Goal: Task Accomplishment & Management: Use online tool/utility

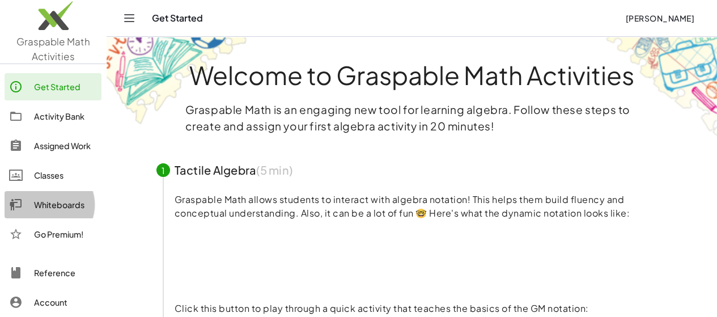
click at [57, 207] on div "Whiteboards" at bounding box center [65, 205] width 63 height 14
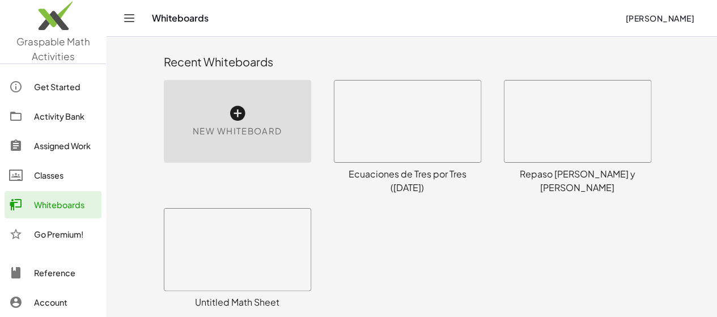
click at [218, 118] on div "New Whiteboard" at bounding box center [237, 121] width 147 height 83
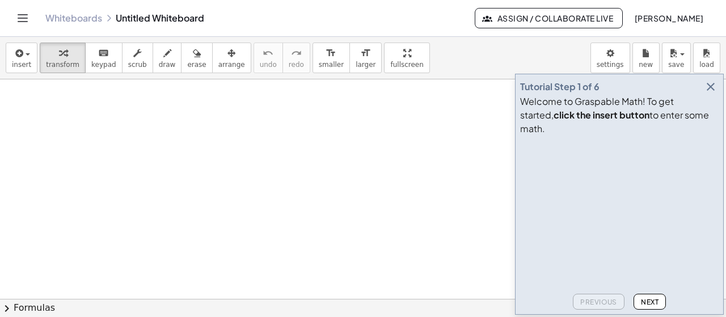
click at [710, 94] on icon "button" at bounding box center [711, 87] width 14 height 14
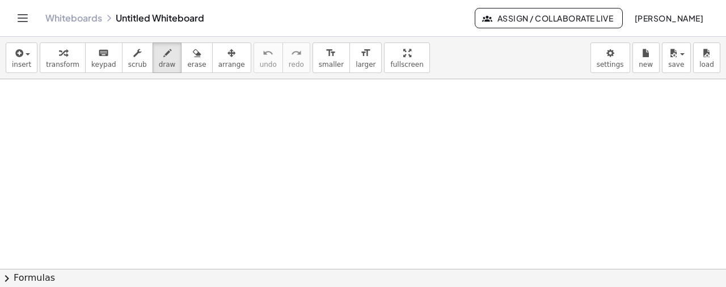
click at [160, 63] on button "draw" at bounding box center [167, 58] width 29 height 31
drag, startPoint x: 51, startPoint y: 107, endPoint x: 69, endPoint y: 118, distance: 21.7
drag, startPoint x: 51, startPoint y: 118, endPoint x: 72, endPoint y: 108, distance: 23.1
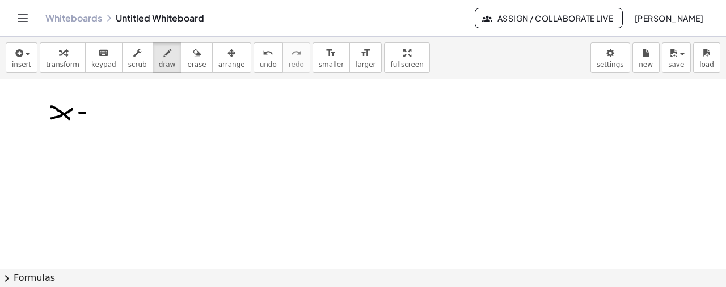
drag, startPoint x: 79, startPoint y: 112, endPoint x: 88, endPoint y: 113, distance: 9.1
drag, startPoint x: 81, startPoint y: 118, endPoint x: 98, endPoint y: 114, distance: 17.1
drag, startPoint x: 115, startPoint y: 106, endPoint x: 128, endPoint y: 106, distance: 13.0
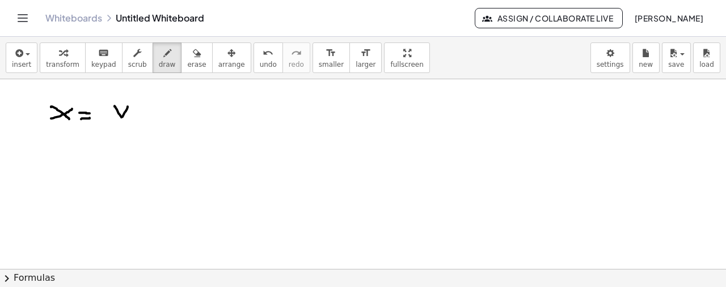
drag, startPoint x: 128, startPoint y: 119, endPoint x: 132, endPoint y: 111, distance: 9.2
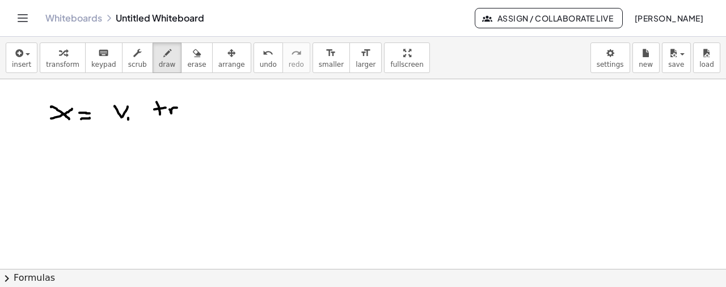
drag, startPoint x: 171, startPoint y: 113, endPoint x: 177, endPoint y: 107, distance: 8.4
drag, startPoint x: 180, startPoint y: 111, endPoint x: 189, endPoint y: 111, distance: 9.1
drag, startPoint x: 190, startPoint y: 111, endPoint x: 197, endPoint y: 115, distance: 8.7
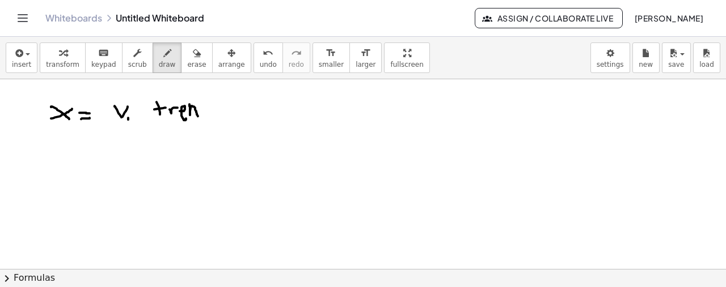
drag, startPoint x: 219, startPoint y: 106, endPoint x: 239, endPoint y: 108, distance: 19.4
drag, startPoint x: 242, startPoint y: 105, endPoint x: 251, endPoint y: 117, distance: 15.0
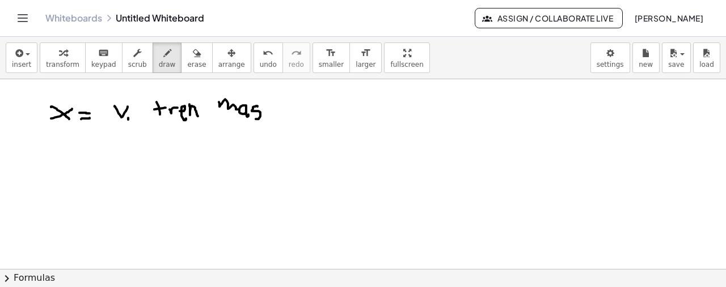
drag, startPoint x: 256, startPoint y: 105, endPoint x: 254, endPoint y: 118, distance: 13.2
drag, startPoint x: 287, startPoint y: 106, endPoint x: 301, endPoint y: 104, distance: 14.4
drag, startPoint x: 311, startPoint y: 105, endPoint x: 314, endPoint y: 112, distance: 7.6
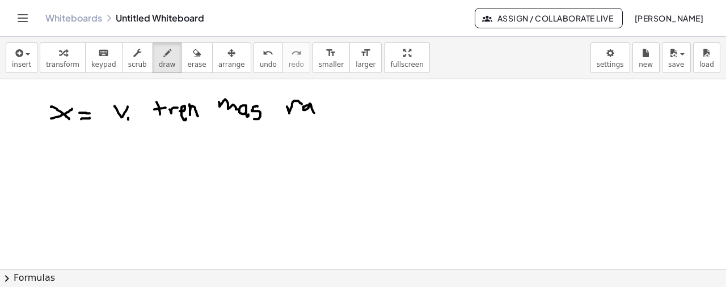
drag, startPoint x: 321, startPoint y: 121, endPoint x: 316, endPoint y: 101, distance: 19.9
drag, startPoint x: 332, startPoint y: 109, endPoint x: 327, endPoint y: 98, distance: 12.2
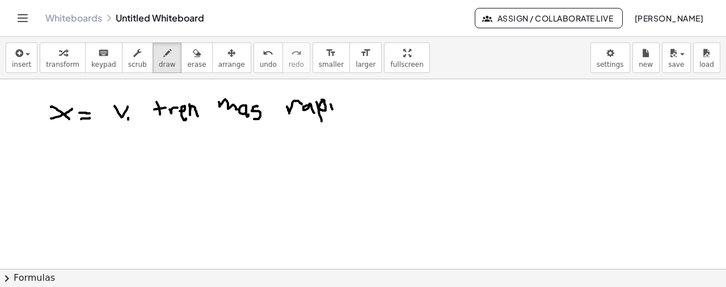
drag, startPoint x: 355, startPoint y: 100, endPoint x: 347, endPoint y: 104, distance: 9.1
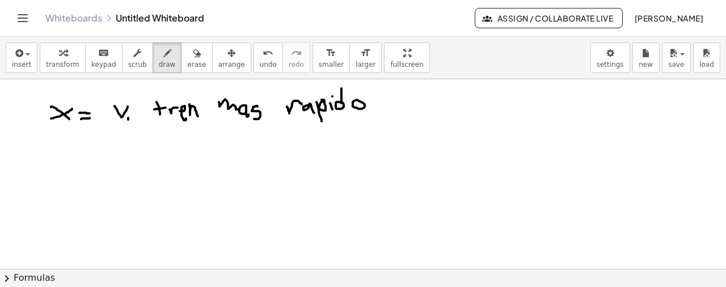
drag, startPoint x: 57, startPoint y: 146, endPoint x: 62, endPoint y: 155, distance: 10.1
drag, startPoint x: 83, startPoint y: 147, endPoint x: 91, endPoint y: 148, distance: 8.0
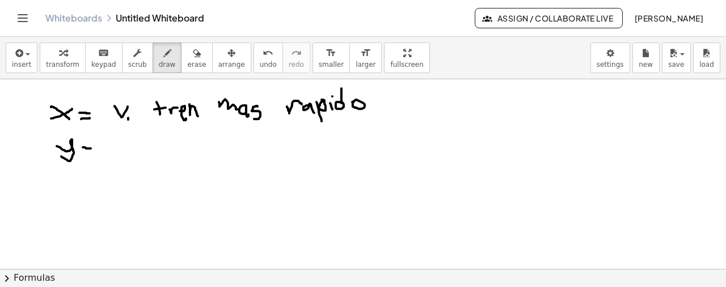
drag, startPoint x: 85, startPoint y: 154, endPoint x: 93, endPoint y: 154, distance: 8.0
drag, startPoint x: 130, startPoint y: 147, endPoint x: 136, endPoint y: 149, distance: 6.6
drag, startPoint x: 171, startPoint y: 137, endPoint x: 175, endPoint y: 142, distance: 6.9
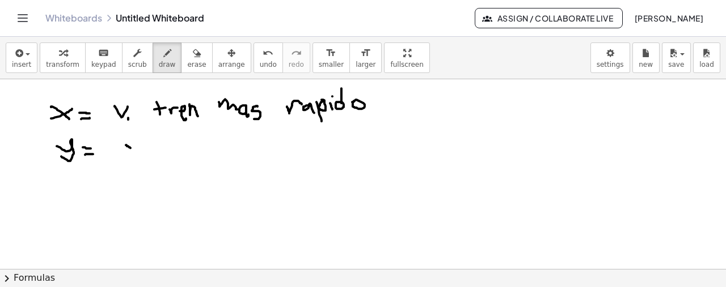
drag, startPoint x: 304, startPoint y: 143, endPoint x: 310, endPoint y: 147, distance: 6.9
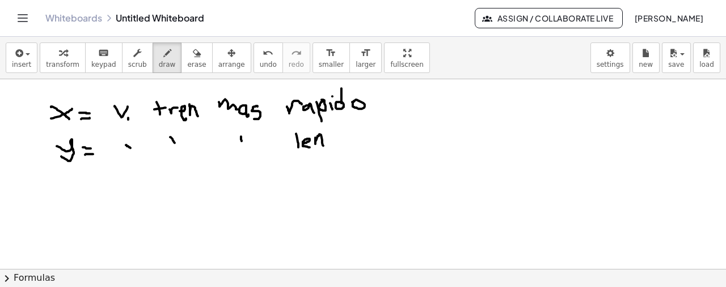
drag, startPoint x: 315, startPoint y: 137, endPoint x: 325, endPoint y: 146, distance: 13.7
drag, startPoint x: 327, startPoint y: 146, endPoint x: 329, endPoint y: 132, distance: 14.3
drag, startPoint x: 326, startPoint y: 137, endPoint x: 338, endPoint y: 137, distance: 11.9
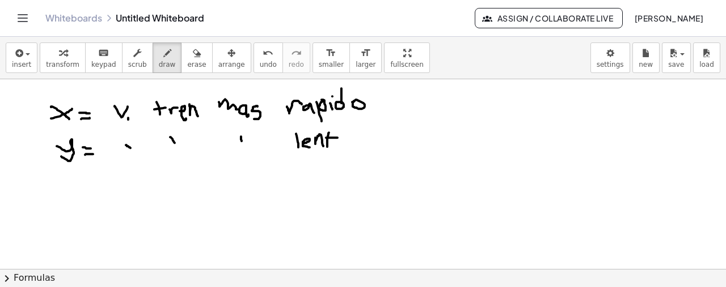
drag, startPoint x: 471, startPoint y: 121, endPoint x: 474, endPoint y: 139, distance: 18.4
drag, startPoint x: 497, startPoint y: 123, endPoint x: 502, endPoint y: 128, distance: 7.2
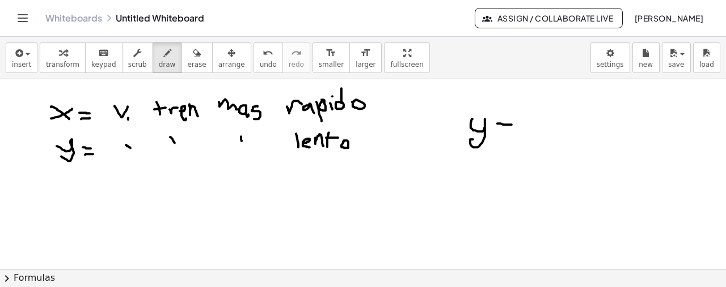
drag, startPoint x: 499, startPoint y: 131, endPoint x: 536, endPoint y: 129, distance: 37.5
drag, startPoint x: 527, startPoint y: 118, endPoint x: 544, endPoint y: 130, distance: 20.4
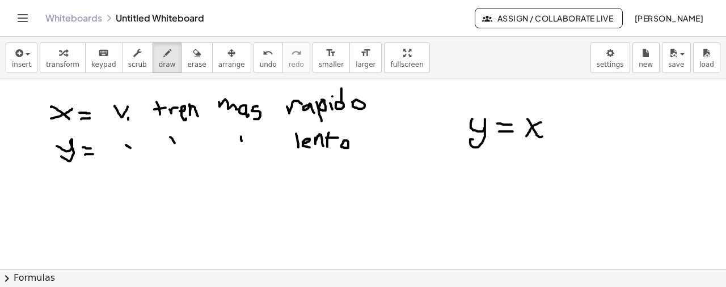
drag, startPoint x: 541, startPoint y: 122, endPoint x: 526, endPoint y: 136, distance: 20.1
drag, startPoint x: 555, startPoint y: 129, endPoint x: 565, endPoint y: 130, distance: 9.7
drag, startPoint x: 577, startPoint y: 112, endPoint x: 580, endPoint y: 123, distance: 11.3
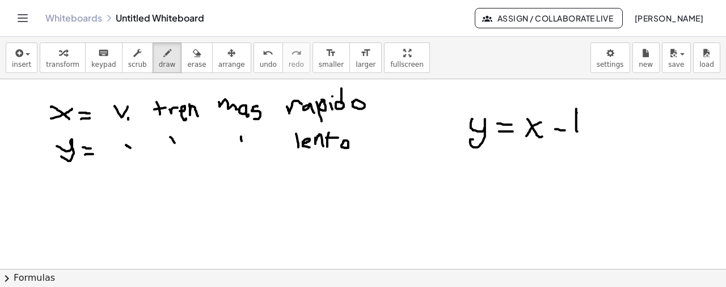
drag, startPoint x: 589, startPoint y: 110, endPoint x: 593, endPoint y: 128, distance: 18.2
drag, startPoint x: 504, startPoint y: 188, endPoint x: 511, endPoint y: 185, distance: 7.2
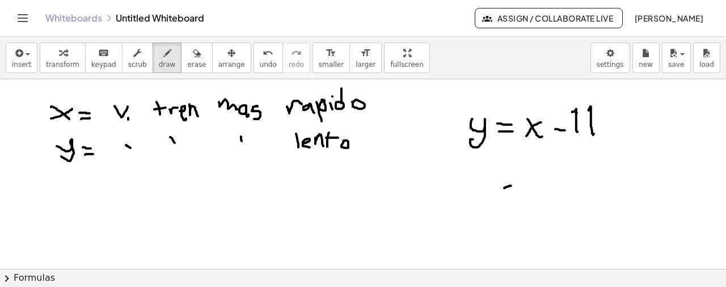
drag, startPoint x: 503, startPoint y: 197, endPoint x: 513, endPoint y: 197, distance: 9.6
drag, startPoint x: 87, startPoint y: 201, endPoint x: 103, endPoint y: 200, distance: 15.3
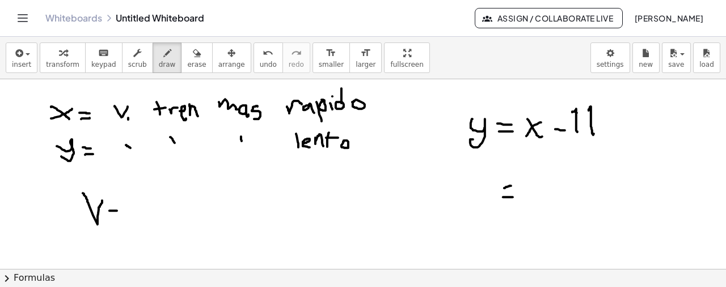
drag, startPoint x: 109, startPoint y: 210, endPoint x: 117, endPoint y: 210, distance: 7.4
drag, startPoint x: 110, startPoint y: 219, endPoint x: 120, endPoint y: 222, distance: 9.9
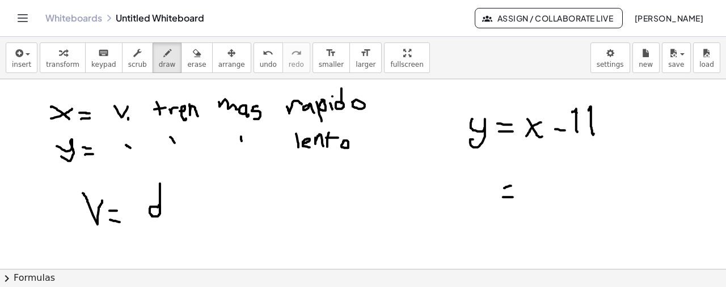
drag, startPoint x: 160, startPoint y: 213, endPoint x: 160, endPoint y: 183, distance: 30.0
drag, startPoint x: 143, startPoint y: 223, endPoint x: 168, endPoint y: 223, distance: 25.5
drag, startPoint x: 154, startPoint y: 231, endPoint x: 160, endPoint y: 250, distance: 20.1
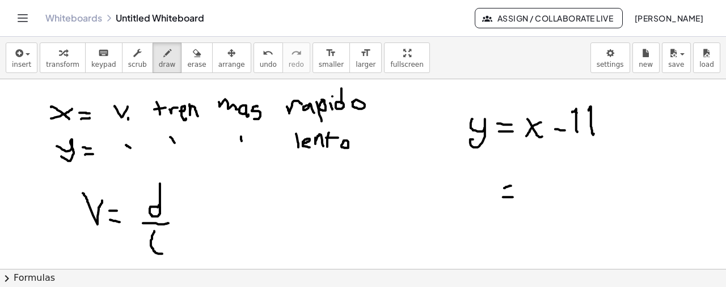
drag, startPoint x: 144, startPoint y: 243, endPoint x: 160, endPoint y: 243, distance: 16.4
drag, startPoint x: 531, startPoint y: 180, endPoint x: 537, endPoint y: 196, distance: 16.5
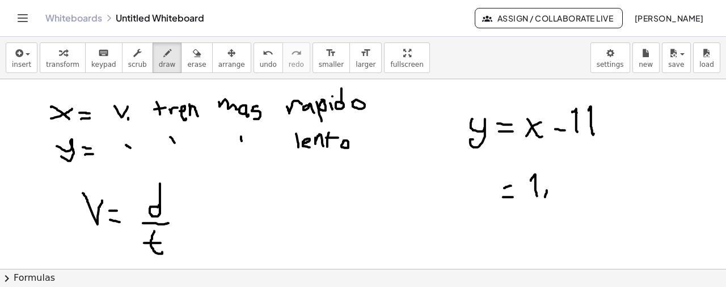
drag, startPoint x: 547, startPoint y: 190, endPoint x: 545, endPoint y: 197, distance: 7.0
drag, startPoint x: 556, startPoint y: 173, endPoint x: 573, endPoint y: 180, distance: 18.5
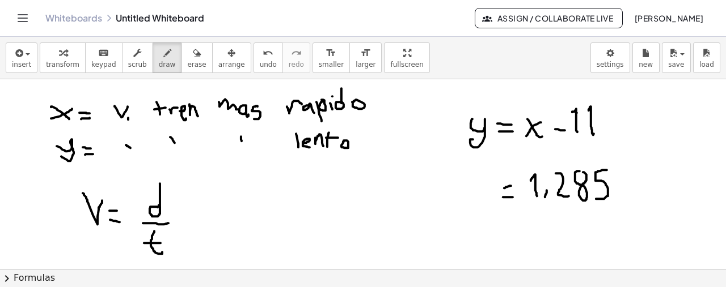
drag, startPoint x: 607, startPoint y: 170, endPoint x: 595, endPoint y: 198, distance: 30.5
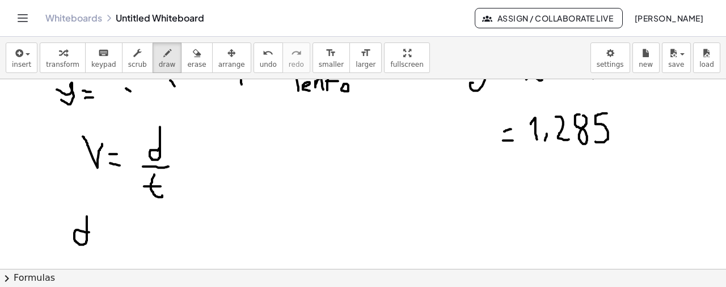
drag, startPoint x: 89, startPoint y: 232, endPoint x: 87, endPoint y: 214, distance: 17.7
click at [87, 215] on div at bounding box center [363, 243] width 726 height 441
drag, startPoint x: 99, startPoint y: 234, endPoint x: 106, endPoint y: 234, distance: 6.8
click at [106, 234] on div at bounding box center [363, 243] width 726 height 441
click at [107, 242] on div at bounding box center [363, 243] width 726 height 441
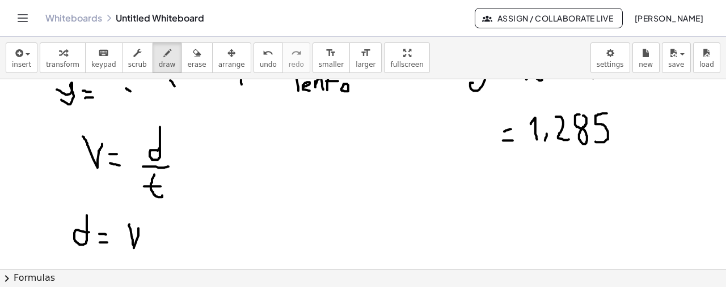
drag, startPoint x: 129, startPoint y: 224, endPoint x: 138, endPoint y: 228, distance: 9.9
click at [138, 228] on div at bounding box center [363, 243] width 726 height 441
drag, startPoint x: 149, startPoint y: 239, endPoint x: 158, endPoint y: 234, distance: 10.1
click at [150, 239] on div at bounding box center [363, 243] width 726 height 441
drag, startPoint x: 175, startPoint y: 217, endPoint x: 181, endPoint y: 249, distance: 32.4
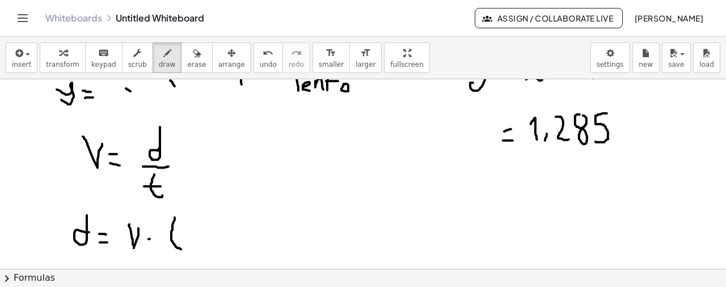
click at [181, 249] on div at bounding box center [363, 243] width 726 height 441
drag, startPoint x: 162, startPoint y: 230, endPoint x: 180, endPoint y: 231, distance: 18.2
click at [180, 231] on div at bounding box center [363, 243] width 726 height 441
drag, startPoint x: 258, startPoint y: 221, endPoint x: 269, endPoint y: 240, distance: 22.4
click at [266, 242] on div at bounding box center [363, 243] width 726 height 441
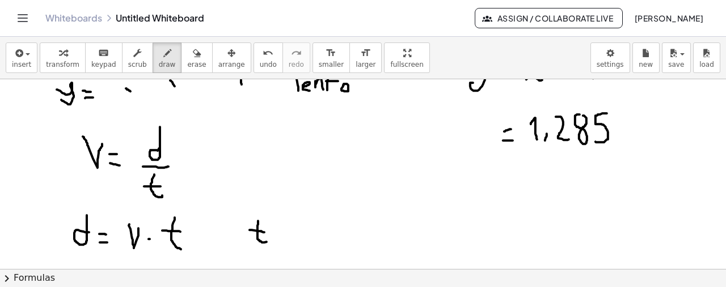
drag, startPoint x: 249, startPoint y: 230, endPoint x: 273, endPoint y: 227, distance: 23.9
click at [265, 232] on div at bounding box center [363, 243] width 726 height 441
drag, startPoint x: 278, startPoint y: 230, endPoint x: 281, endPoint y: 236, distance: 7.1
click at [283, 232] on div at bounding box center [363, 243] width 726 height 441
drag, startPoint x: 279, startPoint y: 239, endPoint x: 286, endPoint y: 240, distance: 6.8
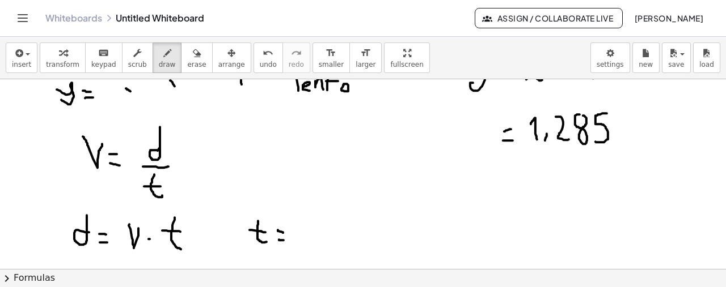
click at [286, 240] on div at bounding box center [363, 243] width 726 height 441
drag, startPoint x: 296, startPoint y: 218, endPoint x: 283, endPoint y: 159, distance: 60.3
click at [291, 222] on div at bounding box center [363, 243] width 726 height 441
click at [260, 64] on span "undo" at bounding box center [268, 65] width 17 height 8
drag, startPoint x: 316, startPoint y: 217, endPoint x: 308, endPoint y: 236, distance: 20.6
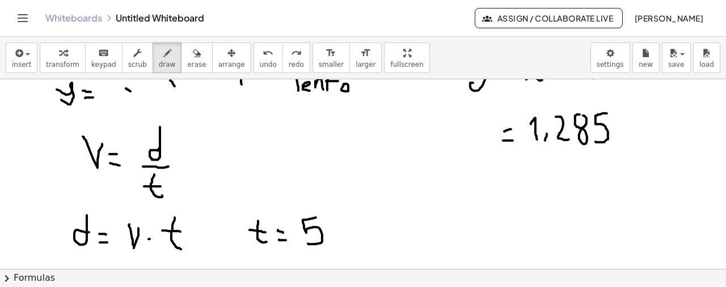
click at [308, 243] on div at bounding box center [363, 243] width 726 height 441
drag, startPoint x: 329, startPoint y: 215, endPoint x: 290, endPoint y: 234, distance: 42.9
click at [341, 244] on div at bounding box center [363, 243] width 726 height 441
drag, startPoint x: 379, startPoint y: 125, endPoint x: 384, endPoint y: 137, distance: 13.2
click at [376, 145] on div at bounding box center [363, 243] width 726 height 441
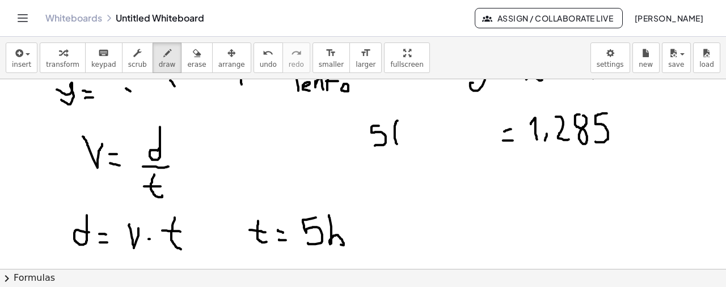
drag, startPoint x: 397, startPoint y: 120, endPoint x: 397, endPoint y: 143, distance: 23.2
click at [397, 143] on div at bounding box center [363, 243] width 726 height 441
drag, startPoint x: 481, startPoint y: 118, endPoint x: 484, endPoint y: 146, distance: 27.4
click at [487, 147] on div at bounding box center [363, 243] width 726 height 441
drag, startPoint x: 406, startPoint y: 130, endPoint x: 416, endPoint y: 132, distance: 10.5
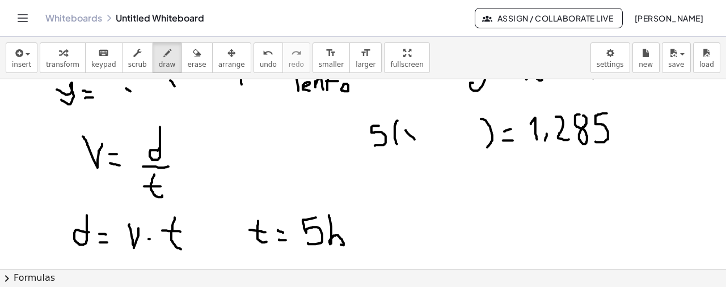
click at [415, 139] on div at bounding box center [363, 243] width 726 height 441
drag, startPoint x: 415, startPoint y: 127, endPoint x: 406, endPoint y: 142, distance: 17.8
click at [406, 142] on div at bounding box center [363, 243] width 726 height 441
drag, startPoint x: 438, startPoint y: 128, endPoint x: 438, endPoint y: 141, distance: 13.6
click at [438, 141] on div at bounding box center [363, 243] width 726 height 441
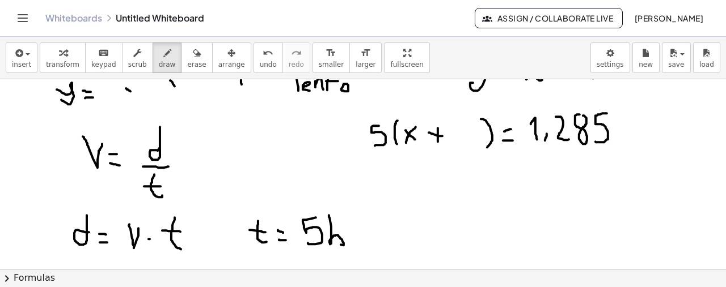
drag, startPoint x: 429, startPoint y: 132, endPoint x: 444, endPoint y: 136, distance: 15.7
click at [443, 136] on div at bounding box center [363, 243] width 726 height 441
drag, startPoint x: 455, startPoint y: 131, endPoint x: 460, endPoint y: 155, distance: 24.9
click at [460, 155] on div at bounding box center [363, 243] width 726 height 441
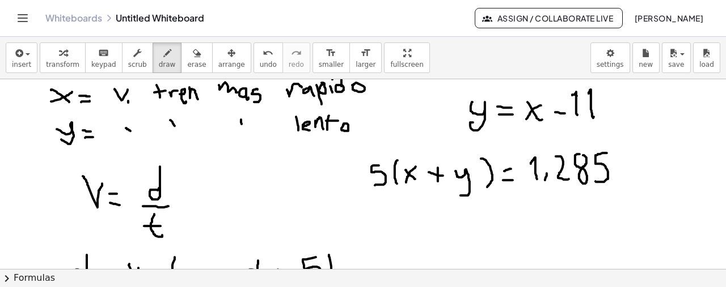
scroll to position [0, 0]
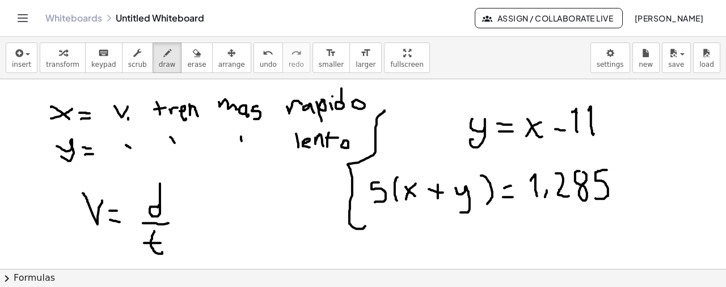
drag, startPoint x: 384, startPoint y: 111, endPoint x: 417, endPoint y: 217, distance: 110.5
drag, startPoint x: 633, startPoint y: 112, endPoint x: 682, endPoint y: 89, distance: 54.3
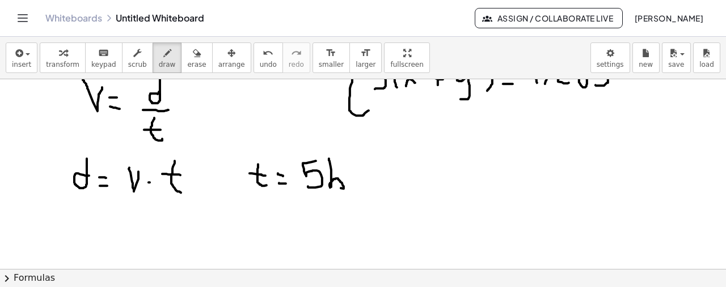
scroll to position [57, 0]
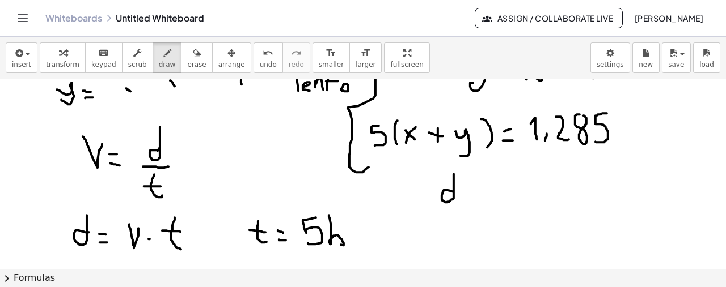
drag, startPoint x: 453, startPoint y: 191, endPoint x: 454, endPoint y: 173, distance: 18.2
click at [454, 173] on div at bounding box center [363, 243] width 726 height 441
drag, startPoint x: 462, startPoint y: 200, endPoint x: 491, endPoint y: 202, distance: 29.0
click at [468, 204] on div at bounding box center [363, 243] width 726 height 441
drag, startPoint x: 477, startPoint y: 187, endPoint x: 484, endPoint y: 187, distance: 7.4
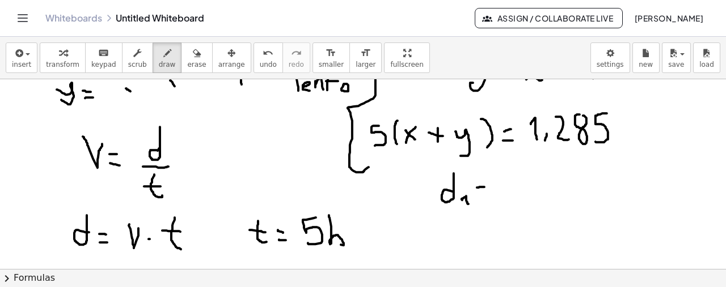
click at [484, 187] on div at bounding box center [363, 243] width 726 height 441
drag, startPoint x: 478, startPoint y: 194, endPoint x: 485, endPoint y: 194, distance: 7.4
click at [485, 194] on div at bounding box center [363, 243] width 726 height 441
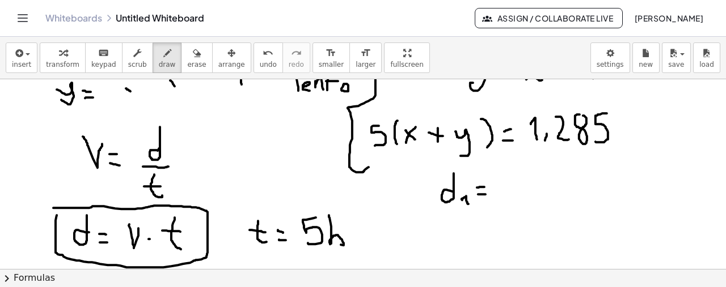
drag, startPoint x: 56, startPoint y: 223, endPoint x: 53, endPoint y: 208, distance: 16.1
click at [53, 208] on div at bounding box center [363, 243] width 726 height 441
drag, startPoint x: 508, startPoint y: 177, endPoint x: 502, endPoint y: 193, distance: 16.9
click at [500, 195] on div at bounding box center [363, 243] width 726 height 441
drag, startPoint x: 519, startPoint y: 187, endPoint x: 526, endPoint y: 182, distance: 8.5
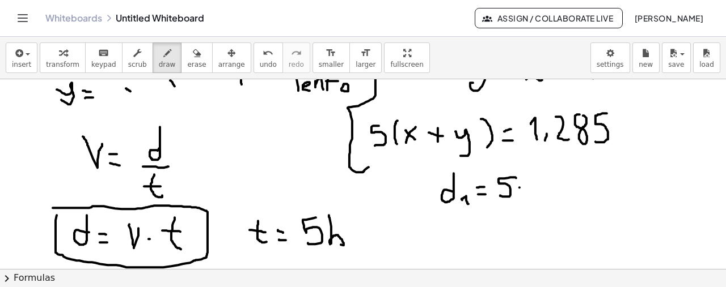
click at [520, 187] on div at bounding box center [363, 243] width 726 height 441
drag, startPoint x: 531, startPoint y: 180, endPoint x: 544, endPoint y: 184, distance: 13.8
click at [541, 192] on div at bounding box center [363, 243] width 726 height 441
drag, startPoint x: 541, startPoint y: 183, endPoint x: 531, endPoint y: 197, distance: 17.8
click at [531, 197] on div at bounding box center [363, 243] width 726 height 441
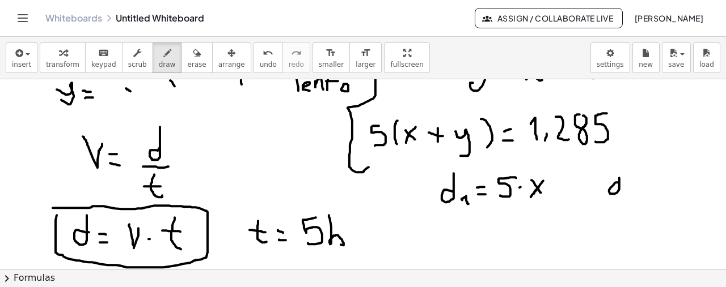
drag, startPoint x: 617, startPoint y: 182, endPoint x: 619, endPoint y: 173, distance: 9.4
click at [619, 173] on div at bounding box center [363, 243] width 726 height 441
drag, startPoint x: 624, startPoint y: 188, endPoint x: 638, endPoint y: 181, distance: 16.0
click at [635, 196] on div at bounding box center [363, 243] width 726 height 441
drag, startPoint x: 638, startPoint y: 181, endPoint x: 645, endPoint y: 180, distance: 6.9
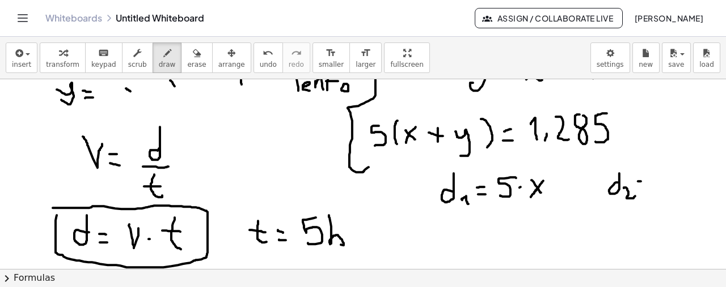
click at [644, 180] on div at bounding box center [363, 243] width 726 height 441
click at [646, 187] on div at bounding box center [363, 243] width 726 height 441
drag, startPoint x: 667, startPoint y: 170, endPoint x: 668, endPoint y: 188, distance: 17.7
click at [660, 191] on div at bounding box center [363, 243] width 726 height 441
click at [679, 180] on div at bounding box center [363, 243] width 726 height 441
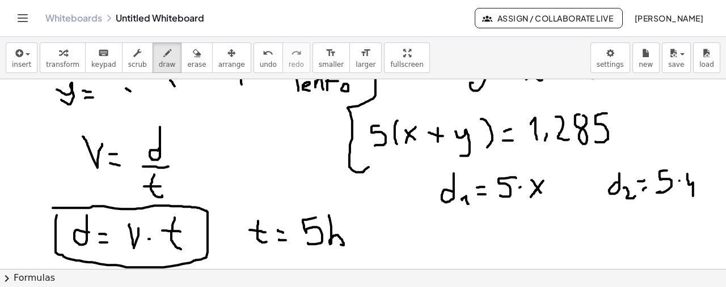
drag, startPoint x: 687, startPoint y: 173, endPoint x: 693, endPoint y: 199, distance: 26.1
click at [693, 196] on div at bounding box center [363, 243] width 726 height 441
click at [253, 71] on button "undo undo" at bounding box center [267, 58] width 29 height 31
drag, startPoint x: 687, startPoint y: 176, endPoint x: 683, endPoint y: 199, distance: 23.7
click at [687, 199] on div at bounding box center [363, 243] width 726 height 441
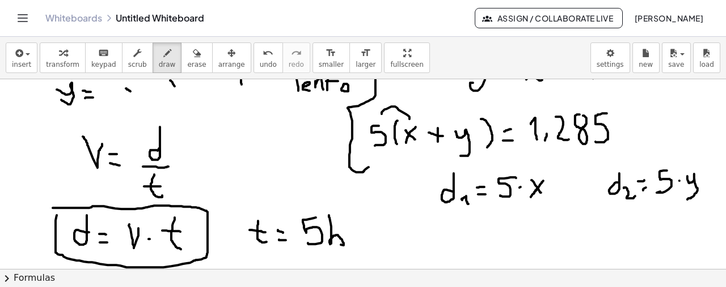
drag, startPoint x: 382, startPoint y: 113, endPoint x: 409, endPoint y: 114, distance: 27.2
click at [409, 117] on div at bounding box center [363, 243] width 726 height 441
drag, startPoint x: 387, startPoint y: 109, endPoint x: 459, endPoint y: 121, distance: 73.5
click at [459, 121] on div at bounding box center [363, 243] width 726 height 441
drag, startPoint x: 428, startPoint y: 232, endPoint x: 422, endPoint y: 249, distance: 17.9
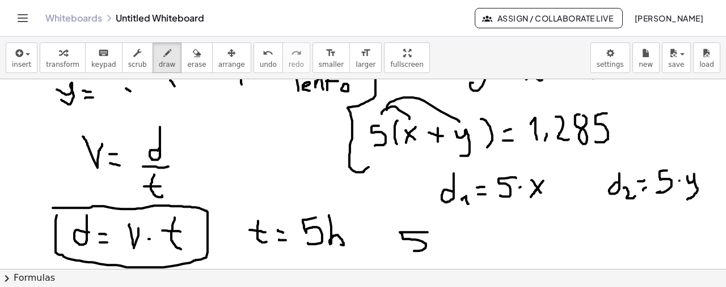
click at [415, 248] on div at bounding box center [363, 243] width 726 height 441
drag, startPoint x: 435, startPoint y: 239, endPoint x: 448, endPoint y: 244, distance: 14.2
click at [448, 244] on div at bounding box center [363, 243] width 726 height 441
drag, startPoint x: 447, startPoint y: 236, endPoint x: 440, endPoint y: 247, distance: 12.3
click at [440, 247] on div at bounding box center [363, 243] width 726 height 441
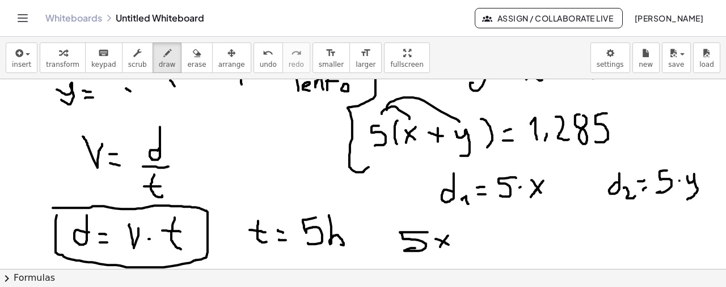
drag, startPoint x: 464, startPoint y: 238, endPoint x: 463, endPoint y: 244, distance: 6.5
click at [464, 244] on div at bounding box center [363, 243] width 726 height 441
drag, startPoint x: 457, startPoint y: 240, endPoint x: 472, endPoint y: 234, distance: 16.3
click at [470, 239] on div at bounding box center [363, 243] width 726 height 441
drag, startPoint x: 502, startPoint y: 231, endPoint x: 493, endPoint y: 247, distance: 18.3
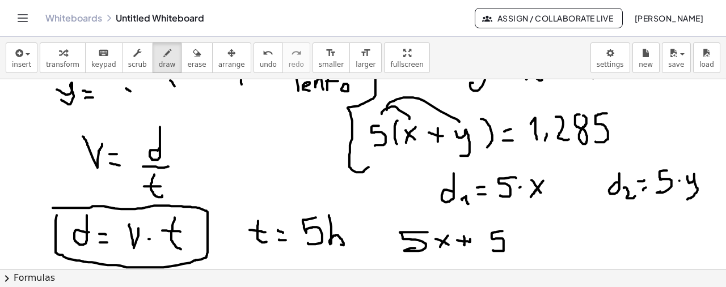
click at [493, 248] on div at bounding box center [363, 243] width 726 height 441
drag, startPoint x: 515, startPoint y: 236, endPoint x: 511, endPoint y: 258, distance: 21.8
click at [512, 258] on div at bounding box center [363, 243] width 726 height 441
drag, startPoint x: 542, startPoint y: 237, endPoint x: 550, endPoint y: 239, distance: 8.3
click at [552, 238] on div at bounding box center [363, 243] width 726 height 441
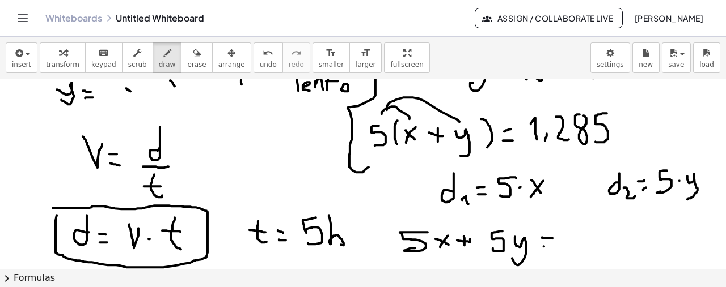
drag, startPoint x: 544, startPoint y: 246, endPoint x: 554, endPoint y: 238, distance: 13.3
click at [557, 244] on div at bounding box center [363, 243] width 726 height 441
drag, startPoint x: 571, startPoint y: 228, endPoint x: 602, endPoint y: 247, distance: 35.6
click at [582, 241] on div at bounding box center [363, 243] width 726 height 441
drag, startPoint x: 593, startPoint y: 239, endPoint x: 593, endPoint y: 223, distance: 15.9
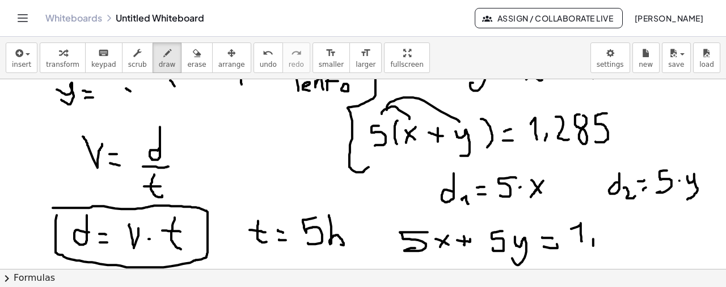
click at [593, 245] on div at bounding box center [363, 243] width 726 height 441
drag, startPoint x: 594, startPoint y: 222, endPoint x: 613, endPoint y: 236, distance: 23.6
click at [614, 237] on div at bounding box center [363, 243] width 726 height 441
drag, startPoint x: 628, startPoint y: 221, endPoint x: 638, endPoint y: 221, distance: 9.6
click at [630, 220] on div at bounding box center [363, 243] width 726 height 441
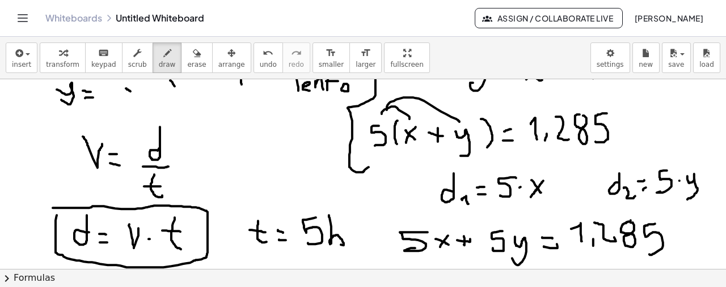
drag, startPoint x: 655, startPoint y: 223, endPoint x: 649, endPoint y: 254, distance: 31.1
click at [649, 254] on div at bounding box center [363, 243] width 726 height 441
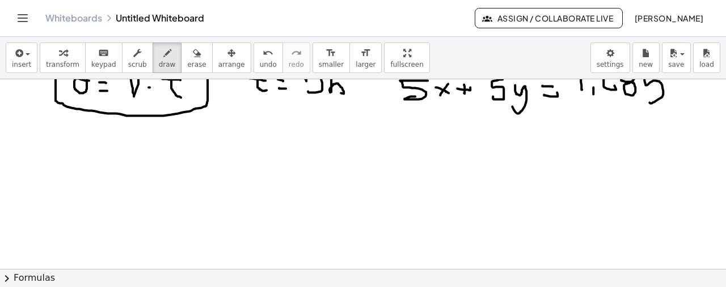
scroll to position [249, 0]
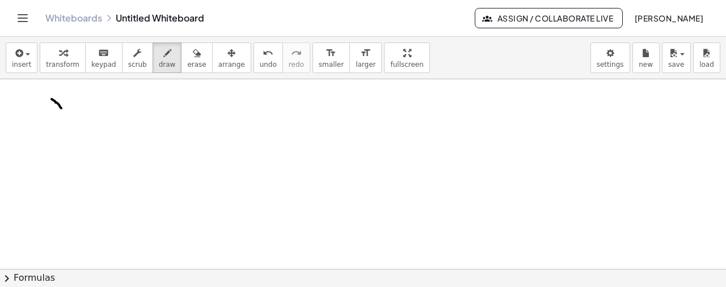
drag, startPoint x: 52, startPoint y: 98, endPoint x: 63, endPoint y: 109, distance: 16.0
click at [63, 109] on div at bounding box center [363, 116] width 726 height 573
drag, startPoint x: 49, startPoint y: 111, endPoint x: 67, endPoint y: 96, distance: 23.0
click at [67, 96] on div at bounding box center [363, 116] width 726 height 573
drag, startPoint x: 52, startPoint y: 142, endPoint x: 48, endPoint y: 167, distance: 25.8
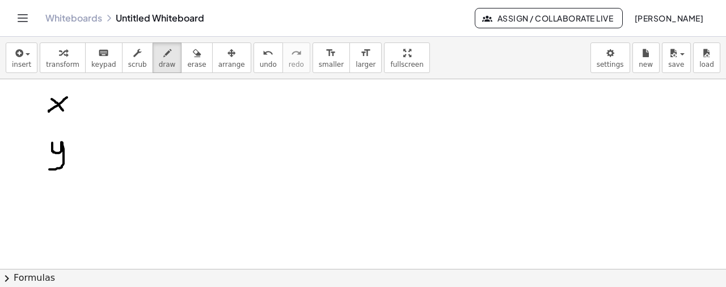
click at [48, 168] on div at bounding box center [363, 116] width 726 height 573
drag, startPoint x: 76, startPoint y: 140, endPoint x: 81, endPoint y: 145, distance: 6.8
click at [83, 142] on div at bounding box center [363, 116] width 726 height 573
drag, startPoint x: 79, startPoint y: 150, endPoint x: 88, endPoint y: 126, distance: 25.5
click at [84, 149] on div at bounding box center [363, 116] width 726 height 573
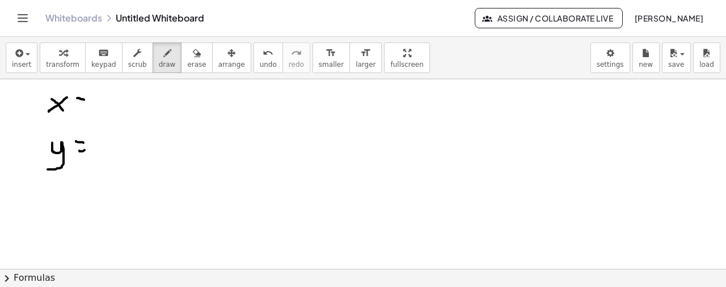
drag, startPoint x: 77, startPoint y: 97, endPoint x: 84, endPoint y: 99, distance: 7.0
click at [84, 99] on div at bounding box center [363, 116] width 726 height 573
drag, startPoint x: 78, startPoint y: 106, endPoint x: 84, endPoint y: 107, distance: 6.3
click at [84, 107] on div at bounding box center [363, 116] width 726 height 573
drag, startPoint x: 115, startPoint y: 112, endPoint x: 124, endPoint y: 113, distance: 9.1
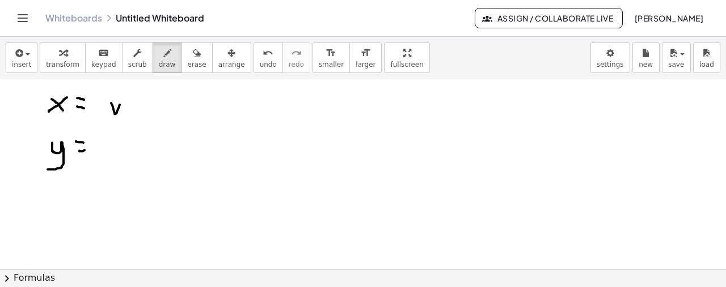
click at [120, 103] on div at bounding box center [363, 116] width 726 height 573
click at [124, 114] on div at bounding box center [363, 116] width 726 height 573
click at [155, 109] on div at bounding box center [363, 116] width 726 height 573
drag, startPoint x: 147, startPoint y: 105, endPoint x: 160, endPoint y: 103, distance: 12.6
click at [160, 103] on div at bounding box center [363, 116] width 726 height 573
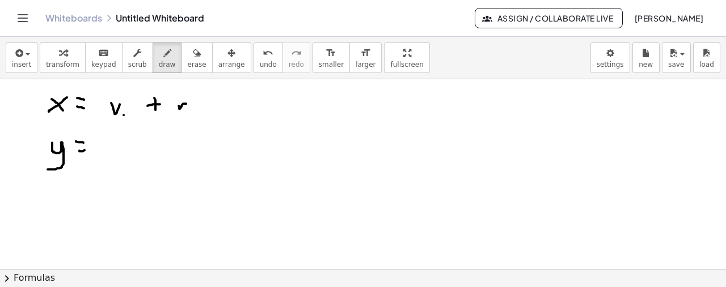
drag, startPoint x: 179, startPoint y: 108, endPoint x: 194, endPoint y: 104, distance: 15.3
click at [188, 104] on div at bounding box center [363, 116] width 726 height 573
drag, startPoint x: 196, startPoint y: 104, endPoint x: 203, endPoint y: 115, distance: 13.1
click at [197, 112] on div at bounding box center [363, 116] width 726 height 573
drag, startPoint x: 205, startPoint y: 117, endPoint x: 208, endPoint y: 100, distance: 17.2
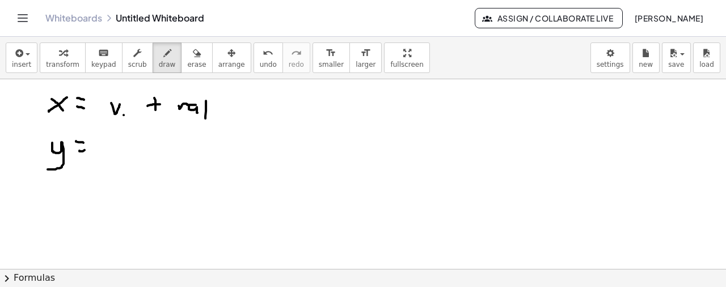
click at [205, 100] on div at bounding box center [363, 116] width 726 height 573
drag, startPoint x: 205, startPoint y: 101, endPoint x: 216, endPoint y: 105, distance: 11.5
click at [209, 105] on div at bounding box center [363, 116] width 726 height 573
drag, startPoint x: 226, startPoint y: 107, endPoint x: 223, endPoint y: 101, distance: 6.1
click at [224, 103] on div at bounding box center [363, 116] width 726 height 573
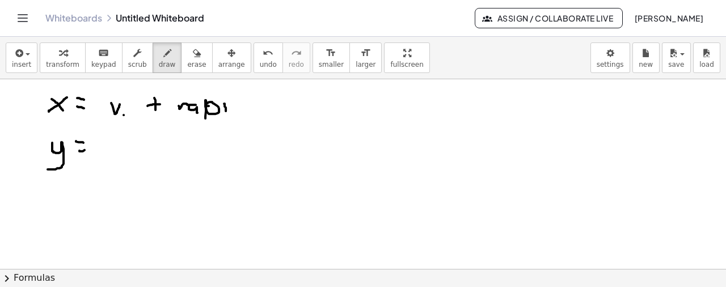
click at [223, 96] on div at bounding box center [363, 116] width 726 height 573
click at [238, 99] on div at bounding box center [363, 116] width 726 height 573
drag, startPoint x: 240, startPoint y: 107, endPoint x: 242, endPoint y: 88, distance: 18.7
click at [242, 88] on div at bounding box center [363, 116] width 726 height 573
click at [244, 101] on div at bounding box center [363, 116] width 726 height 573
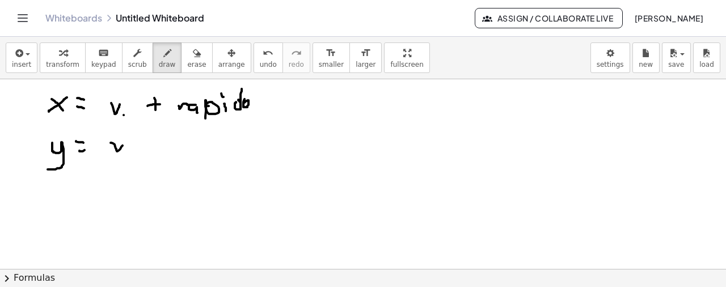
drag, startPoint x: 111, startPoint y: 142, endPoint x: 124, endPoint y: 142, distance: 13.1
click at [124, 142] on div at bounding box center [363, 116] width 726 height 573
drag, startPoint x: 129, startPoint y: 149, endPoint x: 153, endPoint y: 143, distance: 23.9
click at [130, 147] on div at bounding box center [363, 116] width 726 height 573
drag, startPoint x: 155, startPoint y: 136, endPoint x: 155, endPoint y: 146, distance: 10.2
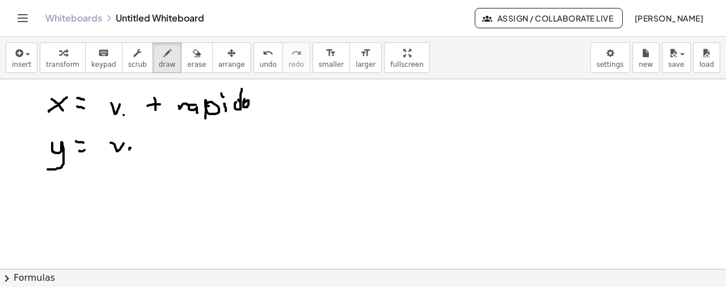
click at [155, 146] on div at bounding box center [363, 116] width 726 height 573
drag, startPoint x: 147, startPoint y: 141, endPoint x: 162, endPoint y: 140, distance: 15.4
click at [160, 140] on div at bounding box center [363, 116] width 726 height 573
drag, startPoint x: 187, startPoint y: 150, endPoint x: 188, endPoint y: 141, distance: 8.7
click at [186, 133] on div at bounding box center [363, 116] width 726 height 573
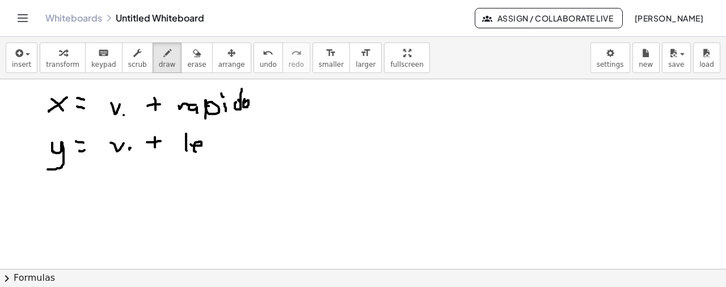
drag, startPoint x: 191, startPoint y: 143, endPoint x: 201, endPoint y: 149, distance: 11.7
click at [199, 150] on div at bounding box center [363, 116] width 726 height 573
drag, startPoint x: 207, startPoint y: 145, endPoint x: 217, endPoint y: 149, distance: 10.4
click at [217, 149] on div at bounding box center [363, 116] width 726 height 573
drag, startPoint x: 227, startPoint y: 149, endPoint x: 227, endPoint y: 139, distance: 9.7
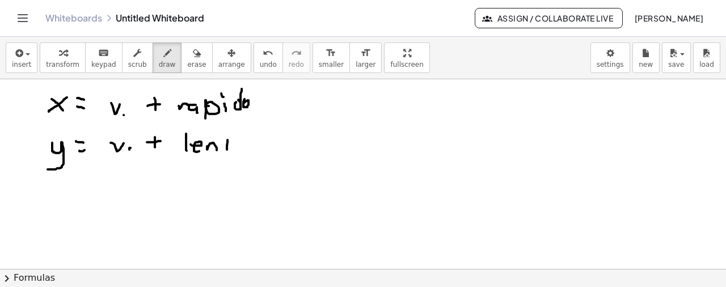
click at [227, 139] on div at bounding box center [363, 116] width 726 height 573
drag, startPoint x: 222, startPoint y: 141, endPoint x: 243, endPoint y: 145, distance: 20.9
click at [242, 146] on div at bounding box center [363, 116] width 726 height 573
click at [245, 143] on div at bounding box center [363, 116] width 726 height 573
drag, startPoint x: 411, startPoint y: 115, endPoint x: 413, endPoint y: 129, distance: 14.4
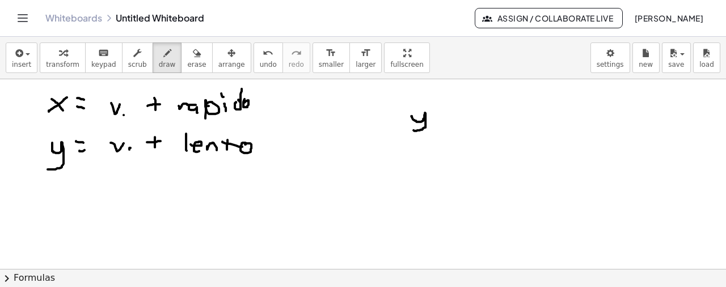
click at [413, 129] on div at bounding box center [363, 116] width 726 height 573
drag, startPoint x: 437, startPoint y: 113, endPoint x: 442, endPoint y: 116, distance: 6.3
click at [444, 114] on div at bounding box center [363, 116] width 726 height 573
drag, startPoint x: 438, startPoint y: 118, endPoint x: 446, endPoint y: 116, distance: 8.8
click at [446, 118] on div at bounding box center [363, 116] width 726 height 573
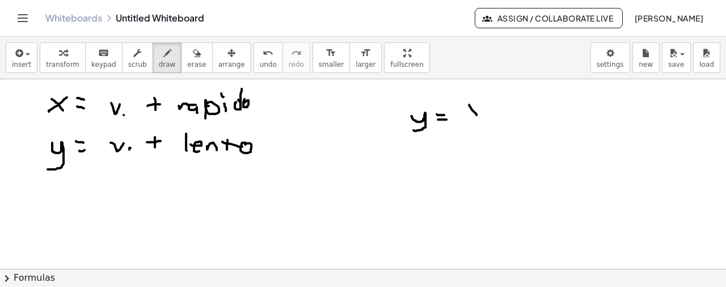
drag, startPoint x: 469, startPoint y: 104, endPoint x: 476, endPoint y: 114, distance: 12.6
click at [476, 114] on div at bounding box center [363, 116] width 726 height 573
drag, startPoint x: 481, startPoint y: 104, endPoint x: 468, endPoint y: 115, distance: 17.3
click at [468, 115] on div at bounding box center [363, 116] width 726 height 573
click at [495, 109] on div at bounding box center [363, 116] width 726 height 573
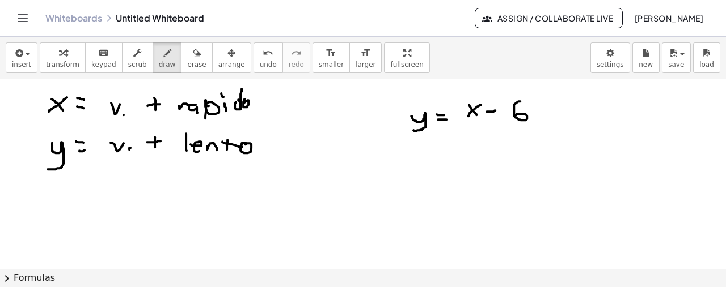
drag, startPoint x: 520, startPoint y: 100, endPoint x: 515, endPoint y: 115, distance: 15.6
click at [515, 115] on div at bounding box center [363, 116] width 726 height 573
click at [540, 100] on div at bounding box center [363, 116] width 726 height 573
drag, startPoint x: 112, startPoint y: 224, endPoint x: 143, endPoint y: 222, distance: 30.7
click at [143, 222] on div at bounding box center [363, 116] width 726 height 573
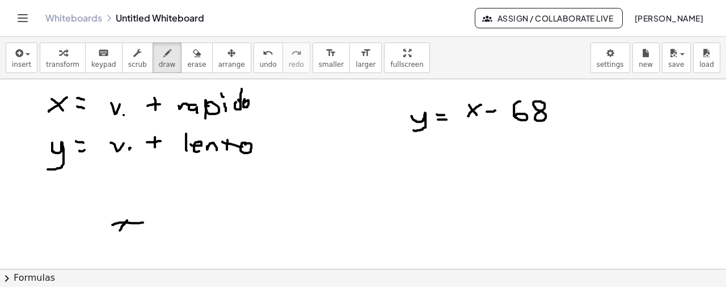
drag, startPoint x: 125, startPoint y: 222, endPoint x: 120, endPoint y: 230, distance: 9.0
click at [120, 230] on div at bounding box center [363, 116] width 726 height 573
drag, startPoint x: 125, startPoint y: 218, endPoint x: 109, endPoint y: 213, distance: 16.0
click at [143, 219] on div at bounding box center [363, 116] width 726 height 573
drag, startPoint x: 110, startPoint y: 222, endPoint x: 143, endPoint y: 216, distance: 33.4
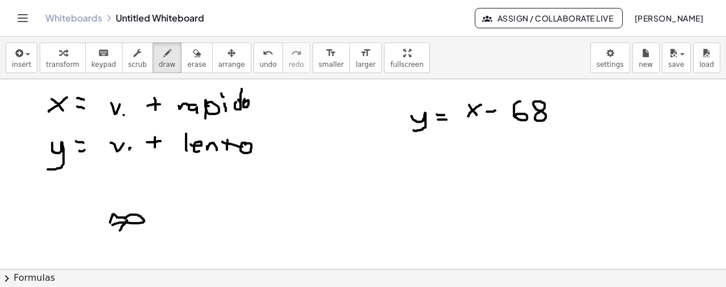
click at [126, 217] on div at bounding box center [363, 116] width 726 height 573
drag, startPoint x: 305, startPoint y: 225, endPoint x: 311, endPoint y: 219, distance: 8.0
click at [311, 219] on div at bounding box center [363, 116] width 726 height 573
drag, startPoint x: 300, startPoint y: 218, endPoint x: 331, endPoint y: 217, distance: 30.6
click at [332, 217] on div at bounding box center [363, 116] width 726 height 573
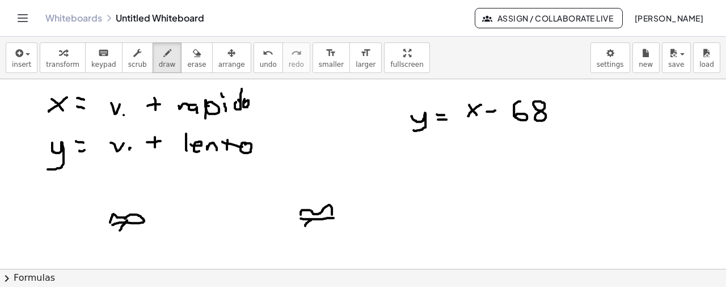
drag, startPoint x: 300, startPoint y: 214, endPoint x: 328, endPoint y: 219, distance: 27.7
click at [331, 217] on div at bounding box center [363, 116] width 726 height 573
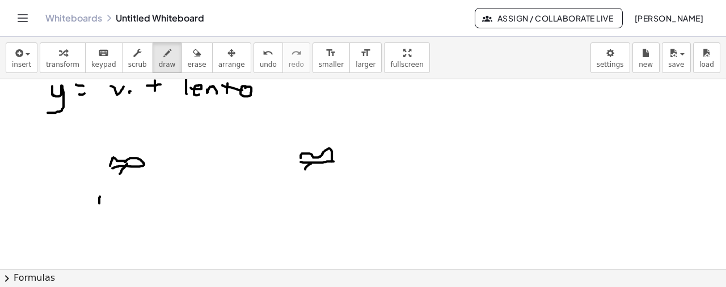
drag, startPoint x: 100, startPoint y: 196, endPoint x: 99, endPoint y: 202, distance: 6.8
click at [99, 202] on div at bounding box center [363, 59] width 726 height 573
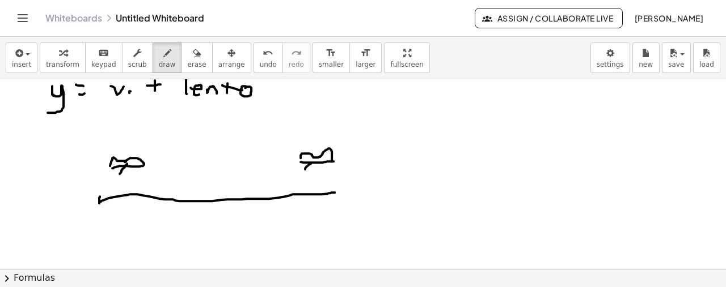
drag, startPoint x: 101, startPoint y: 201, endPoint x: 338, endPoint y: 191, distance: 237.8
click at [338, 191] on div at bounding box center [363, 59] width 726 height 573
drag, startPoint x: 340, startPoint y: 186, endPoint x: 337, endPoint y: 198, distance: 12.2
click at [339, 198] on div at bounding box center [363, 59] width 726 height 573
drag, startPoint x: 160, startPoint y: 222, endPoint x: 169, endPoint y: 235, distance: 15.9
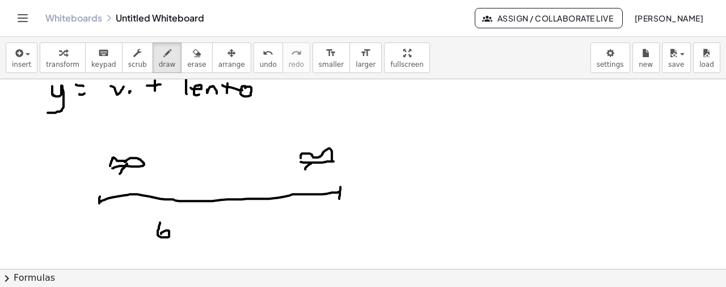
click at [161, 234] on div at bounding box center [363, 59] width 726 height 573
click at [171, 239] on div at bounding box center [363, 59] width 726 height 573
drag, startPoint x: 188, startPoint y: 236, endPoint x: 206, endPoint y: 221, distance: 24.1
click at [196, 228] on div at bounding box center [363, 59] width 726 height 573
drag, startPoint x: 208, startPoint y: 217, endPoint x: 202, endPoint y: 230, distance: 13.9
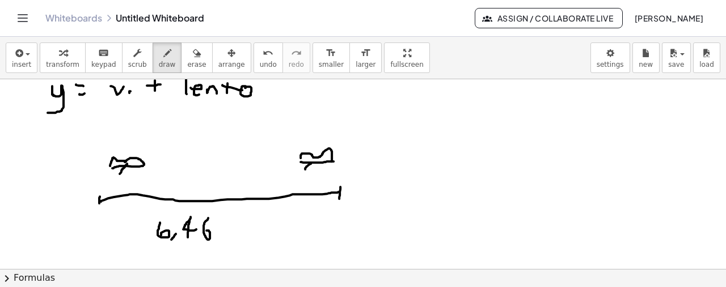
click at [201, 231] on div at bounding box center [363, 59] width 726 height 573
drag, startPoint x: 222, startPoint y: 238, endPoint x: 231, endPoint y: 221, distance: 19.8
click at [228, 225] on div at bounding box center [363, 59] width 726 height 573
drag, startPoint x: 243, startPoint y: 225, endPoint x: 244, endPoint y: 234, distance: 9.1
click at [244, 234] on div at bounding box center [363, 59] width 726 height 573
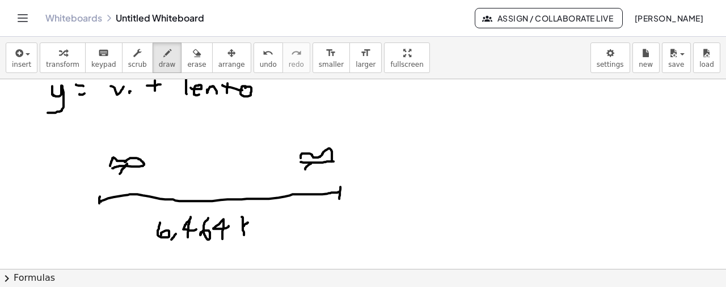
click at [248, 222] on div at bounding box center [363, 59] width 726 height 573
drag, startPoint x: 246, startPoint y: 228, endPoint x: 257, endPoint y: 228, distance: 11.4
click at [252, 232] on div at bounding box center [363, 59] width 726 height 573
drag, startPoint x: 258, startPoint y: 233, endPoint x: 269, endPoint y: 234, distance: 10.8
click at [269, 236] on div at bounding box center [363, 59] width 726 height 573
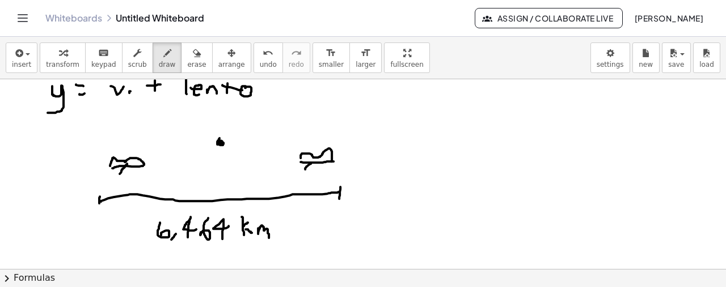
click at [222, 141] on div at bounding box center [363, 59] width 726 height 573
click at [139, 182] on div at bounding box center [363, 59] width 726 height 573
drag, startPoint x: 143, startPoint y: 176, endPoint x: 133, endPoint y: 183, distance: 12.4
click at [133, 183] on div at bounding box center [363, 59] width 726 height 573
drag, startPoint x: 316, startPoint y: 172, endPoint x: 319, endPoint y: 182, distance: 10.5
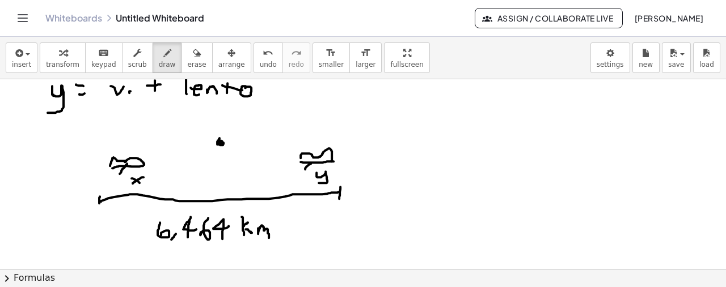
click at [319, 182] on div at bounding box center [363, 59] width 726 height 573
click at [126, 131] on div at bounding box center [363, 59] width 726 height 573
drag, startPoint x: 126, startPoint y: 129, endPoint x: 222, endPoint y: 124, distance: 95.9
click at [222, 124] on div at bounding box center [363, 59] width 726 height 573
drag, startPoint x: 221, startPoint y: 116, endPoint x: 222, endPoint y: 126, distance: 10.3
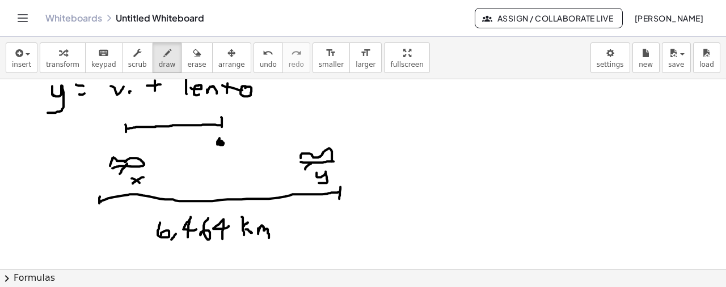
click at [222, 126] on div at bounding box center [363, 59] width 726 height 573
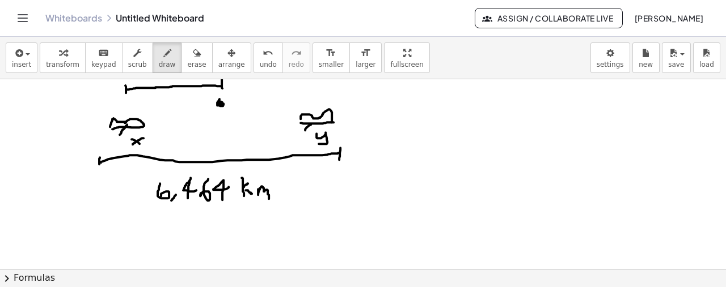
scroll to position [363, 0]
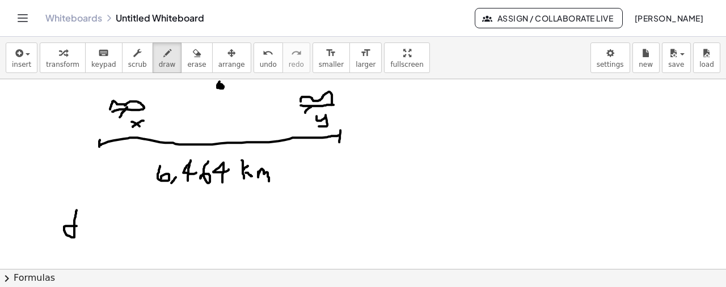
drag, startPoint x: 77, startPoint y: 225, endPoint x: 109, endPoint y: 222, distance: 33.1
click at [79, 208] on div at bounding box center [363, 3] width 726 height 573
drag, startPoint x: 88, startPoint y: 222, endPoint x: 92, endPoint y: 226, distance: 6.0
click at [98, 222] on div at bounding box center [363, 3] width 726 height 573
drag, startPoint x: 90, startPoint y: 227, endPoint x: 97, endPoint y: 230, distance: 7.7
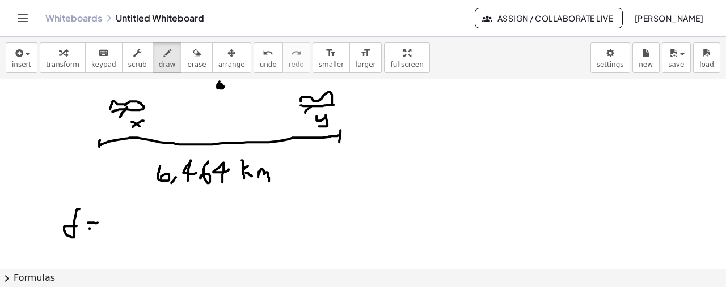
click at [97, 230] on div at bounding box center [363, 3] width 726 height 573
drag, startPoint x: 117, startPoint y: 216, endPoint x: 130, endPoint y: 214, distance: 13.2
click at [130, 214] on div at bounding box center [363, 3] width 726 height 573
drag, startPoint x: 136, startPoint y: 225, endPoint x: 147, endPoint y: 219, distance: 12.4
click at [136, 224] on div at bounding box center [363, 3] width 726 height 573
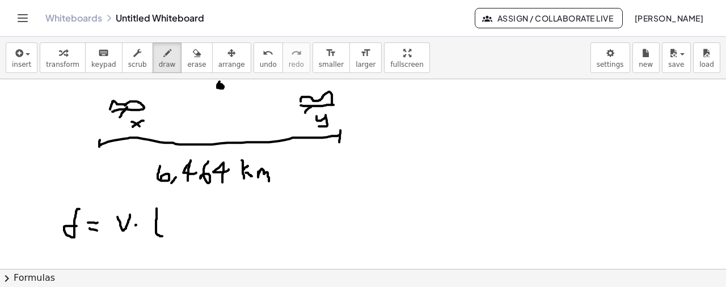
drag, startPoint x: 156, startPoint y: 208, endPoint x: 163, endPoint y: 230, distance: 23.7
click at [163, 235] on div at bounding box center [363, 3] width 726 height 573
drag, startPoint x: 149, startPoint y: 222, endPoint x: 163, endPoint y: 220, distance: 14.3
click at [163, 220] on div at bounding box center [363, 3] width 726 height 573
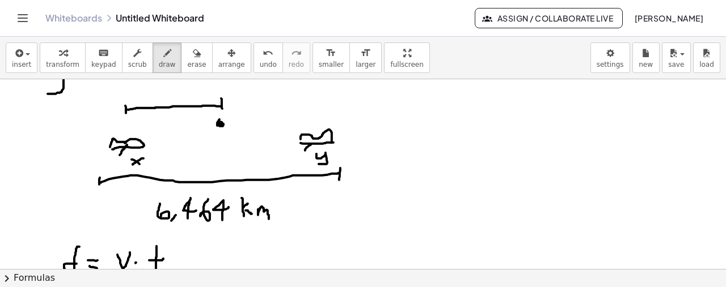
scroll to position [382, 0]
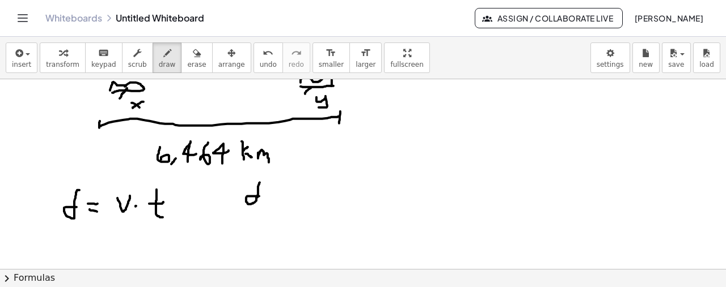
drag, startPoint x: 259, startPoint y: 196, endPoint x: 270, endPoint y: 188, distance: 13.1
click at [260, 182] on div at bounding box center [363, 80] width 726 height 764
click at [274, 195] on div at bounding box center [363, 80] width 726 height 764
drag, startPoint x: 269, startPoint y: 202, endPoint x: 276, endPoint y: 202, distance: 7.4
click at [276, 202] on div at bounding box center [363, 80] width 726 height 764
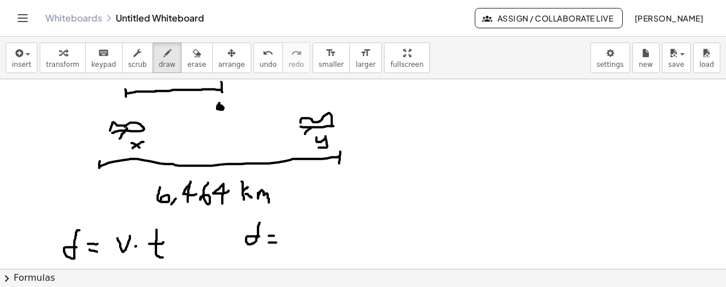
scroll to position [325, 0]
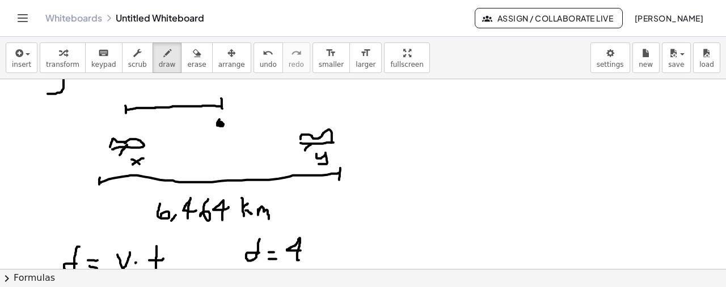
drag, startPoint x: 299, startPoint y: 260, endPoint x: 304, endPoint y: 248, distance: 13.0
click at [304, 248] on div at bounding box center [363, 136] width 726 height 764
click at [313, 254] on div at bounding box center [363, 136] width 726 height 764
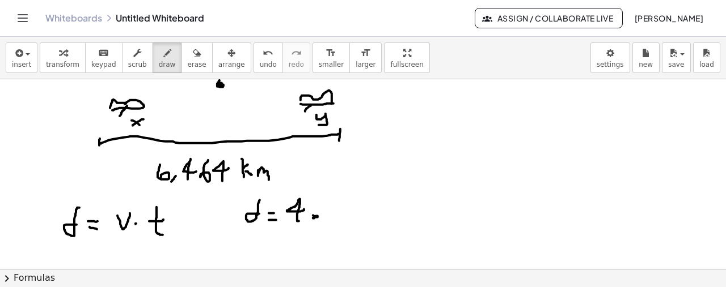
scroll to position [382, 0]
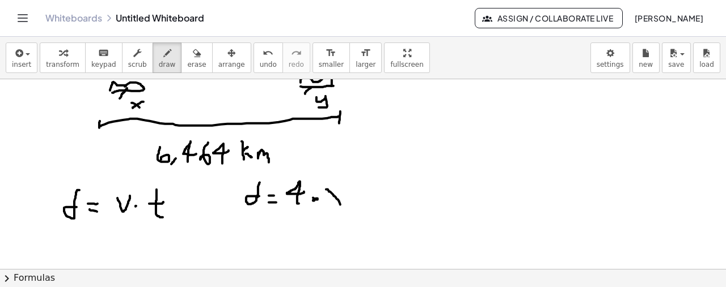
drag, startPoint x: 326, startPoint y: 189, endPoint x: 341, endPoint y: 197, distance: 17.5
click at [340, 203] on div at bounding box center [363, 80] width 726 height 764
drag, startPoint x: 341, startPoint y: 189, endPoint x: 328, endPoint y: 206, distance: 21.4
click at [328, 206] on div at bounding box center [363, 80] width 726 height 764
drag, startPoint x: 405, startPoint y: 198, endPoint x: 407, endPoint y: 179, distance: 18.8
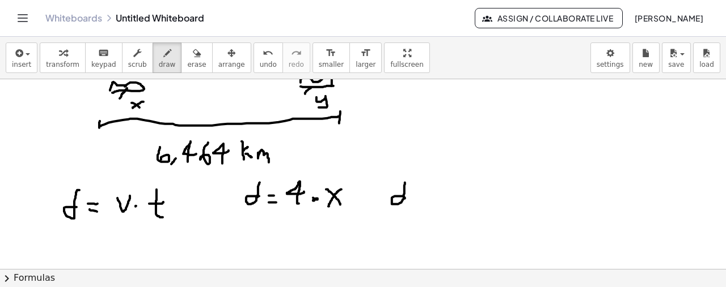
click at [406, 180] on div at bounding box center [363, 80] width 726 height 764
drag, startPoint x: 412, startPoint y: 194, endPoint x: 420, endPoint y: 192, distance: 8.8
click at [420, 193] on div at bounding box center [363, 80] width 726 height 764
drag, startPoint x: 414, startPoint y: 202, endPoint x: 422, endPoint y: 196, distance: 10.5
click at [421, 199] on div at bounding box center [363, 80] width 726 height 764
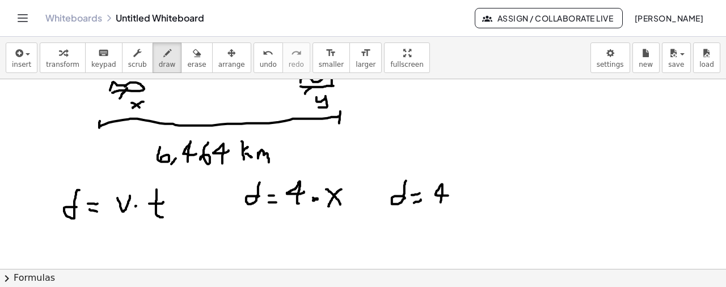
drag, startPoint x: 441, startPoint y: 202, endPoint x: 451, endPoint y: 191, distance: 15.3
click at [448, 193] on div at bounding box center [363, 80] width 726 height 764
drag, startPoint x: 457, startPoint y: 198, endPoint x: 463, endPoint y: 194, distance: 6.9
click at [458, 198] on div at bounding box center [363, 80] width 726 height 764
drag, startPoint x: 466, startPoint y: 191, endPoint x: 460, endPoint y: 211, distance: 21.2
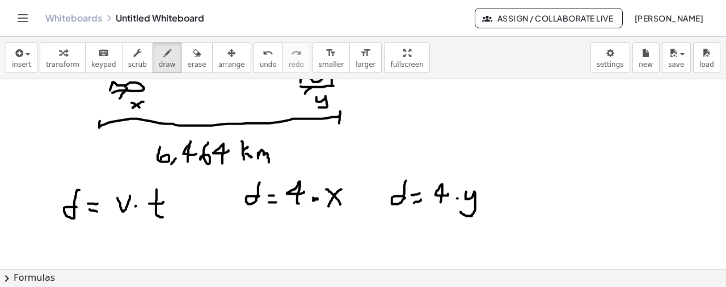
click at [460, 211] on div at bounding box center [363, 80] width 726 height 764
drag, startPoint x: 488, startPoint y: 136, endPoint x: 475, endPoint y: 94, distance: 43.8
click at [477, 91] on div at bounding box center [363, 80] width 726 height 764
click at [254, 60] on button "undo undo" at bounding box center [267, 58] width 29 height 31
drag, startPoint x: 449, startPoint y: 131, endPoint x: 458, endPoint y: 118, distance: 15.4
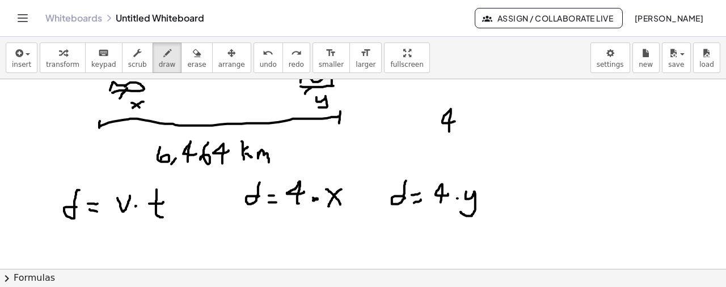
click at [455, 120] on div at bounding box center [363, 80] width 726 height 764
drag, startPoint x: 466, startPoint y: 121, endPoint x: 476, endPoint y: 121, distance: 10.2
click at [475, 130] on div at bounding box center [363, 80] width 726 height 764
drag, startPoint x: 469, startPoint y: 122, endPoint x: 465, endPoint y: 130, distance: 9.4
click at [465, 130] on div at bounding box center [363, 80] width 726 height 764
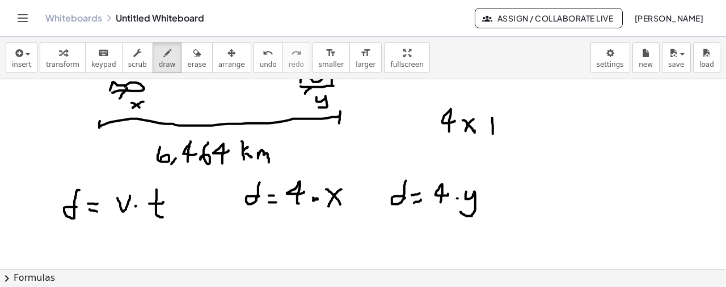
drag, startPoint x: 493, startPoint y: 133, endPoint x: 490, endPoint y: 126, distance: 7.9
click at [492, 132] on div at bounding box center [363, 80] width 726 height 764
drag, startPoint x: 486, startPoint y: 125, endPoint x: 500, endPoint y: 125, distance: 13.6
click at [500, 125] on div at bounding box center [363, 80] width 726 height 764
drag, startPoint x: 517, startPoint y: 132, endPoint x: 524, endPoint y: 124, distance: 10.8
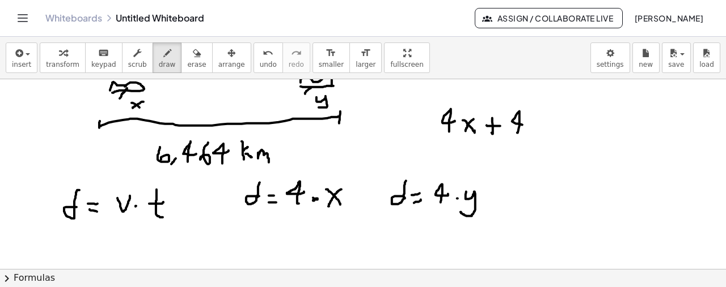
click at [524, 124] on div at bounding box center [363, 80] width 726 height 764
drag, startPoint x: 533, startPoint y: 132, endPoint x: 545, endPoint y: 135, distance: 12.9
click at [534, 143] on div at bounding box center [363, 80] width 726 height 764
drag, startPoint x: 558, startPoint y: 125, endPoint x: 569, endPoint y: 125, distance: 11.4
click at [569, 125] on div at bounding box center [363, 80] width 726 height 764
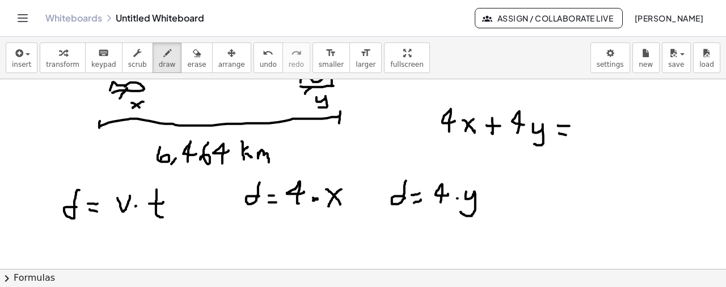
drag, startPoint x: 559, startPoint y: 133, endPoint x: 569, endPoint y: 134, distance: 9.8
click at [569, 134] on div at bounding box center [363, 80] width 726 height 764
drag, startPoint x: 600, startPoint y: 114, endPoint x: 602, endPoint y: 129, distance: 15.5
click at [598, 131] on div at bounding box center [363, 80] width 726 height 764
drag, startPoint x: 612, startPoint y: 138, endPoint x: 618, endPoint y: 128, distance: 12.2
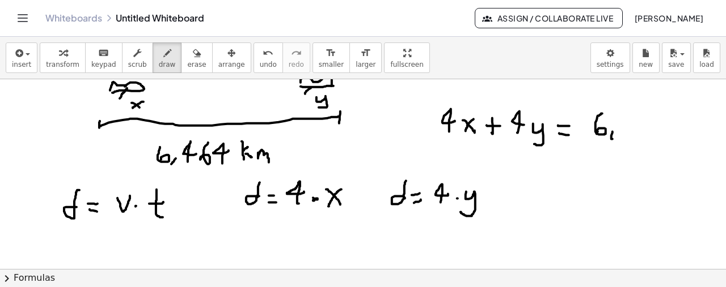
click at [613, 129] on div at bounding box center [363, 80] width 726 height 764
drag, startPoint x: 627, startPoint y: 131, endPoint x: 640, endPoint y: 118, distance: 18.0
click at [632, 126] on div at bounding box center [363, 80] width 726 height 764
drag, startPoint x: 644, startPoint y: 116, endPoint x: 642, endPoint y: 127, distance: 11.6
click at [642, 127] on div at bounding box center [363, 80] width 726 height 764
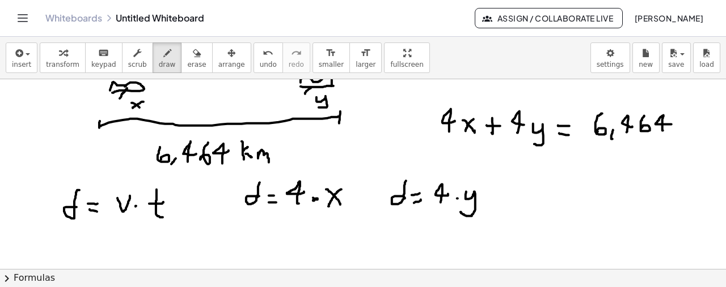
drag, startPoint x: 663, startPoint y: 130, endPoint x: 671, endPoint y: 124, distance: 10.5
click at [671, 124] on div at bounding box center [363, 80] width 726 height 764
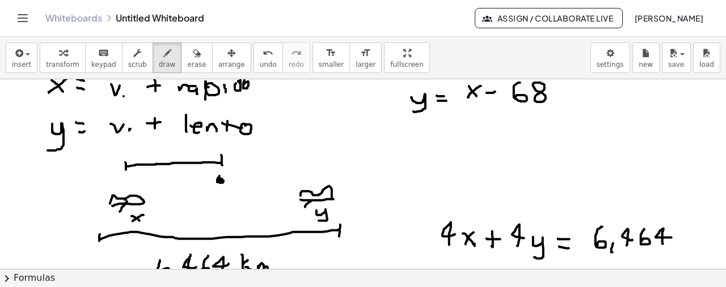
scroll to position [325, 0]
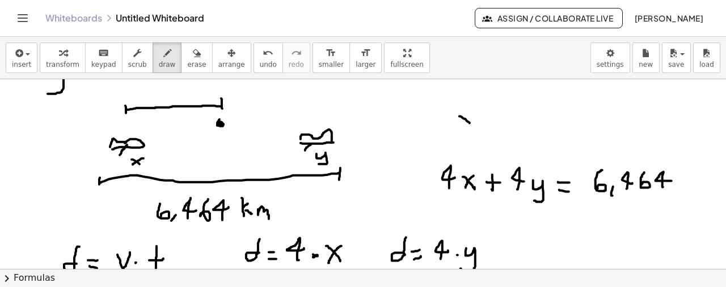
drag, startPoint x: 460, startPoint y: 116, endPoint x: 475, endPoint y: 126, distance: 17.8
click at [472, 124] on div at bounding box center [363, 136] width 726 height 764
drag, startPoint x: 463, startPoint y: 126, endPoint x: 471, endPoint y: 112, distance: 16.0
click at [471, 112] on div at bounding box center [363, 136] width 726 height 764
drag, startPoint x: 484, startPoint y: 118, endPoint x: 498, endPoint y: 117, distance: 13.7
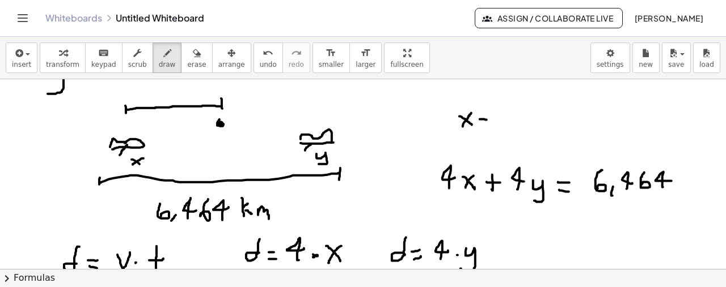
click at [489, 118] on div at bounding box center [363, 136] width 726 height 764
drag, startPoint x: 499, startPoint y: 122, endPoint x: 508, endPoint y: 129, distance: 11.3
click at [499, 136] on div at bounding box center [363, 136] width 726 height 764
drag, startPoint x: 530, startPoint y: 112, endPoint x: 541, endPoint y: 113, distance: 11.4
click at [541, 113] on div at bounding box center [363, 136] width 726 height 764
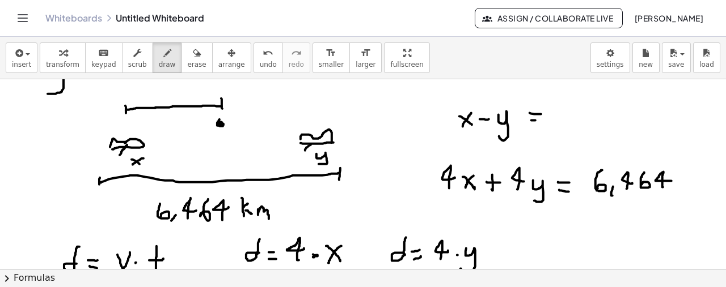
drag, startPoint x: 535, startPoint y: 120, endPoint x: 544, endPoint y: 115, distance: 9.6
click at [545, 118] on div at bounding box center [363, 136] width 726 height 764
click at [254, 54] on button "undo undo" at bounding box center [267, 58] width 29 height 31
click at [253, 56] on button "undo undo" at bounding box center [267, 58] width 29 height 31
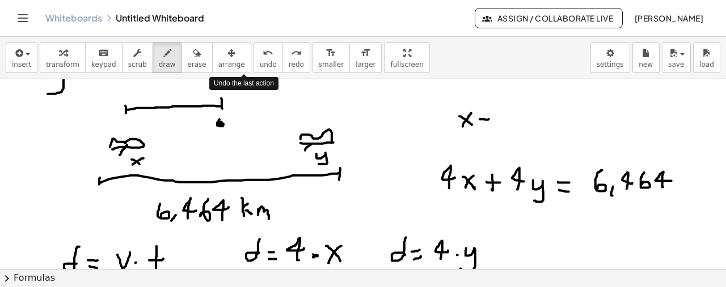
click at [253, 56] on button "undo undo" at bounding box center [267, 58] width 29 height 31
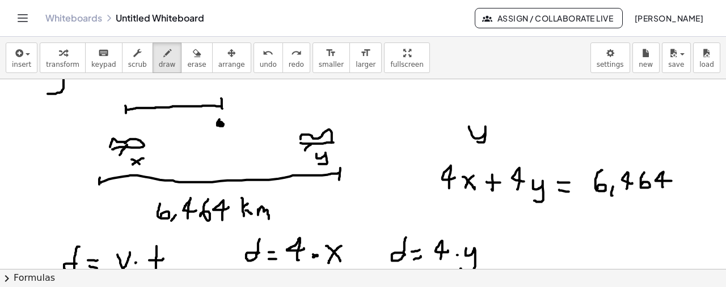
drag, startPoint x: 469, startPoint y: 126, endPoint x: 477, endPoint y: 141, distance: 17.5
click at [477, 141] on div at bounding box center [363, 136] width 726 height 764
drag, startPoint x: 498, startPoint y: 130, endPoint x: 510, endPoint y: 130, distance: 11.9
click at [508, 134] on div at bounding box center [363, 136] width 726 height 764
click at [260, 61] on span "undo" at bounding box center [268, 65] width 17 height 8
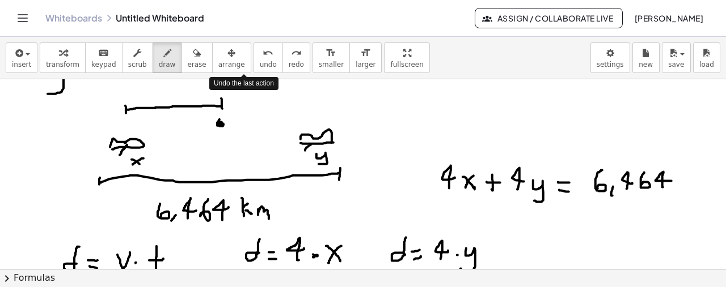
click at [260, 61] on span "undo" at bounding box center [268, 65] width 17 height 8
drag, startPoint x: 472, startPoint y: 120, endPoint x: 488, endPoint y: 136, distance: 22.1
click at [475, 136] on div at bounding box center [363, 136] width 726 height 764
drag, startPoint x: 502, startPoint y: 120, endPoint x: 509, endPoint y: 120, distance: 6.8
click at [510, 119] on div at bounding box center [363, 136] width 726 height 764
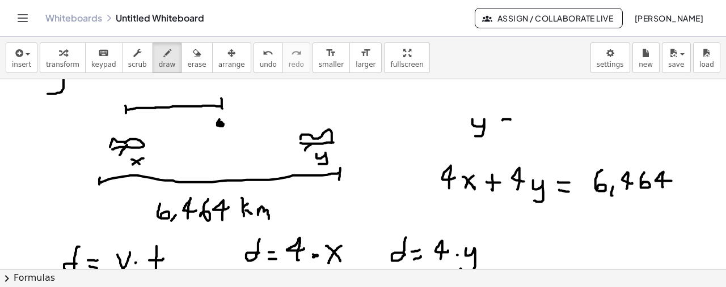
click at [510, 126] on div at bounding box center [363, 136] width 726 height 764
drag, startPoint x: 520, startPoint y: 122, endPoint x: 528, endPoint y: 122, distance: 8.5
click at [528, 122] on div at bounding box center [363, 136] width 726 height 764
click at [256, 69] on button "undo undo" at bounding box center [267, 58] width 29 height 31
click at [526, 124] on div at bounding box center [363, 136] width 726 height 764
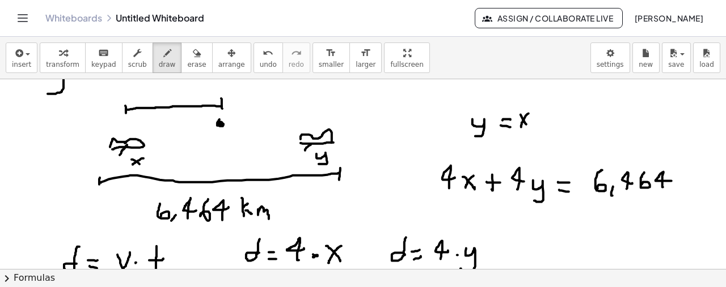
drag, startPoint x: 525, startPoint y: 116, endPoint x: 521, endPoint y: 126, distance: 11.0
click at [521, 126] on div at bounding box center [363, 136] width 726 height 764
drag, startPoint x: 538, startPoint y: 118, endPoint x: 555, endPoint y: 117, distance: 16.5
click at [555, 117] on div at bounding box center [363, 136] width 726 height 764
drag, startPoint x: 579, startPoint y: 105, endPoint x: 590, endPoint y: 110, distance: 12.4
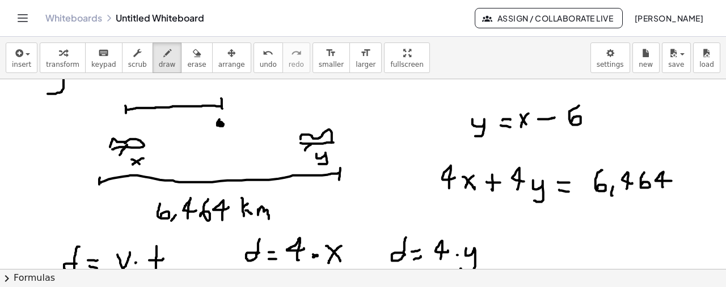
click at [574, 120] on div at bounding box center [363, 136] width 726 height 764
click at [600, 104] on div at bounding box center [363, 136] width 726 height 764
drag, startPoint x: 438, startPoint y: 114, endPoint x: 465, endPoint y: 214, distance: 103.4
click at [446, 196] on div at bounding box center [363, 136] width 726 height 764
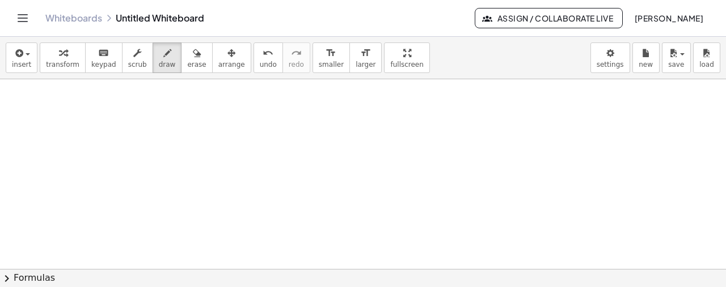
scroll to position [567, 0]
drag, startPoint x: 66, startPoint y: 115, endPoint x: 89, endPoint y: 115, distance: 22.7
drag, startPoint x: 99, startPoint y: 128, endPoint x: 108, endPoint y: 130, distance: 9.5
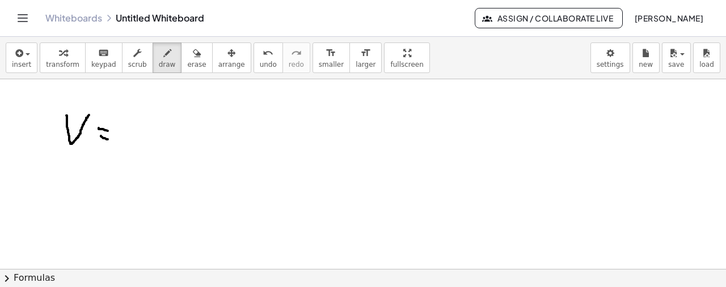
drag, startPoint x: 101, startPoint y: 136, endPoint x: 108, endPoint y: 139, distance: 7.6
drag, startPoint x: 133, startPoint y: 128, endPoint x: 132, endPoint y: 134, distance: 6.3
drag, startPoint x: 121, startPoint y: 146, endPoint x: 147, endPoint y: 147, distance: 26.7
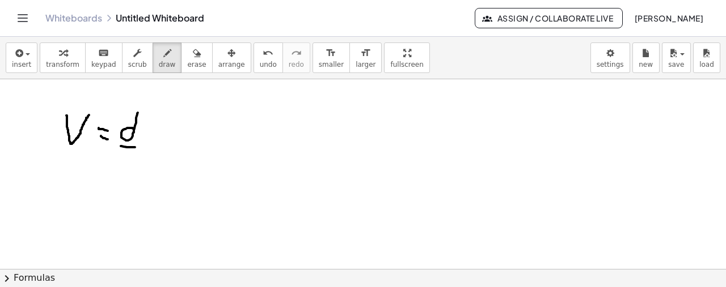
drag, startPoint x: 135, startPoint y: 162, endPoint x: 138, endPoint y: 181, distance: 19.6
drag, startPoint x: 125, startPoint y: 167, endPoint x: 142, endPoint y: 169, distance: 17.7
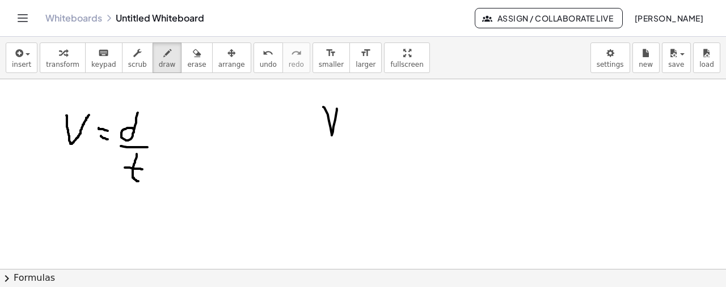
drag, startPoint x: 323, startPoint y: 107, endPoint x: 353, endPoint y: 114, distance: 30.4
drag, startPoint x: 371, startPoint y: 129, endPoint x: 396, endPoint y: 117, distance: 27.4
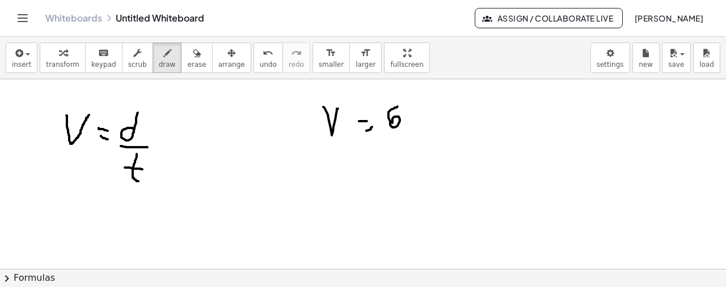
drag, startPoint x: 388, startPoint y: 115, endPoint x: 397, endPoint y: 125, distance: 12.9
drag, startPoint x: 405, startPoint y: 129, endPoint x: 407, endPoint y: 120, distance: 9.4
drag, startPoint x: 424, startPoint y: 103, endPoint x: 424, endPoint y: 117, distance: 14.8
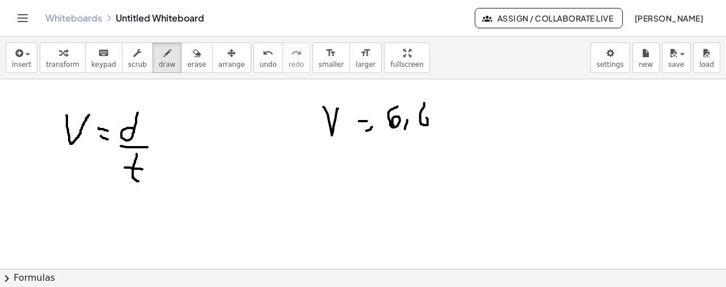
drag, startPoint x: 477, startPoint y: 121, endPoint x: 482, endPoint y: 113, distance: 9.1
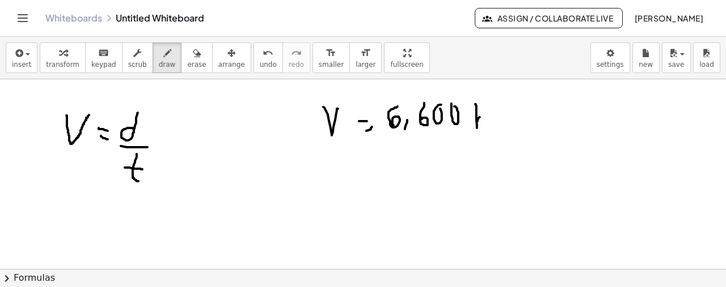
drag, startPoint x: 494, startPoint y: 128, endPoint x: 469, endPoint y: 140, distance: 27.9
drag, startPoint x: 392, startPoint y: 140, endPoint x: 500, endPoint y: 133, distance: 107.4
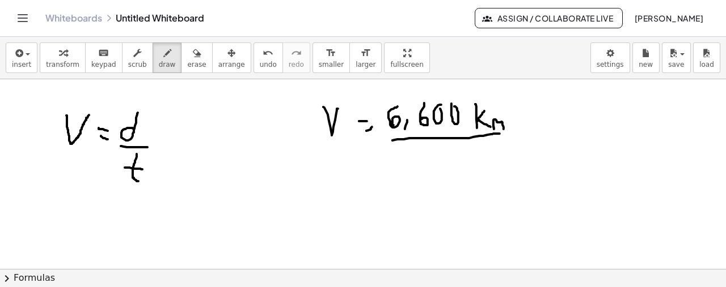
drag, startPoint x: 440, startPoint y: 146, endPoint x: 443, endPoint y: 156, distance: 10.8
drag, startPoint x: 459, startPoint y: 152, endPoint x: 474, endPoint y: 169, distance: 22.9
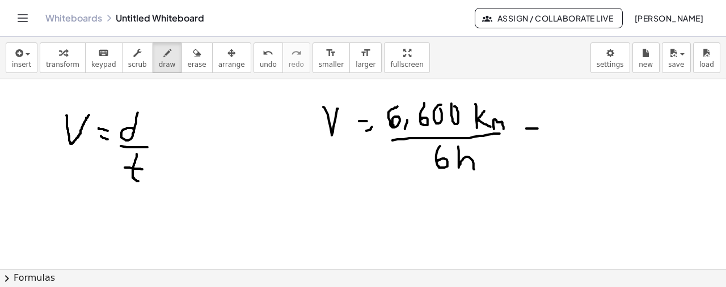
drag, startPoint x: 526, startPoint y: 128, endPoint x: 539, endPoint y: 133, distance: 13.5
drag, startPoint x: 525, startPoint y: 138, endPoint x: 535, endPoint y: 138, distance: 10.2
drag, startPoint x: 573, startPoint y: 123, endPoint x: 577, endPoint y: 136, distance: 13.3
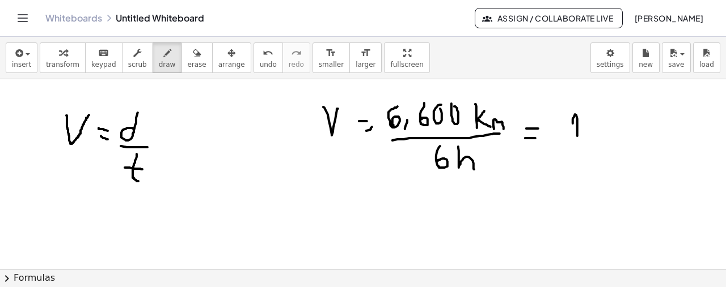
drag, startPoint x: 587, startPoint y: 134, endPoint x: 585, endPoint y: 143, distance: 9.2
drag, startPoint x: 592, startPoint y: 118, endPoint x: 596, endPoint y: 134, distance: 17.1
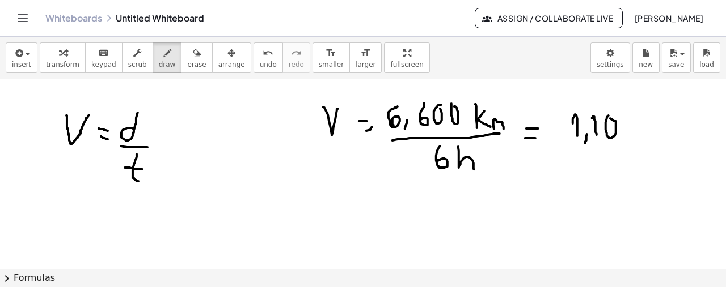
drag, startPoint x: 642, startPoint y: 125, endPoint x: 646, endPoint y: 119, distance: 7.7
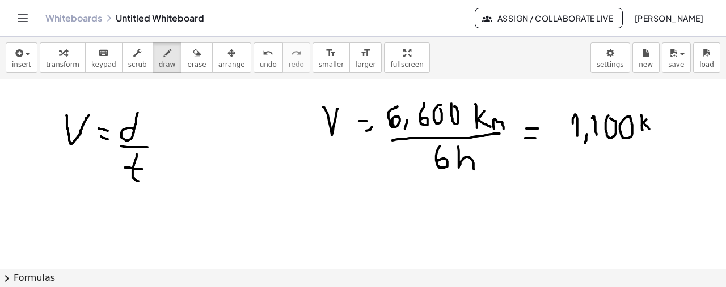
drag, startPoint x: 658, startPoint y: 124, endPoint x: 671, endPoint y: 134, distance: 16.6
drag, startPoint x: 662, startPoint y: 153, endPoint x: 693, endPoint y: 124, distance: 42.5
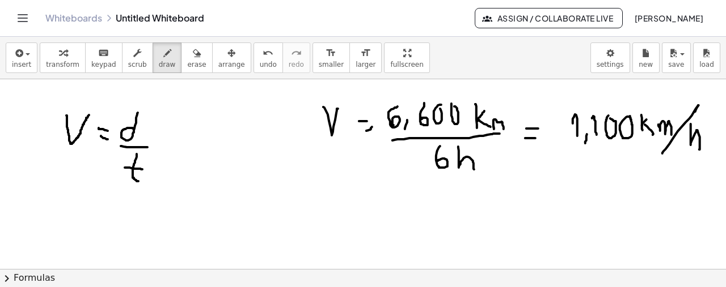
drag, startPoint x: 691, startPoint y: 124, endPoint x: 699, endPoint y: 149, distance: 26.9
drag, startPoint x: 217, startPoint y: 224, endPoint x: 223, endPoint y: 211, distance: 14.5
drag, startPoint x: 334, startPoint y: 204, endPoint x: 341, endPoint y: 224, distance: 21.7
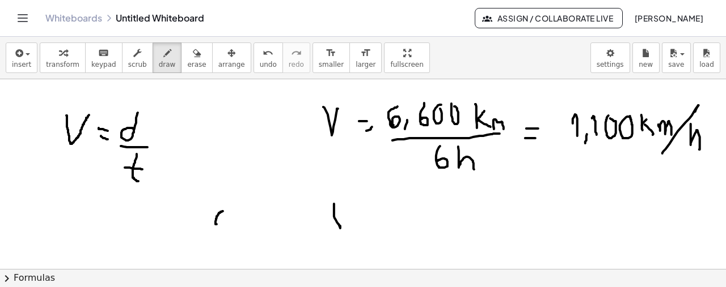
click at [260, 67] on span "undo" at bounding box center [268, 65] width 17 height 8
drag, startPoint x: 331, startPoint y: 210, endPoint x: 355, endPoint y: 214, distance: 24.6
click at [260, 62] on span "undo" at bounding box center [268, 65] width 17 height 8
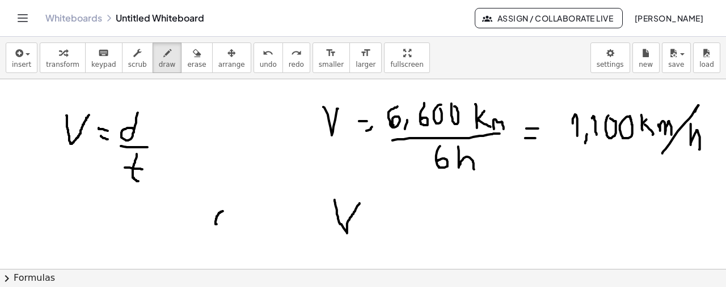
drag, startPoint x: 335, startPoint y: 200, endPoint x: 359, endPoint y: 203, distance: 25.2
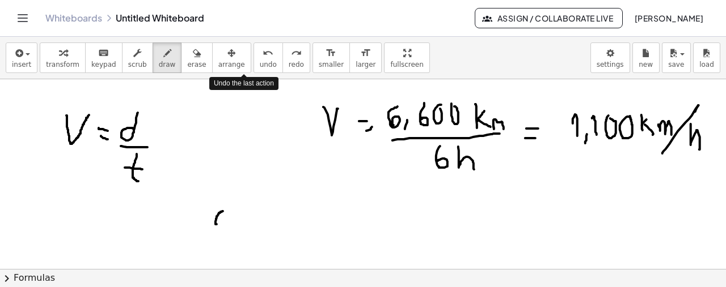
click at [260, 61] on span "undo" at bounding box center [268, 65] width 17 height 8
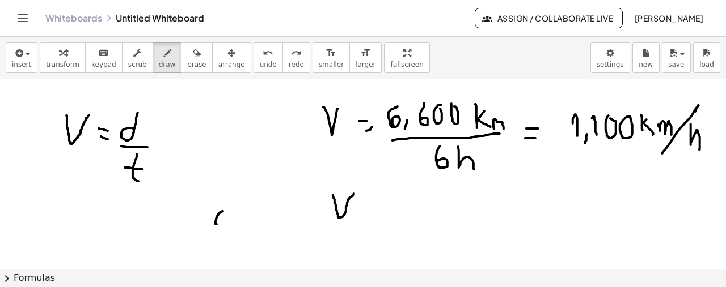
drag, startPoint x: 333, startPoint y: 194, endPoint x: 372, endPoint y: 197, distance: 39.2
drag, startPoint x: 376, startPoint y: 205, endPoint x: 386, endPoint y: 205, distance: 9.1
drag, startPoint x: 381, startPoint y: 213, endPoint x: 395, endPoint y: 210, distance: 13.8
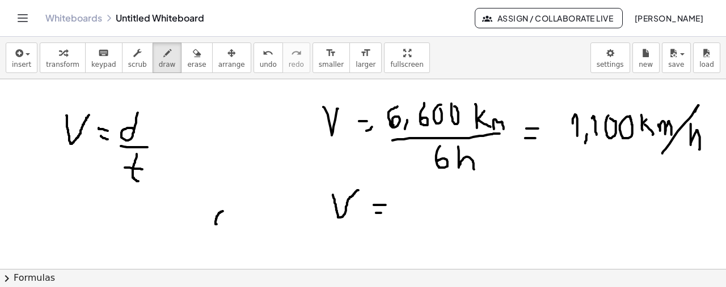
drag, startPoint x: 420, startPoint y: 209, endPoint x: 433, endPoint y: 200, distance: 16.4
drag, startPoint x: 440, startPoint y: 218, endPoint x: 463, endPoint y: 197, distance: 31.3
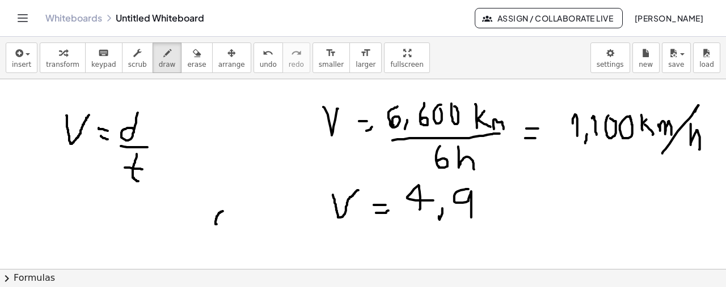
drag, startPoint x: 467, startPoint y: 189, endPoint x: 491, endPoint y: 200, distance: 26.7
click at [260, 66] on span "undo" at bounding box center [268, 65] width 17 height 8
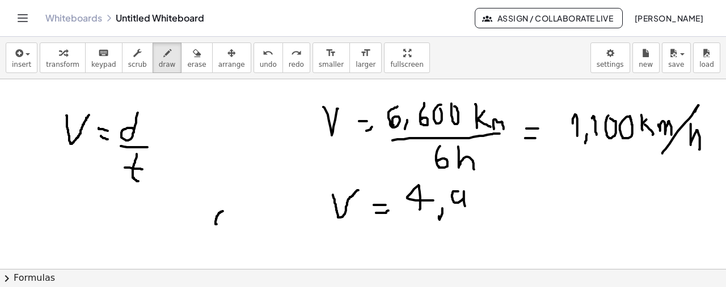
drag, startPoint x: 458, startPoint y: 191, endPoint x: 468, endPoint y: 206, distance: 18.4
drag, startPoint x: 479, startPoint y: 192, endPoint x: 496, endPoint y: 190, distance: 17.1
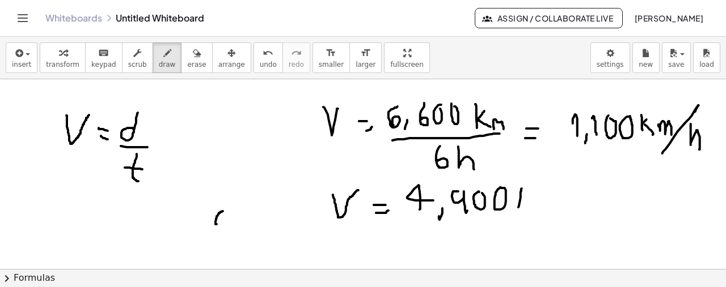
drag, startPoint x: 518, startPoint y: 207, endPoint x: 522, endPoint y: 188, distance: 19.0
drag, startPoint x: 530, startPoint y: 206, endPoint x: 541, endPoint y: 198, distance: 13.1
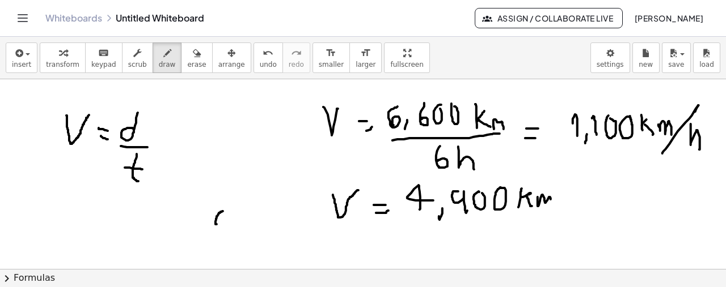
drag, startPoint x: 537, startPoint y: 199, endPoint x: 545, endPoint y: 208, distance: 12.1
drag, startPoint x: 430, startPoint y: 222, endPoint x: 568, endPoint y: 214, distance: 138.0
drag, startPoint x: 488, startPoint y: 233, endPoint x: 498, endPoint y: 248, distance: 17.9
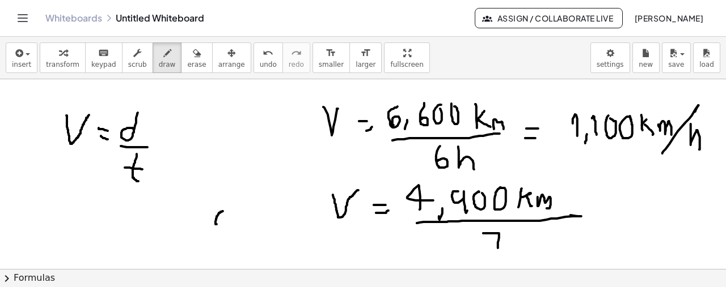
drag, startPoint x: 493, startPoint y: 242, endPoint x: 504, endPoint y: 239, distance: 11.8
drag, startPoint x: 511, startPoint y: 243, endPoint x: 565, endPoint y: 241, distance: 53.3
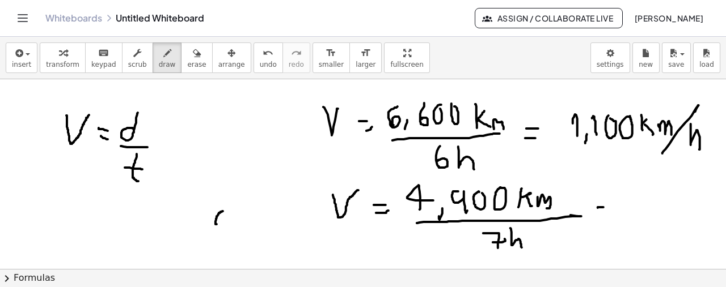
drag, startPoint x: 598, startPoint y: 208, endPoint x: 602, endPoint y: 216, distance: 9.4
drag, startPoint x: 595, startPoint y: 217, endPoint x: 605, endPoint y: 216, distance: 9.7
drag, startPoint x: 614, startPoint y: 198, endPoint x: 627, endPoint y: 220, distance: 25.7
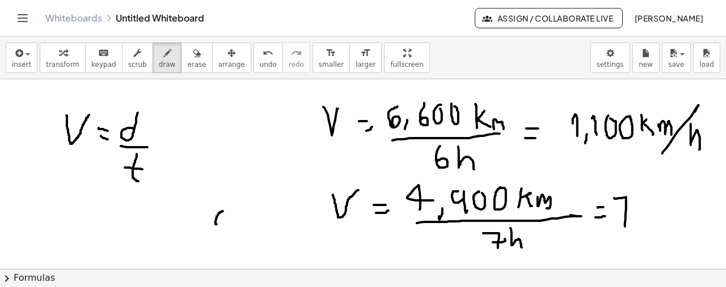
drag, startPoint x: 620, startPoint y: 211, endPoint x: 629, endPoint y: 210, distance: 8.6
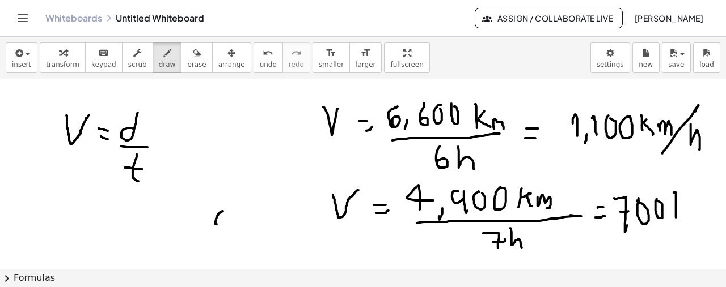
drag, startPoint x: 676, startPoint y: 217, endPoint x: 677, endPoint y: 202, distance: 14.8
drag, startPoint x: 679, startPoint y: 204, endPoint x: 687, endPoint y: 206, distance: 7.7
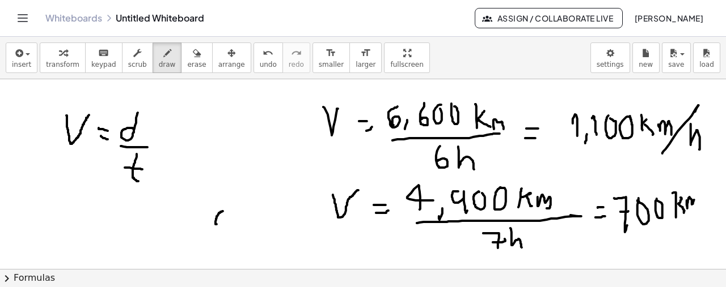
drag, startPoint x: 687, startPoint y: 200, endPoint x: 695, endPoint y: 205, distance: 9.4
drag, startPoint x: 697, startPoint y: 227, endPoint x: 709, endPoint y: 187, distance: 41.4
drag, startPoint x: 710, startPoint y: 207, endPoint x: 714, endPoint y: 216, distance: 9.9
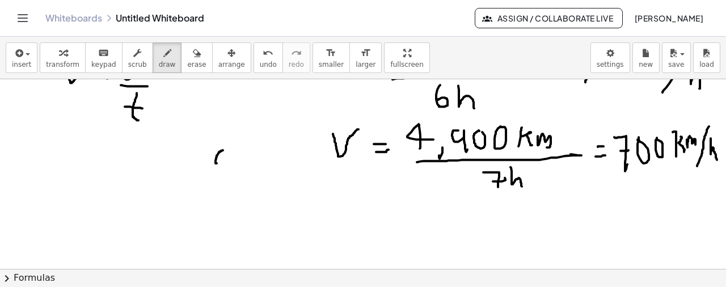
scroll to position [638, 0]
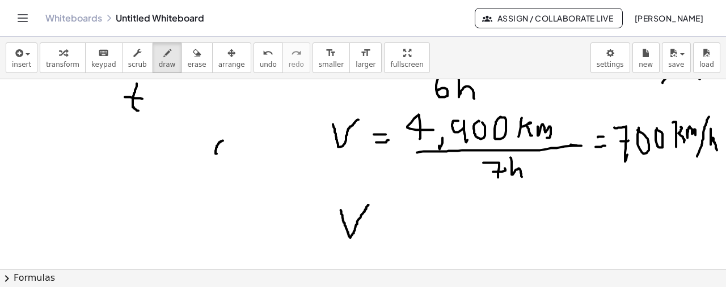
drag, startPoint x: 341, startPoint y: 210, endPoint x: 369, endPoint y: 205, distance: 28.2
drag, startPoint x: 379, startPoint y: 218, endPoint x: 390, endPoint y: 218, distance: 10.8
drag, startPoint x: 380, startPoint y: 226, endPoint x: 405, endPoint y: 225, distance: 25.0
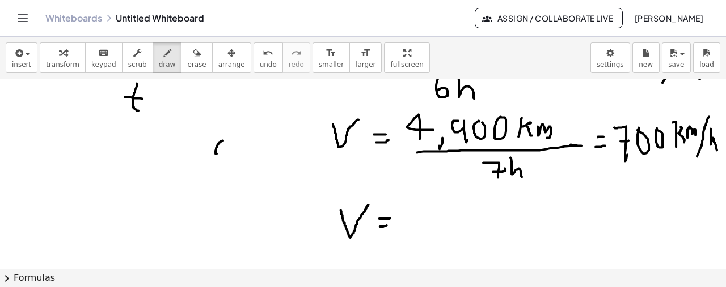
drag, startPoint x: 410, startPoint y: 215, endPoint x: 425, endPoint y: 229, distance: 20.1
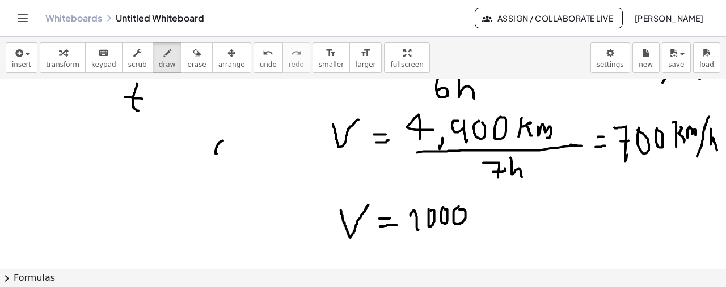
drag, startPoint x: 422, startPoint y: 226, endPoint x: 423, endPoint y: 235, distance: 8.6
drag, startPoint x: 490, startPoint y: 208, endPoint x: 498, endPoint y: 219, distance: 13.4
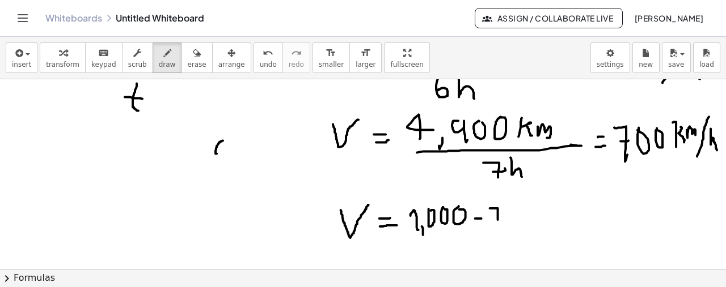
drag, startPoint x: 494, startPoint y: 215, endPoint x: 500, endPoint y: 214, distance: 6.3
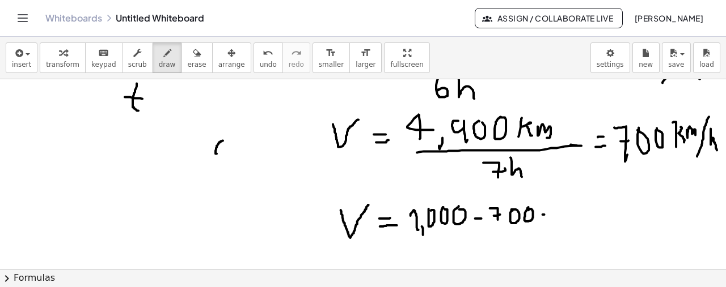
drag, startPoint x: 570, startPoint y: 224, endPoint x: 582, endPoint y: 214, distance: 15.3
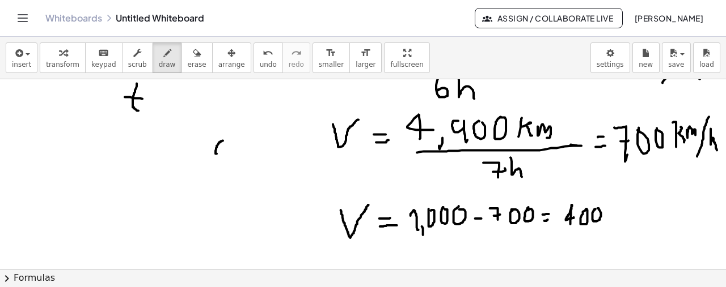
drag, startPoint x: 622, startPoint y: 216, endPoint x: 623, endPoint y: 209, distance: 6.8
drag, startPoint x: 623, startPoint y: 207, endPoint x: 628, endPoint y: 202, distance: 7.6
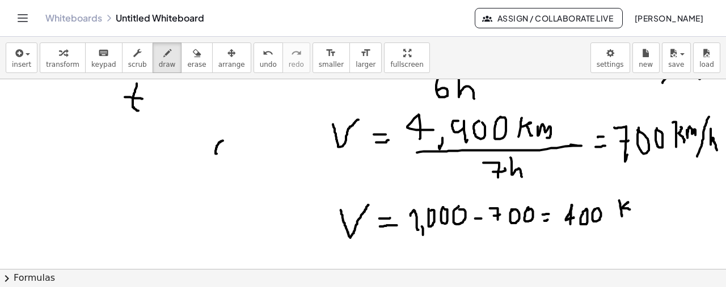
drag, startPoint x: 635, startPoint y: 206, endPoint x: 654, endPoint y: 209, distance: 19.5
drag, startPoint x: 667, startPoint y: 193, endPoint x: 667, endPoint y: 223, distance: 30.6
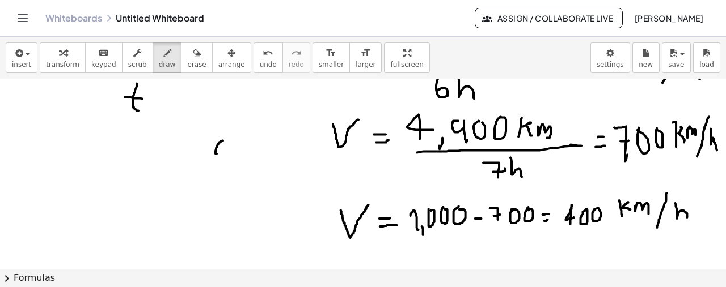
drag, startPoint x: 677, startPoint y: 217, endPoint x: 687, endPoint y: 217, distance: 10.2
click at [187, 63] on span "erase" at bounding box center [196, 65] width 19 height 8
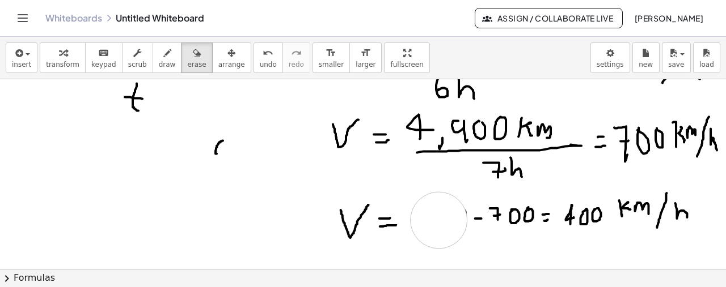
drag, startPoint x: 424, startPoint y: 247, endPoint x: 169, endPoint y: 83, distance: 302.9
click at [159, 63] on span "draw" at bounding box center [167, 65] width 17 height 8
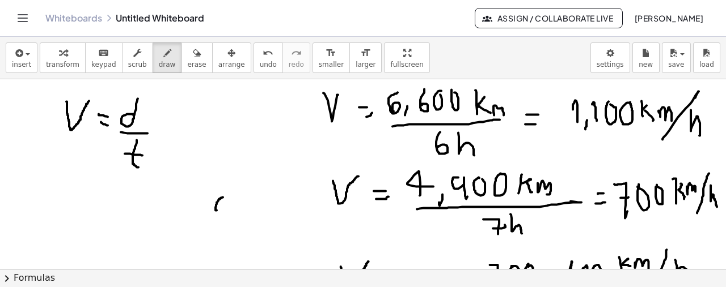
scroll to position [695, 0]
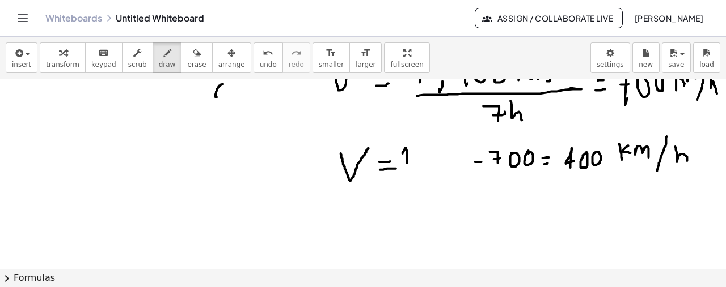
drag, startPoint x: 403, startPoint y: 153, endPoint x: 416, endPoint y: 163, distance: 16.6
drag, startPoint x: 416, startPoint y: 161, endPoint x: 420, endPoint y: 154, distance: 7.9
drag, startPoint x: 421, startPoint y: 149, endPoint x: 429, endPoint y: 161, distance: 14.0
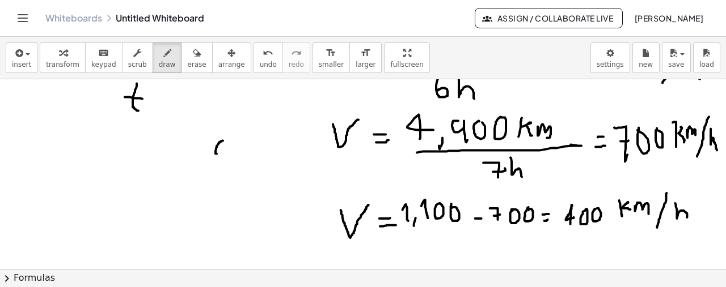
click at [187, 61] on span "erase" at bounding box center [196, 65] width 19 height 8
drag, startPoint x: 218, startPoint y: 157, endPoint x: 209, endPoint y: 116, distance: 42.4
click at [159, 67] on span "draw" at bounding box center [167, 65] width 17 height 8
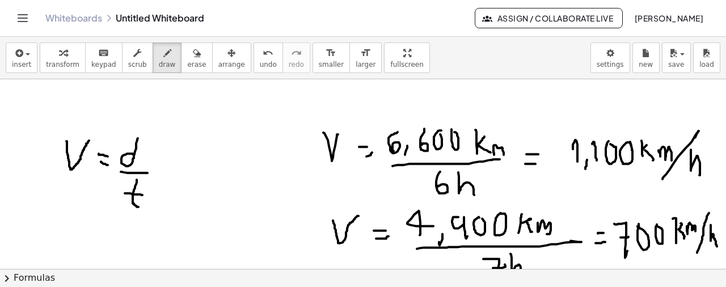
scroll to position [524, 0]
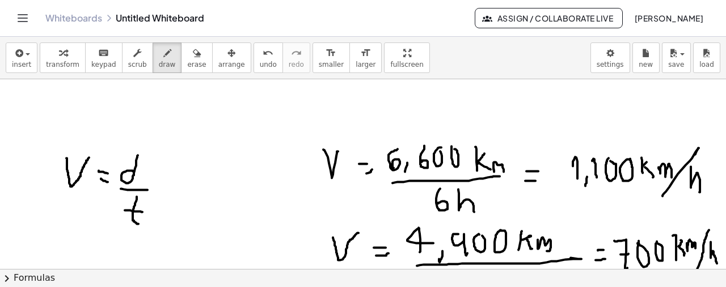
click at [187, 73] on div "insert select one: Math Expression Function Text Youtube Video Graphing Geometr…" at bounding box center [363, 58] width 726 height 43
click at [187, 62] on span "erase" at bounding box center [196, 65] width 19 height 8
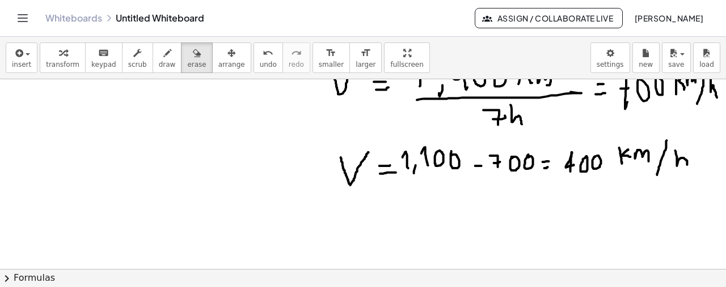
scroll to position [695, 0]
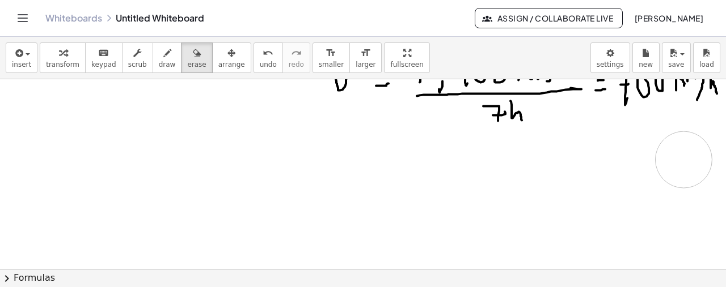
drag, startPoint x: 345, startPoint y: 167, endPoint x: 526, endPoint y: 263, distance: 205.2
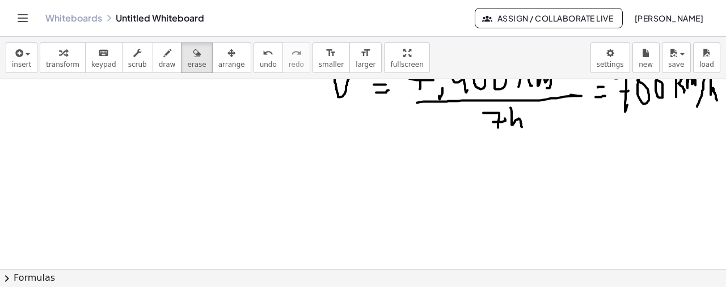
scroll to position [751, 3]
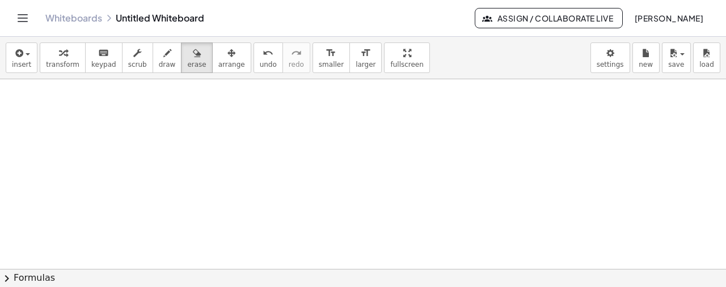
click at [159, 66] on span "draw" at bounding box center [167, 65] width 17 height 8
drag, startPoint x: 61, startPoint y: 113, endPoint x: 74, endPoint y: 104, distance: 15.9
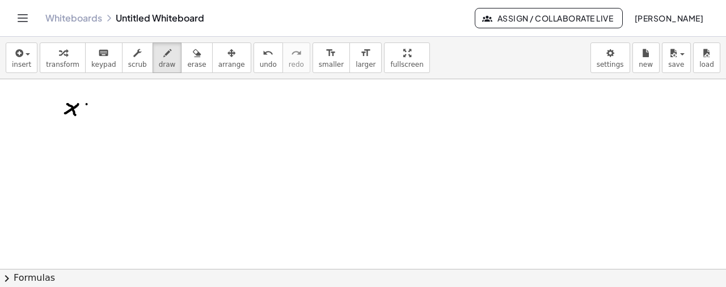
drag, startPoint x: 113, startPoint y: 101, endPoint x: 110, endPoint y: 112, distance: 10.8
drag, startPoint x: 144, startPoint y: 106, endPoint x: 154, endPoint y: 111, distance: 11.2
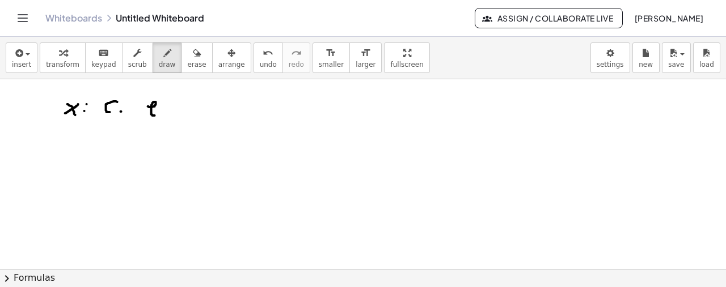
drag, startPoint x: 159, startPoint y: 103, endPoint x: 162, endPoint y: 109, distance: 7.1
drag, startPoint x: 245, startPoint y: 57, endPoint x: 232, endPoint y: 62, distance: 13.5
click at [263, 58] on icon "undo" at bounding box center [268, 53] width 11 height 14
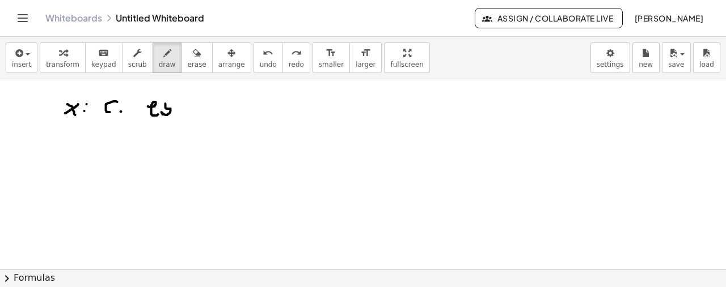
drag, startPoint x: 162, startPoint y: 103, endPoint x: 168, endPoint y: 117, distance: 15.5
drag, startPoint x: 177, startPoint y: 104, endPoint x: 185, endPoint y: 111, distance: 10.1
drag, startPoint x: 187, startPoint y: 117, endPoint x: 204, endPoint y: 118, distance: 17.6
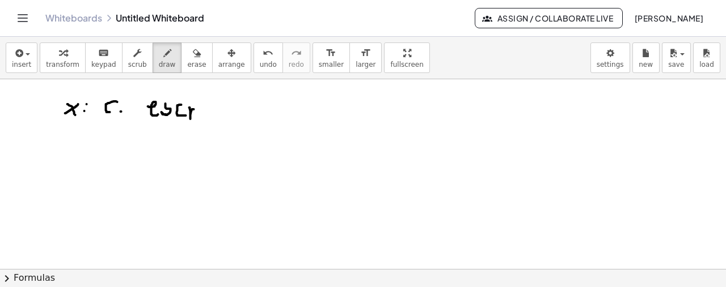
drag, startPoint x: 202, startPoint y: 118, endPoint x: 200, endPoint y: 99, distance: 19.4
drag, startPoint x: 209, startPoint y: 117, endPoint x: 204, endPoint y: 110, distance: 8.7
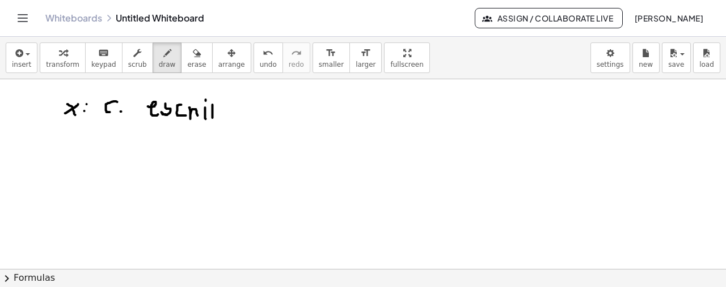
drag, startPoint x: 225, startPoint y: 116, endPoint x: 231, endPoint y: 111, distance: 8.1
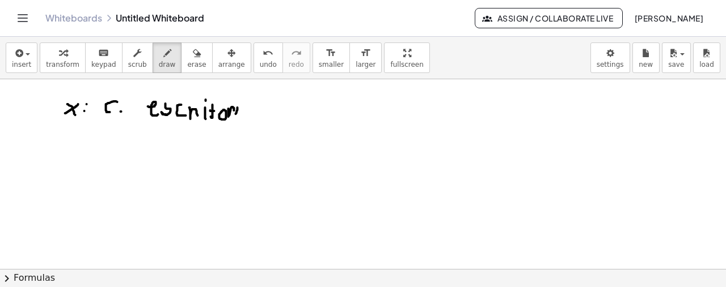
drag, startPoint x: 232, startPoint y: 113, endPoint x: 232, endPoint y: 101, distance: 12.5
drag, startPoint x: 240, startPoint y: 106, endPoint x: 230, endPoint y: 110, distance: 11.0
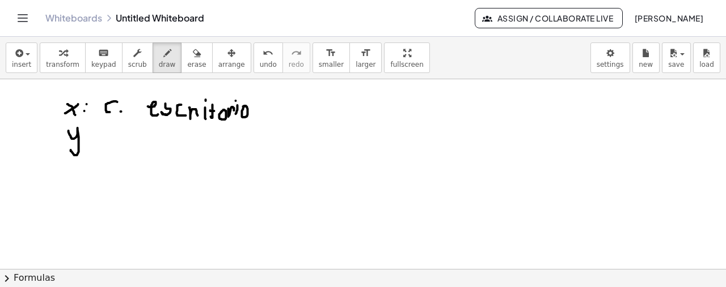
drag, startPoint x: 65, startPoint y: 130, endPoint x: 68, endPoint y: 147, distance: 16.8
drag, startPoint x: 105, startPoint y: 128, endPoint x: 108, endPoint y: 137, distance: 9.9
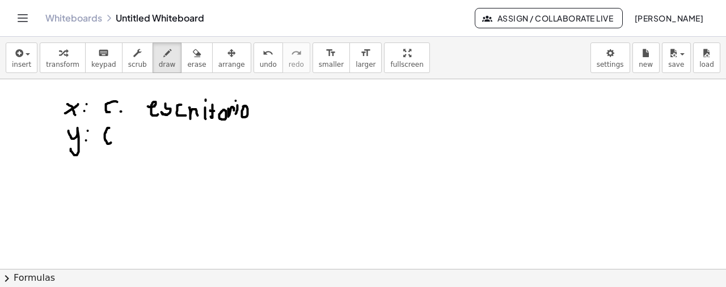
drag, startPoint x: 120, startPoint y: 139, endPoint x: 132, endPoint y: 139, distance: 11.9
drag, startPoint x: 139, startPoint y: 150, endPoint x: 144, endPoint y: 130, distance: 20.4
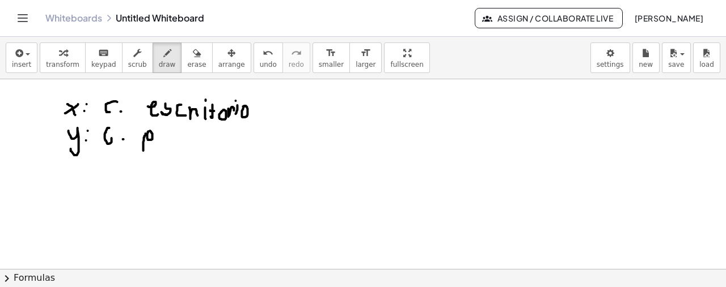
drag, startPoint x: 167, startPoint y: 133, endPoint x: 173, endPoint y: 136, distance: 7.2
drag, startPoint x: 179, startPoint y: 141, endPoint x: 181, endPoint y: 130, distance: 11.6
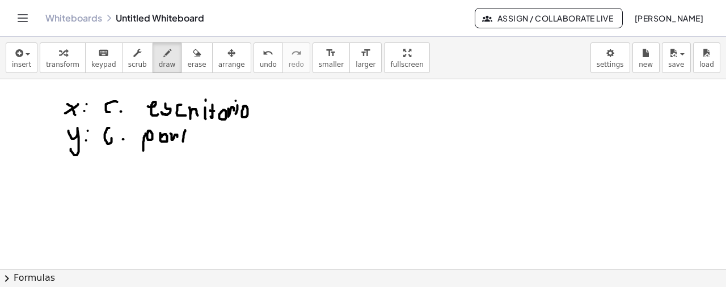
drag, startPoint x: 191, startPoint y: 136, endPoint x: 191, endPoint y: 145, distance: 9.6
drag, startPoint x: 200, startPoint y: 145, endPoint x: 201, endPoint y: 133, distance: 11.5
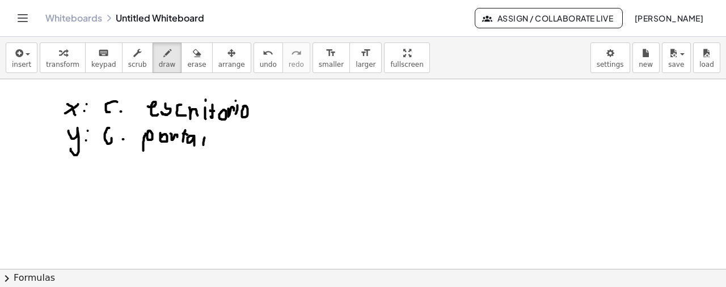
drag, startPoint x: 210, startPoint y: 141, endPoint x: 207, endPoint y: 132, distance: 9.5
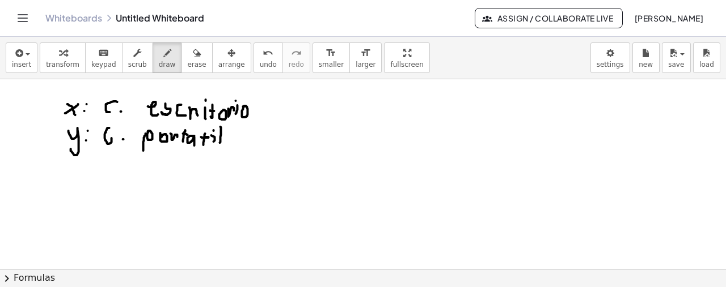
drag, startPoint x: 217, startPoint y: 126, endPoint x: 214, endPoint y: 143, distance: 17.2
drag, startPoint x: 439, startPoint y: 117, endPoint x: 454, endPoint y: 117, distance: 15.3
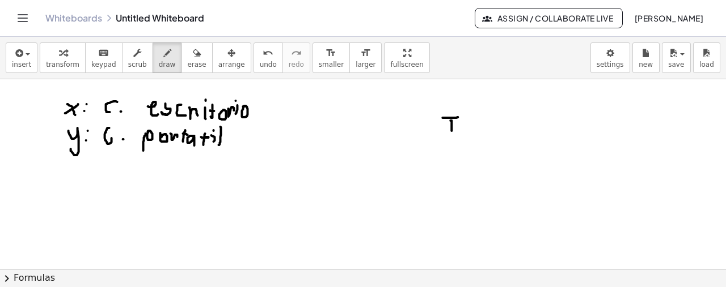
drag, startPoint x: 465, startPoint y: 116, endPoint x: 480, endPoint y: 118, distance: 14.3
drag, startPoint x: 464, startPoint y: 130, endPoint x: 480, endPoint y: 132, distance: 15.9
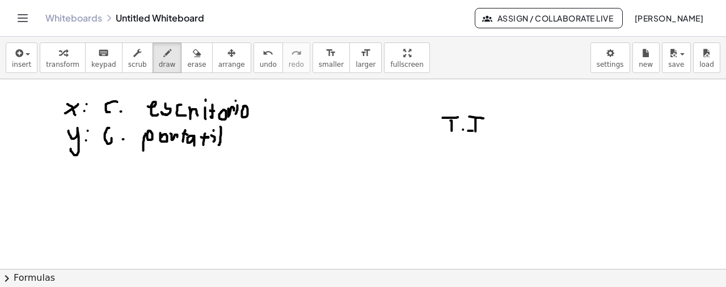
drag, startPoint x: 308, startPoint y: 141, endPoint x: 311, endPoint y: 148, distance: 7.9
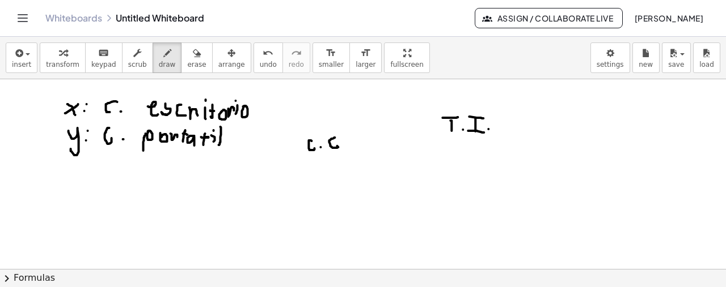
drag, startPoint x: 334, startPoint y: 141, endPoint x: 327, endPoint y: 150, distance: 11.7
drag, startPoint x: 310, startPoint y: 164, endPoint x: 314, endPoint y: 170, distance: 6.8
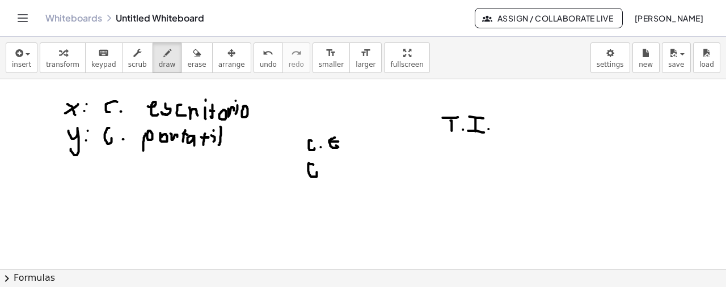
drag, startPoint x: 378, startPoint y: 141, endPoint x: 390, endPoint y: 155, distance: 18.9
drag, startPoint x: 390, startPoint y: 139, endPoint x: 378, endPoint y: 151, distance: 16.8
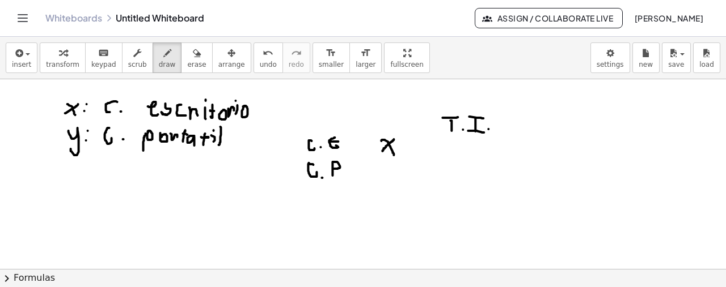
drag, startPoint x: 381, startPoint y: 163, endPoint x: 380, endPoint y: 181, distance: 18.2
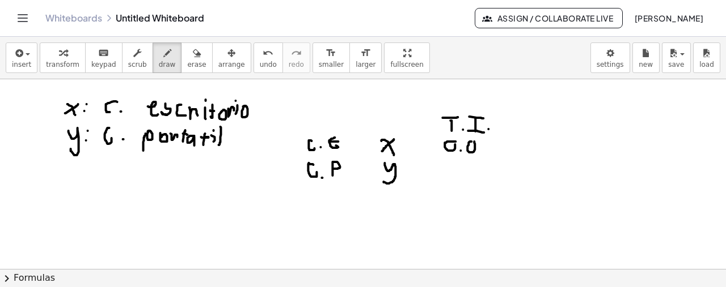
drag, startPoint x: 481, startPoint y: 141, endPoint x: 482, endPoint y: 154, distance: 13.2
drag, startPoint x: 448, startPoint y: 162, endPoint x: 457, endPoint y: 172, distance: 12.9
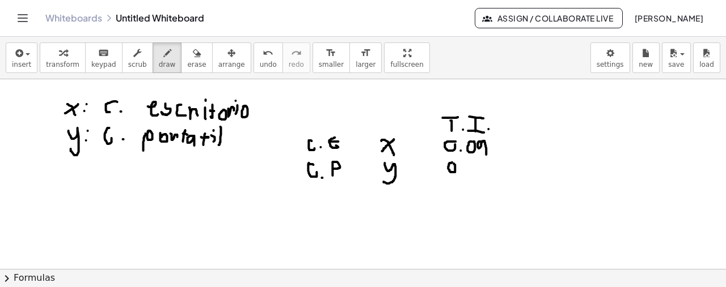
drag, startPoint x: 470, startPoint y: 164, endPoint x: 477, endPoint y: 159, distance: 8.2
drag, startPoint x: 484, startPoint y: 162, endPoint x: 482, endPoint y: 174, distance: 12.6
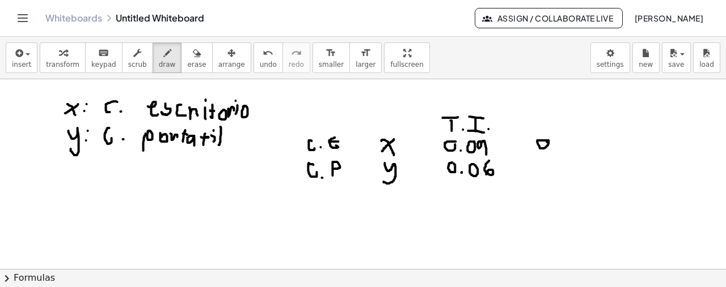
drag, startPoint x: 572, startPoint y: 137, endPoint x: 573, endPoint y: 146, distance: 9.2
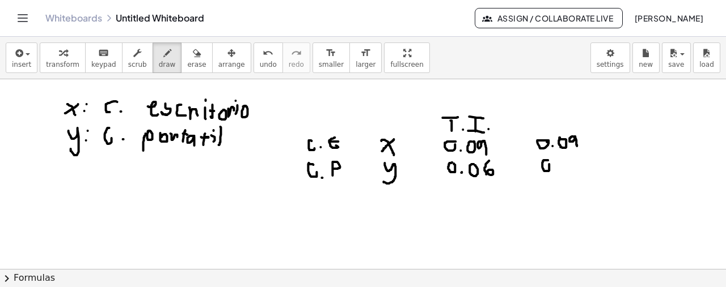
drag, startPoint x: 576, startPoint y: 159, endPoint x: 575, endPoint y: 170, distance: 10.8
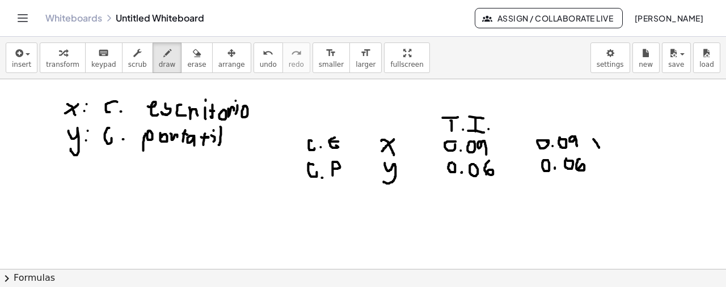
drag, startPoint x: 590, startPoint y: 139, endPoint x: 595, endPoint y: 147, distance: 10.2
drag, startPoint x: 592, startPoint y: 142, endPoint x: 587, endPoint y: 150, distance: 9.4
drag, startPoint x: 590, startPoint y: 168, endPoint x: 576, endPoint y: 196, distance: 30.9
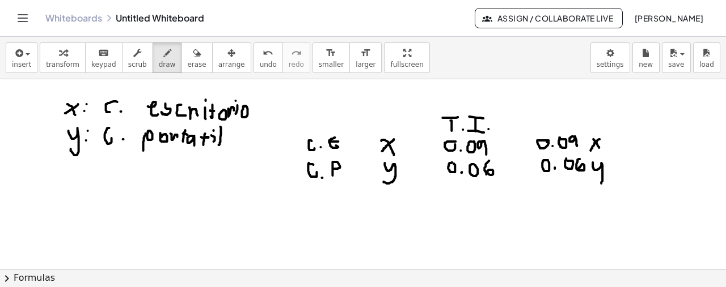
drag, startPoint x: 276, startPoint y: 210, endPoint x: 277, endPoint y: 202, distance: 8.6
drag, startPoint x: 272, startPoint y: 200, endPoint x: 286, endPoint y: 199, distance: 14.2
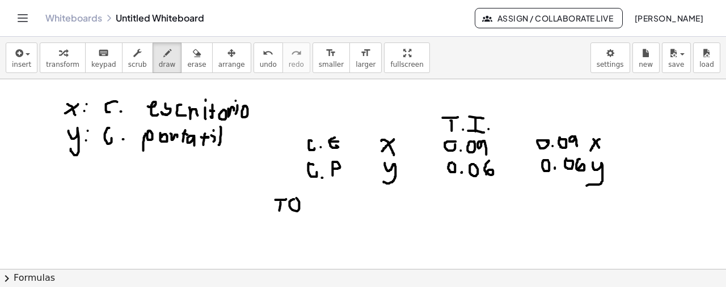
drag, startPoint x: 307, startPoint y: 207, endPoint x: 311, endPoint y: 200, distance: 7.6
drag, startPoint x: 322, startPoint y: 198, endPoint x: 326, endPoint y: 213, distance: 15.3
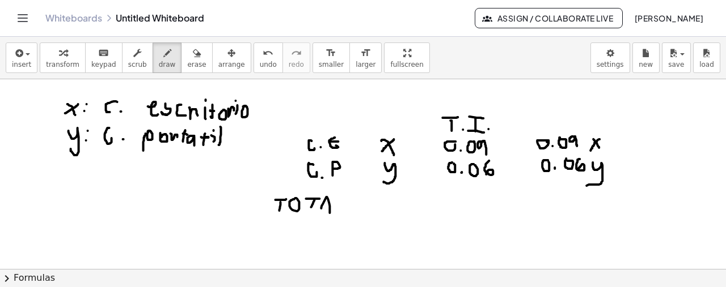
drag, startPoint x: 333, startPoint y: 193, endPoint x: 333, endPoint y: 208, distance: 14.2
drag, startPoint x: 541, startPoint y: 195, endPoint x: 549, endPoint y: 208, distance: 14.5
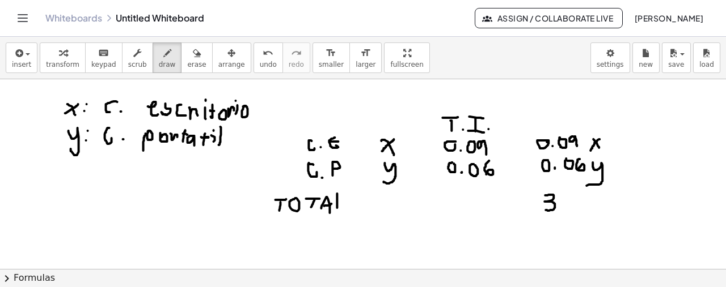
drag, startPoint x: 558, startPoint y: 198, endPoint x: 565, endPoint y: 201, distance: 7.1
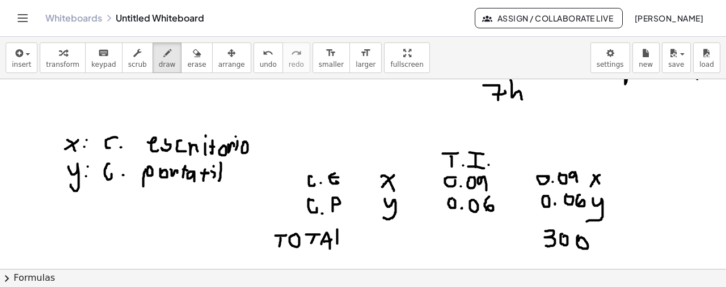
scroll to position [772, 3]
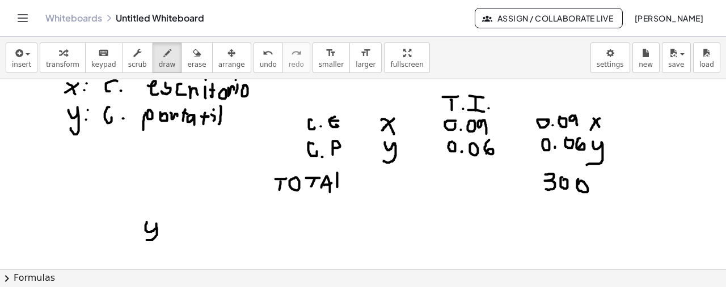
drag, startPoint x: 142, startPoint y: 227, endPoint x: 145, endPoint y: 238, distance: 11.3
drag, startPoint x: 166, startPoint y: 228, endPoint x: 171, endPoint y: 224, distance: 7.3
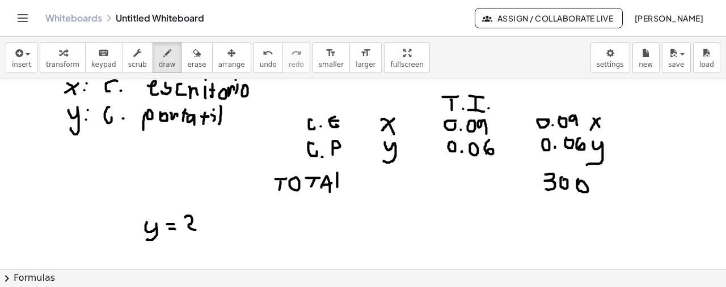
drag, startPoint x: 181, startPoint y: 217, endPoint x: 195, endPoint y: 223, distance: 14.7
drag, startPoint x: 206, startPoint y: 217, endPoint x: 202, endPoint y: 232, distance: 16.5
drag, startPoint x: 222, startPoint y: 217, endPoint x: 229, endPoint y: 219, distance: 7.2
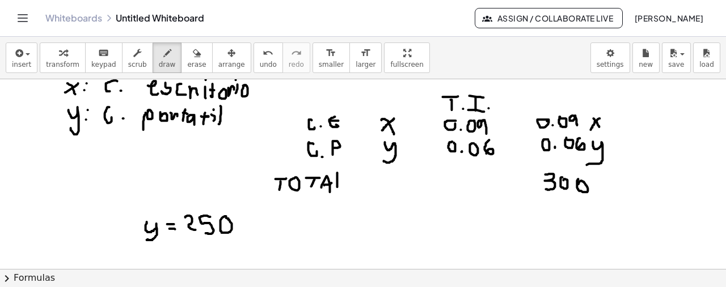
drag, startPoint x: 232, startPoint y: 225, endPoint x: 242, endPoint y: 226, distance: 9.7
drag, startPoint x: 254, startPoint y: 56, endPoint x: 255, endPoint y: 70, distance: 14.2
click at [253, 57] on button "undo undo" at bounding box center [267, 58] width 29 height 31
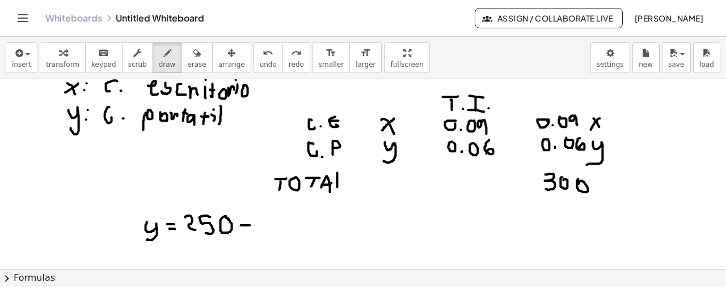
drag, startPoint x: 237, startPoint y: 225, endPoint x: 246, endPoint y: 225, distance: 9.1
drag, startPoint x: 258, startPoint y: 221, endPoint x: 269, endPoint y: 225, distance: 11.7
drag, startPoint x: 270, startPoint y: 218, endPoint x: 256, endPoint y: 231, distance: 18.8
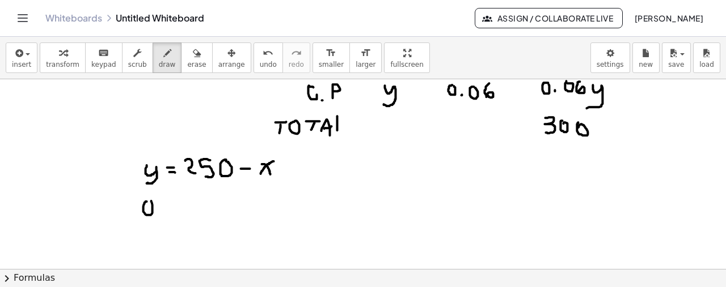
drag, startPoint x: 143, startPoint y: 201, endPoint x: 151, endPoint y: 209, distance: 11.2
drag, startPoint x: 176, startPoint y: 200, endPoint x: 186, endPoint y: 215, distance: 17.9
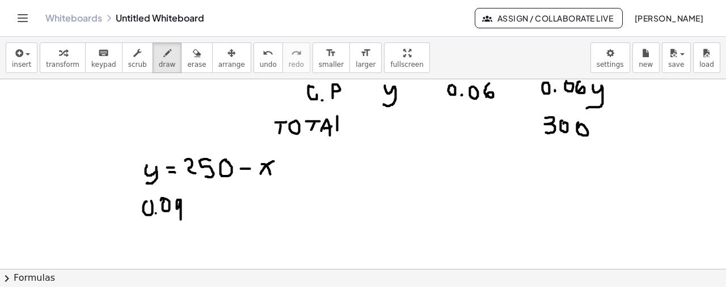
click at [260, 66] on span "undo" at bounding box center [268, 65] width 17 height 8
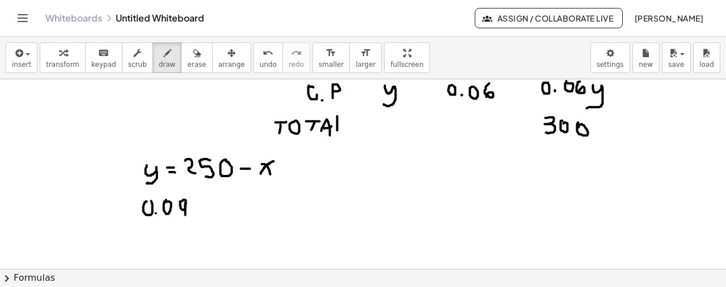
drag, startPoint x: 181, startPoint y: 202, endPoint x: 181, endPoint y: 215, distance: 12.5
drag, startPoint x: 189, startPoint y: 200, endPoint x: 198, endPoint y: 213, distance: 15.9
drag, startPoint x: 198, startPoint y: 204, endPoint x: 189, endPoint y: 214, distance: 13.7
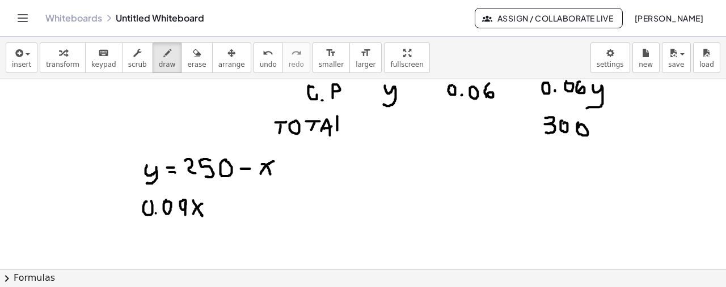
drag, startPoint x: 210, startPoint y: 208, endPoint x: 219, endPoint y: 209, distance: 9.1
drag, startPoint x: 218, startPoint y: 207, endPoint x: 228, endPoint y: 207, distance: 10.2
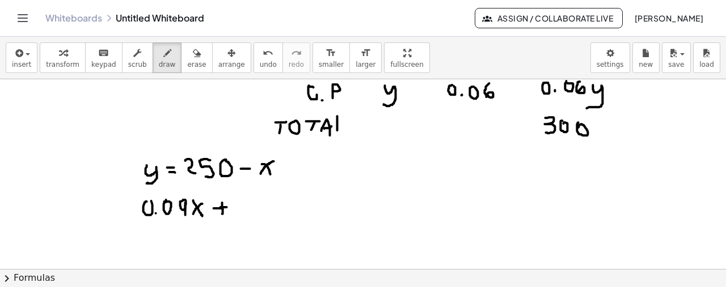
drag, startPoint x: 267, startPoint y: 198, endPoint x: 271, endPoint y: 209, distance: 11.5
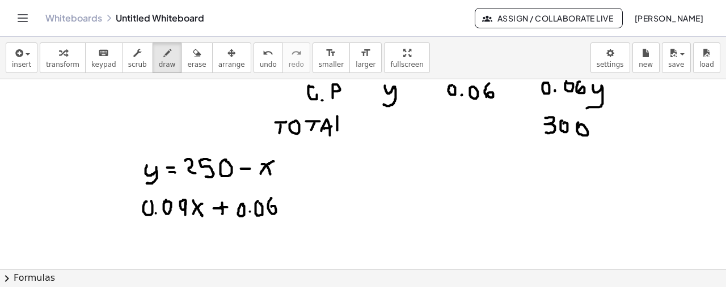
drag, startPoint x: 280, startPoint y: 202, endPoint x: 285, endPoint y: 224, distance: 22.0
drag, startPoint x: 303, startPoint y: 199, endPoint x: 311, endPoint y: 201, distance: 8.1
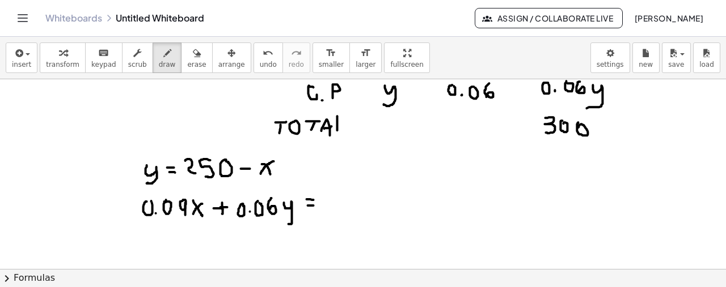
drag, startPoint x: 324, startPoint y: 197, endPoint x: 327, endPoint y: 209, distance: 12.7
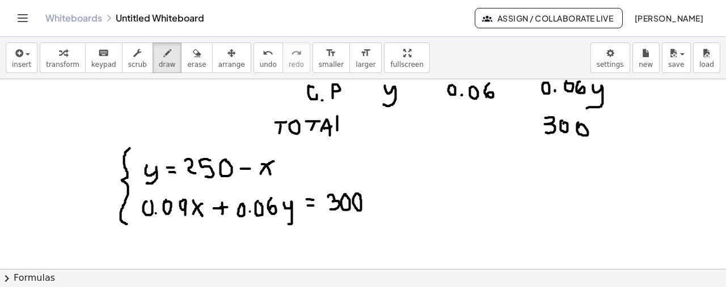
drag, startPoint x: 126, startPoint y: 148, endPoint x: 123, endPoint y: 224, distance: 76.0
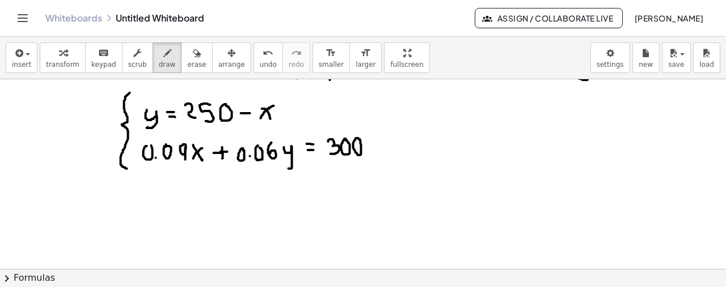
scroll to position [886, 3]
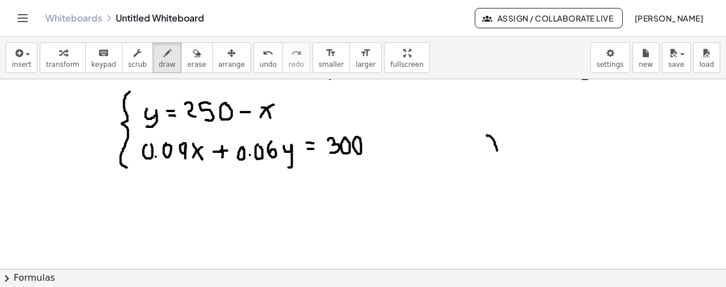
drag, startPoint x: 483, startPoint y: 136, endPoint x: 495, endPoint y: 151, distance: 19.8
drag, startPoint x: 498, startPoint y: 136, endPoint x: 481, endPoint y: 148, distance: 21.1
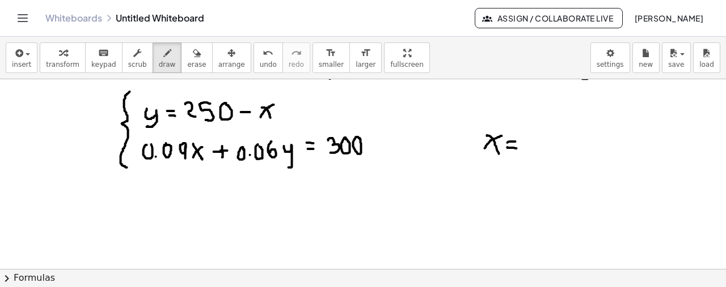
drag, startPoint x: 503, startPoint y: 147, endPoint x: 513, endPoint y: 148, distance: 9.1
drag, startPoint x: 541, startPoint y: 134, endPoint x: 544, endPoint y: 154, distance: 20.0
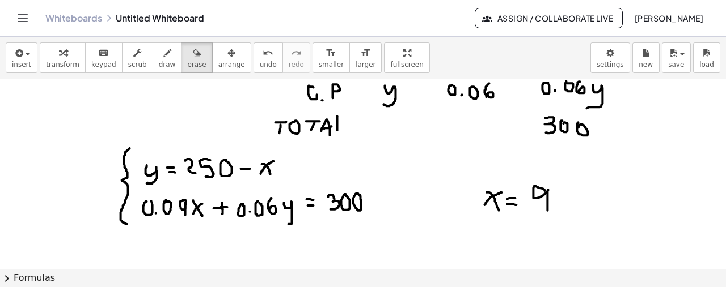
click at [187, 56] on div "button" at bounding box center [196, 53] width 19 height 14
drag, startPoint x: 288, startPoint y: 168, endPoint x: 256, endPoint y: 130, distance: 49.5
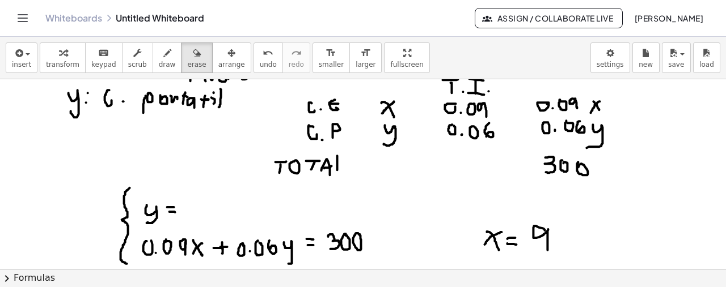
scroll to position [772, 3]
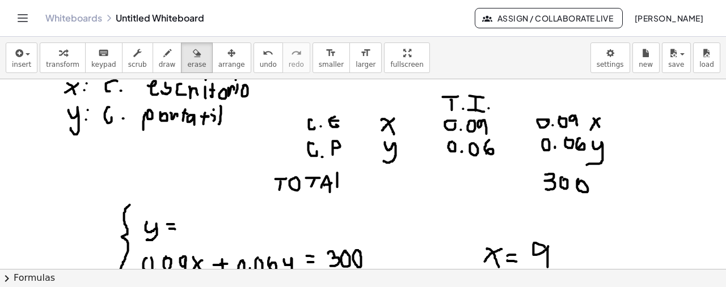
click at [159, 62] on span "draw" at bounding box center [167, 65] width 17 height 8
drag, startPoint x: 189, startPoint y: 220, endPoint x: 194, endPoint y: 229, distance: 10.7
drag, startPoint x: 184, startPoint y: 230, endPoint x: 197, endPoint y: 221, distance: 15.9
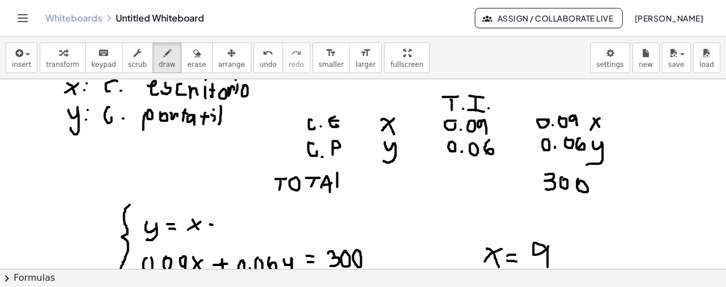
drag, startPoint x: 219, startPoint y: 217, endPoint x: 226, endPoint y: 228, distance: 13.4
drag, startPoint x: 242, startPoint y: 216, endPoint x: 235, endPoint y: 215, distance: 6.9
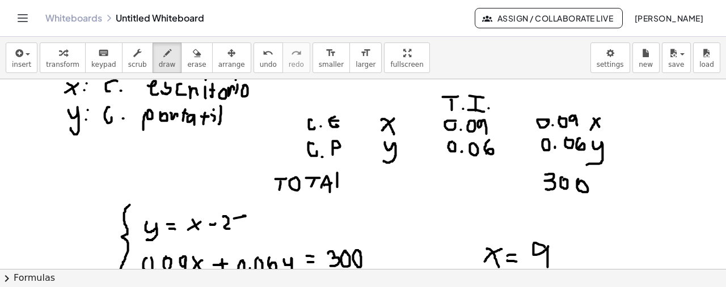
click at [260, 61] on span "undo" at bounding box center [268, 65] width 17 height 8
drag, startPoint x: 236, startPoint y: 215, endPoint x: 234, endPoint y: 228, distance: 13.8
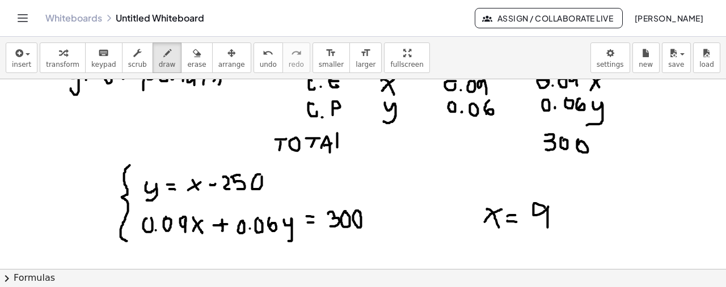
scroll to position [829, 3]
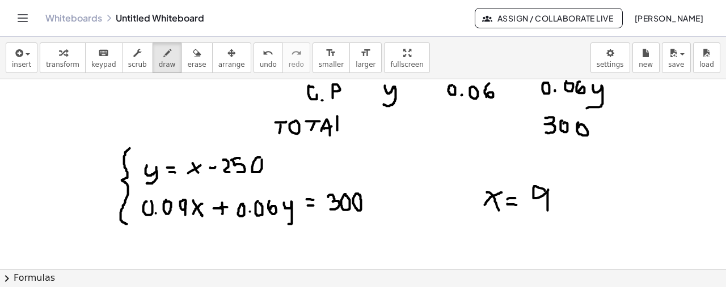
click at [188, 54] on button "erase" at bounding box center [196, 58] width 31 height 31
click at [163, 58] on icon "button" at bounding box center [167, 53] width 8 height 14
drag, startPoint x: 530, startPoint y: 188, endPoint x: 551, endPoint y: 199, distance: 23.1
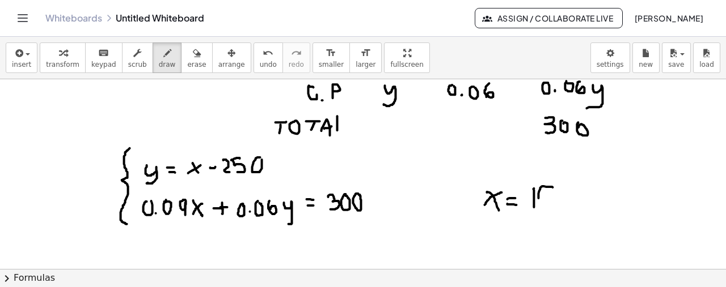
drag, startPoint x: 548, startPoint y: 187, endPoint x: 536, endPoint y: 186, distance: 12.5
click at [263, 58] on icon "undo" at bounding box center [268, 53] width 11 height 14
drag, startPoint x: 548, startPoint y: 210, endPoint x: 557, endPoint y: 201, distance: 12.8
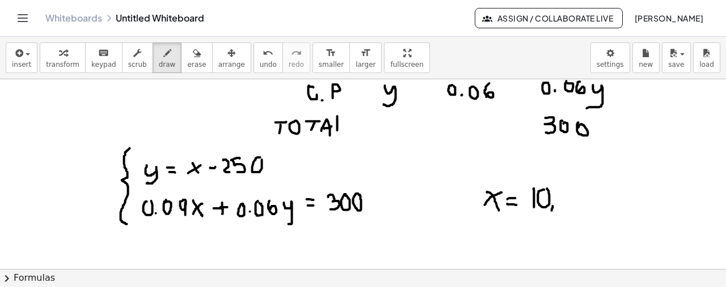
drag, startPoint x: 564, startPoint y: 188, endPoint x: 565, endPoint y: 208, distance: 20.4
drag, startPoint x: 579, startPoint y: 188, endPoint x: 592, endPoint y: 188, distance: 12.5
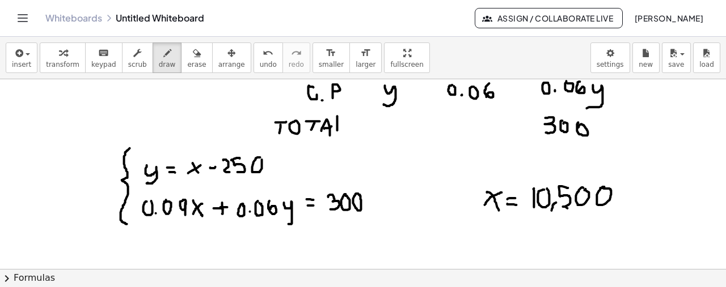
drag, startPoint x: 482, startPoint y: 223, endPoint x: 478, endPoint y: 246, distance: 23.0
drag, startPoint x: 508, startPoint y: 226, endPoint x: 516, endPoint y: 226, distance: 7.9
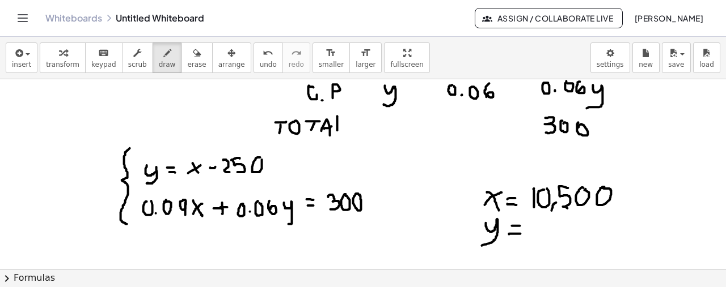
drag, startPoint x: 505, startPoint y: 234, endPoint x: 517, endPoint y: 234, distance: 11.4
drag, startPoint x: 532, startPoint y: 222, endPoint x: 533, endPoint y: 232, distance: 10.3
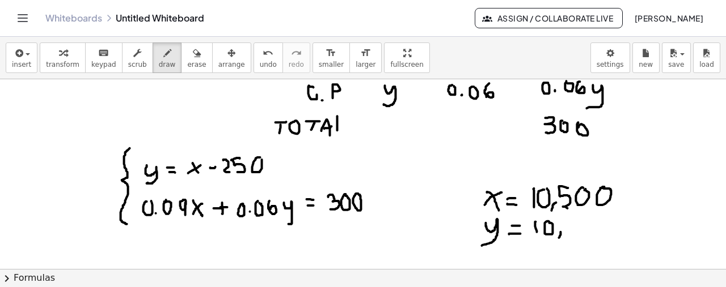
drag, startPoint x: 557, startPoint y: 232, endPoint x: 555, endPoint y: 239, distance: 7.7
drag, startPoint x: 562, startPoint y: 222, endPoint x: 578, endPoint y: 234, distance: 19.4
drag, startPoint x: 585, startPoint y: 221, endPoint x: 589, endPoint y: 230, distance: 9.4
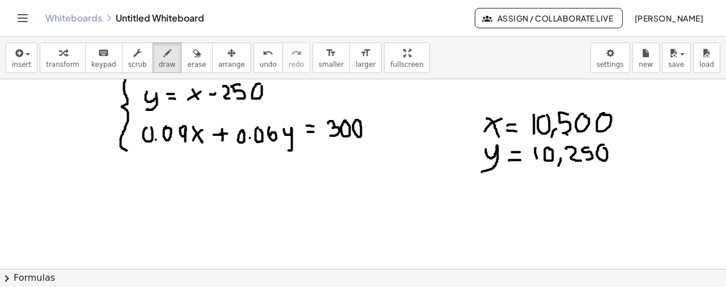
scroll to position [886, 3]
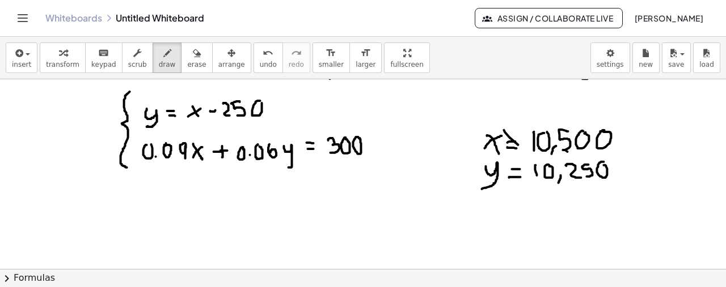
drag, startPoint x: 500, startPoint y: 130, endPoint x: 587, endPoint y: 187, distance: 103.6
drag, startPoint x: 521, startPoint y: 147, endPoint x: 493, endPoint y: 165, distance: 33.2
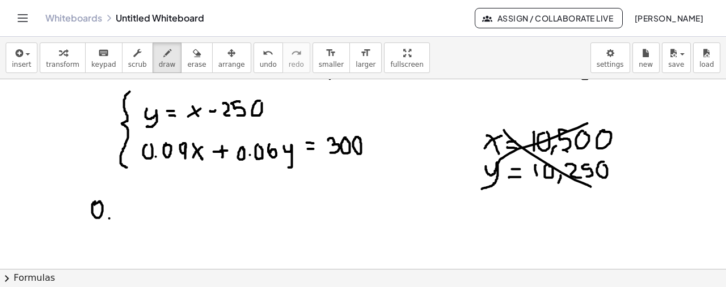
drag, startPoint x: 105, startPoint y: 218, endPoint x: 113, endPoint y: 206, distance: 14.8
drag, startPoint x: 121, startPoint y: 198, endPoint x: 130, endPoint y: 200, distance: 9.9
drag, startPoint x: 139, startPoint y: 196, endPoint x: 139, endPoint y: 210, distance: 14.8
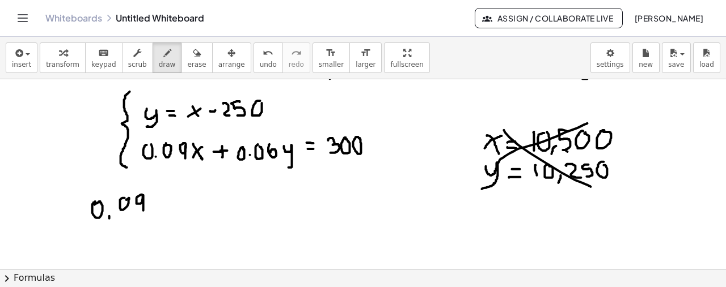
drag, startPoint x: 155, startPoint y: 211, endPoint x: 158, endPoint y: 217, distance: 5.8
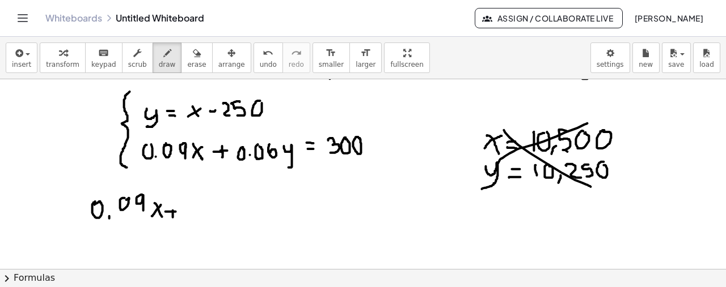
drag, startPoint x: 162, startPoint y: 211, endPoint x: 172, endPoint y: 211, distance: 10.2
drag, startPoint x: 170, startPoint y: 216, endPoint x: 171, endPoint y: 205, distance: 10.8
drag, startPoint x: 192, startPoint y: 205, endPoint x: 186, endPoint y: 214, distance: 11.2
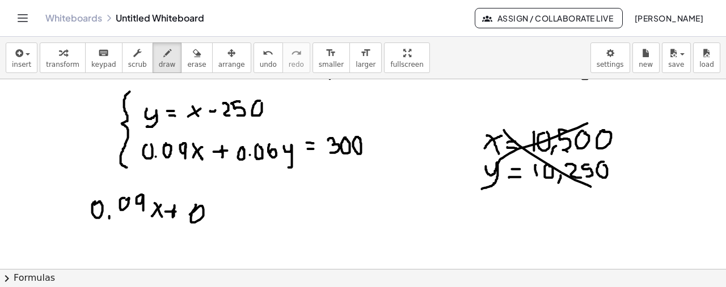
drag, startPoint x: 202, startPoint y: 218, endPoint x: 208, endPoint y: 211, distance: 9.3
drag, startPoint x: 226, startPoint y: 200, endPoint x: 219, endPoint y: 212, distance: 14.2
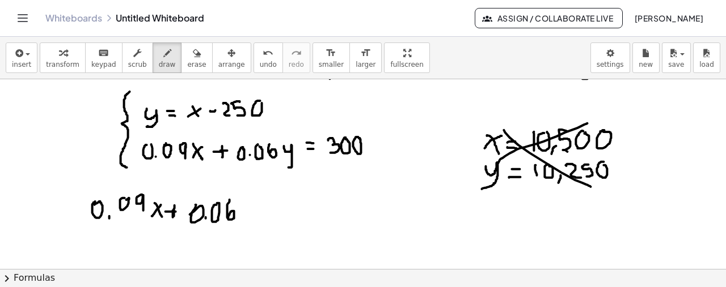
drag, startPoint x: 247, startPoint y: 191, endPoint x: 242, endPoint y: 222, distance: 31.1
drag, startPoint x: 258, startPoint y: 209, endPoint x: 263, endPoint y: 217, distance: 9.4
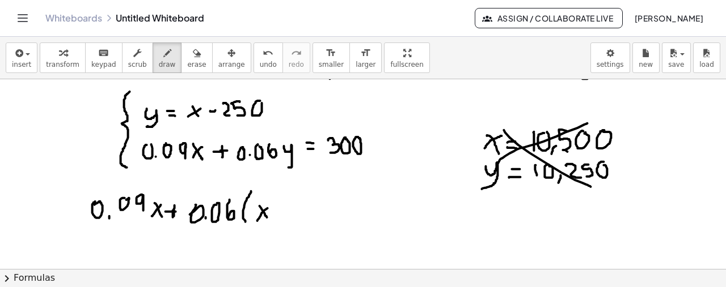
drag, startPoint x: 295, startPoint y: 202, endPoint x: 302, endPoint y: 213, distance: 12.7
drag, startPoint x: 311, startPoint y: 202, endPoint x: 310, endPoint y: 215, distance: 13.1
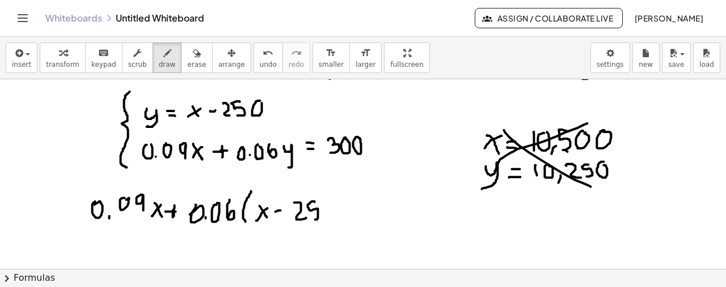
drag, startPoint x: 341, startPoint y: 205, endPoint x: 339, endPoint y: 195, distance: 9.9
drag, startPoint x: 355, startPoint y: 205, endPoint x: 362, endPoint y: 205, distance: 6.8
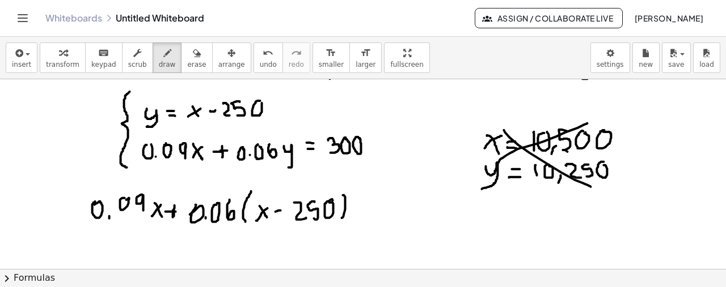
drag, startPoint x: 362, startPoint y: 211, endPoint x: 372, endPoint y: 201, distance: 14.4
drag, startPoint x: 372, startPoint y: 200, endPoint x: 382, endPoint y: 212, distance: 15.7
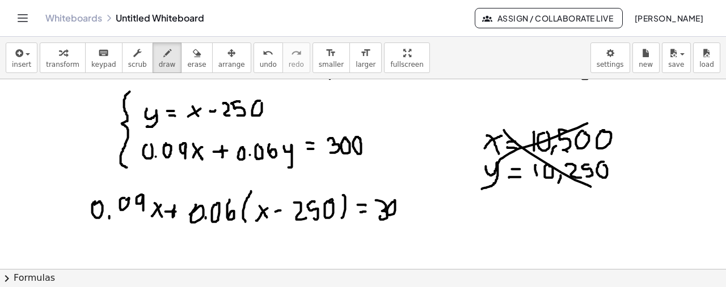
drag, startPoint x: 385, startPoint y: 206, endPoint x: 388, endPoint y: 201, distance: 6.1
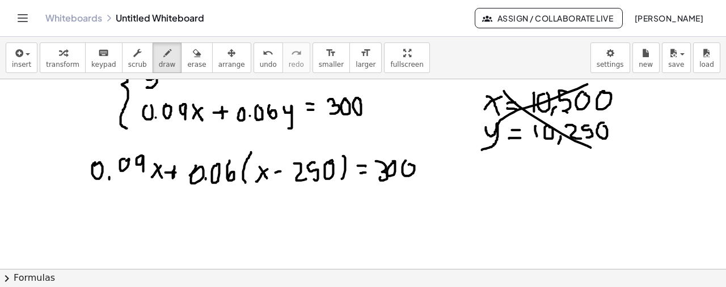
scroll to position [942, 3]
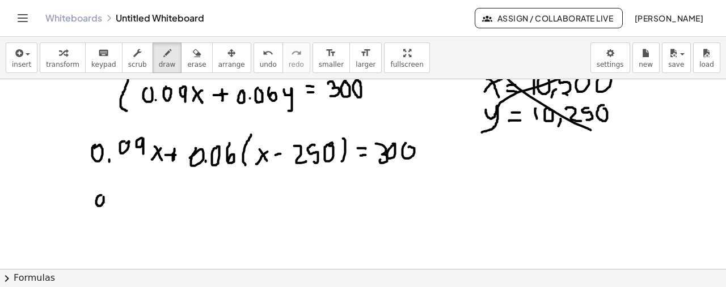
drag, startPoint x: 128, startPoint y: 192, endPoint x: 138, endPoint y: 203, distance: 14.5
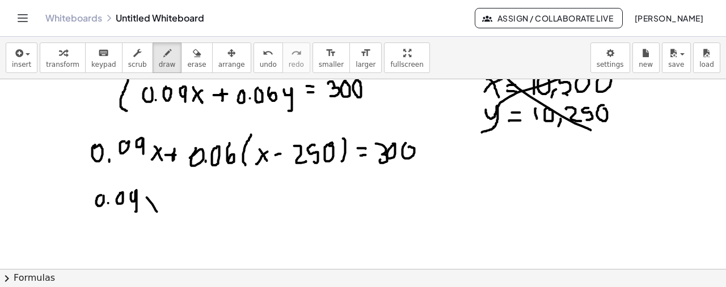
drag, startPoint x: 166, startPoint y: 200, endPoint x: 167, endPoint y: 209, distance: 9.1
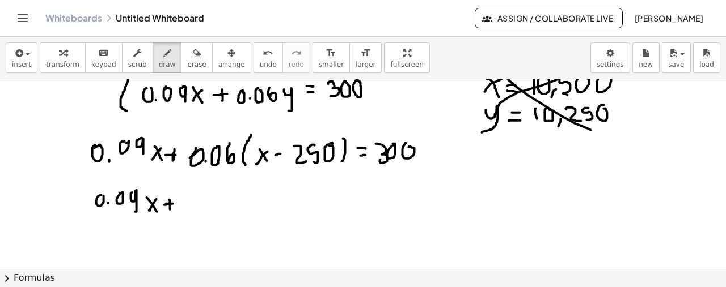
drag, startPoint x: 162, startPoint y: 204, endPoint x: 169, endPoint y: 204, distance: 6.8
drag, startPoint x: 196, startPoint y: 205, endPoint x: 200, endPoint y: 197, distance: 8.6
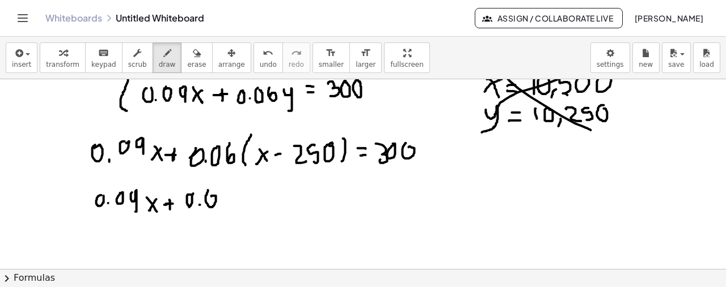
drag, startPoint x: 204, startPoint y: 190, endPoint x: 207, endPoint y: 197, distance: 7.4
click at [260, 63] on span "undo" at bounding box center [268, 65] width 17 height 8
drag, startPoint x: 222, startPoint y: 191, endPoint x: 215, endPoint y: 198, distance: 9.6
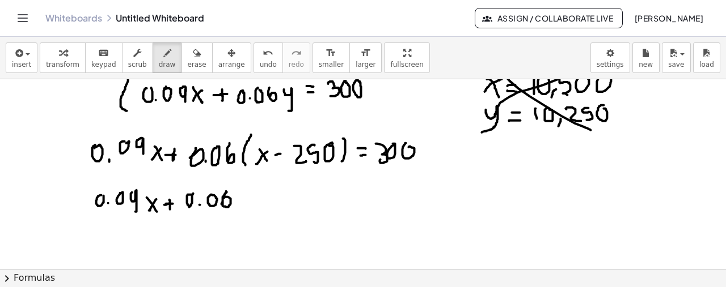
drag, startPoint x: 236, startPoint y: 197, endPoint x: 245, endPoint y: 210, distance: 15.4
drag, startPoint x: 234, startPoint y: 208, endPoint x: 243, endPoint y: 201, distance: 11.5
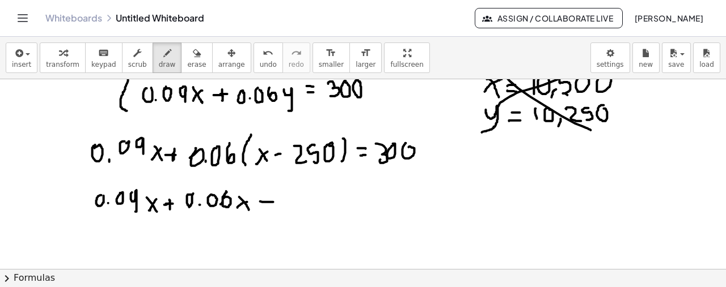
drag, startPoint x: 256, startPoint y: 201, endPoint x: 269, endPoint y: 202, distance: 13.1
drag, startPoint x: 289, startPoint y: 190, endPoint x: 305, endPoint y: 200, distance: 18.9
drag, startPoint x: 319, startPoint y: 189, endPoint x: 318, endPoint y: 211, distance: 22.1
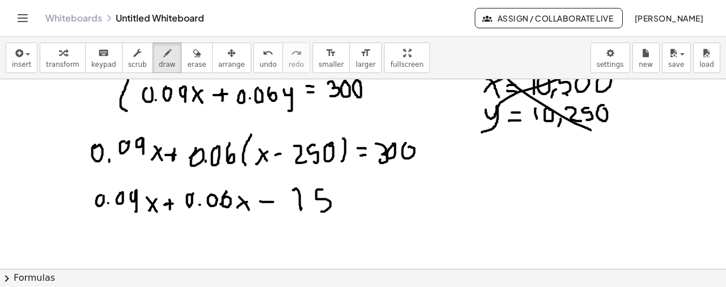
drag, startPoint x: 374, startPoint y: 185, endPoint x: 371, endPoint y: 210, distance: 25.2
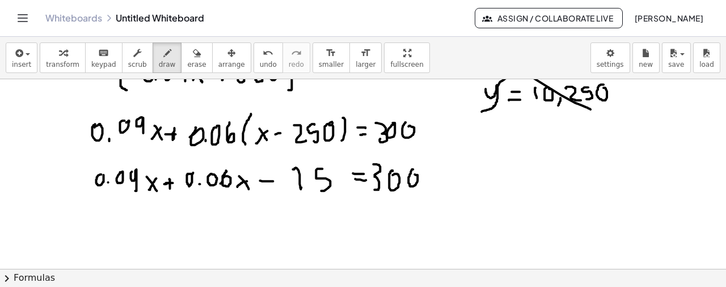
drag, startPoint x: 267, startPoint y: 221, endPoint x: 277, endPoint y: 221, distance: 9.6
drag, startPoint x: 300, startPoint y: 214, endPoint x: 293, endPoint y: 231, distance: 19.1
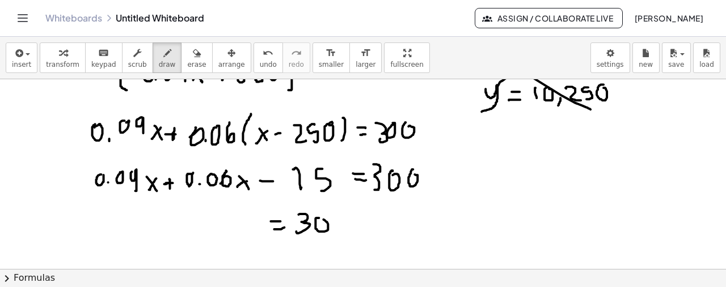
drag, startPoint x: 355, startPoint y: 226, endPoint x: 369, endPoint y: 225, distance: 13.7
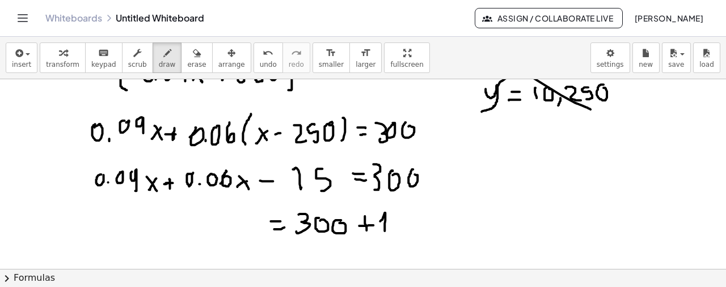
drag, startPoint x: 381, startPoint y: 213, endPoint x: 398, endPoint y: 224, distance: 20.4
drag, startPoint x: 400, startPoint y: 214, endPoint x: 388, endPoint y: 234, distance: 23.4
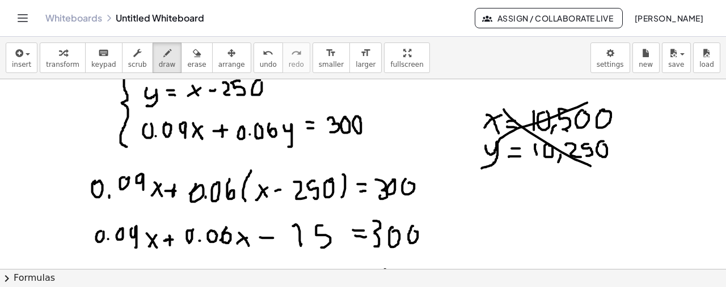
scroll to position [1019, 3]
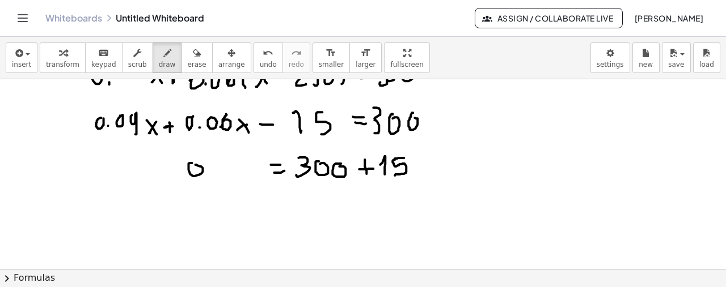
drag, startPoint x: 209, startPoint y: 165, endPoint x: 214, endPoint y: 172, distance: 9.0
drag, startPoint x: 230, startPoint y: 164, endPoint x: 227, endPoint y: 175, distance: 11.1
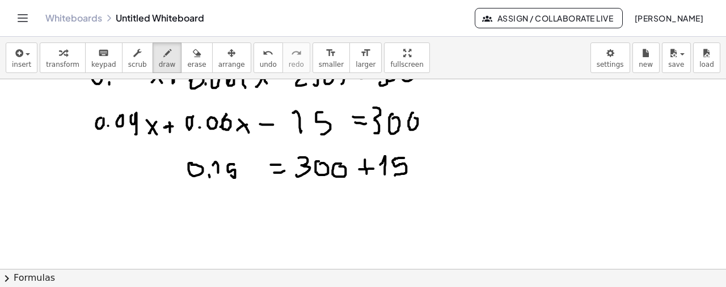
drag, startPoint x: 240, startPoint y: 168, endPoint x: 248, endPoint y: 174, distance: 9.3
drag, startPoint x: 247, startPoint y: 168, endPoint x: 236, endPoint y: 187, distance: 21.6
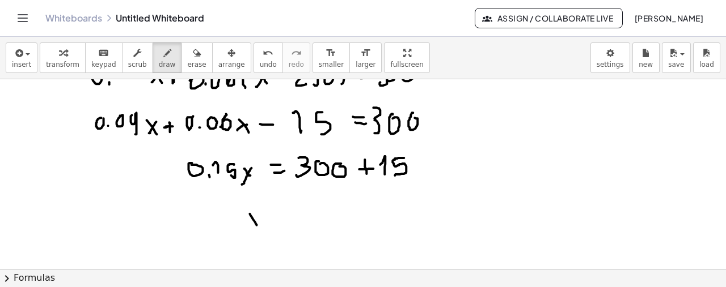
drag, startPoint x: 245, startPoint y: 227, endPoint x: 258, endPoint y: 218, distance: 15.6
drag, startPoint x: 269, startPoint y: 218, endPoint x: 278, endPoint y: 217, distance: 9.1
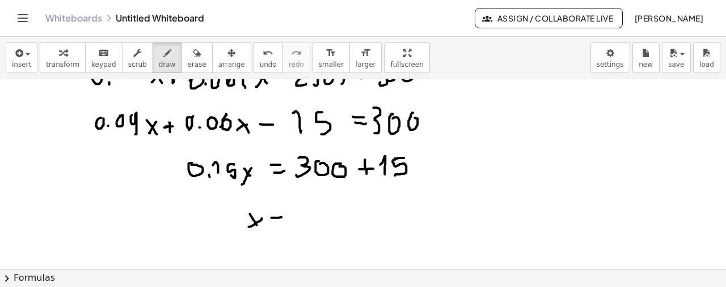
drag, startPoint x: 302, startPoint y: 210, endPoint x: 313, endPoint y: 221, distance: 15.6
drag, startPoint x: 318, startPoint y: 209, endPoint x: 339, endPoint y: 221, distance: 23.8
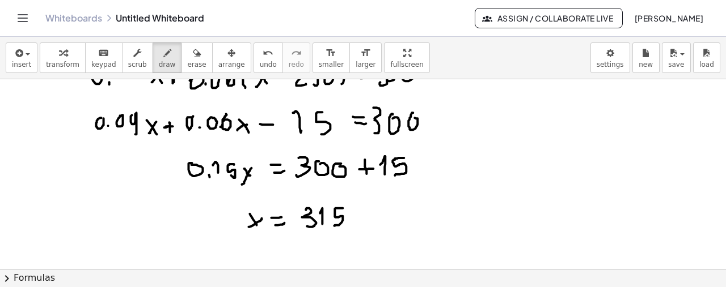
drag, startPoint x: 339, startPoint y: 208, endPoint x: 331, endPoint y: 226, distance: 19.5
drag, startPoint x: 335, startPoint y: 230, endPoint x: 342, endPoint y: 228, distance: 7.6
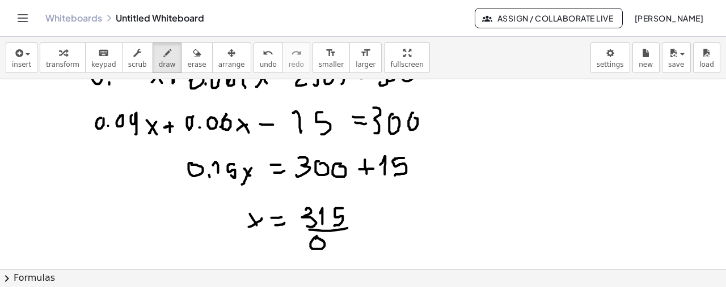
drag, startPoint x: 331, startPoint y: 239, endPoint x: 337, endPoint y: 248, distance: 11.0
drag, startPoint x: 349, startPoint y: 238, endPoint x: 346, endPoint y: 253, distance: 15.7
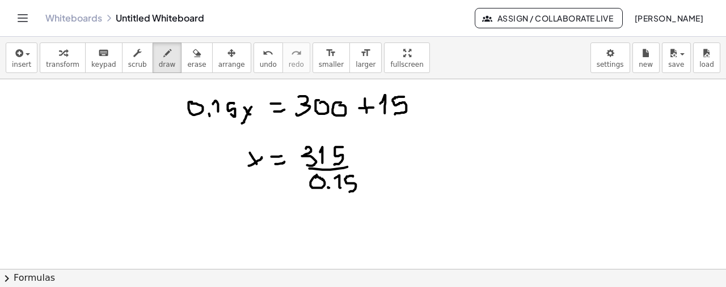
scroll to position [1133, 3]
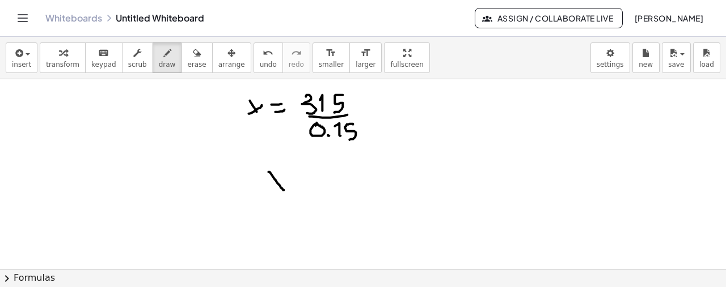
drag, startPoint x: 270, startPoint y: 177, endPoint x: 280, endPoint y: 190, distance: 16.1
drag, startPoint x: 266, startPoint y: 185, endPoint x: 295, endPoint y: 175, distance: 30.1
drag, startPoint x: 293, startPoint y: 181, endPoint x: 303, endPoint y: 181, distance: 10.2
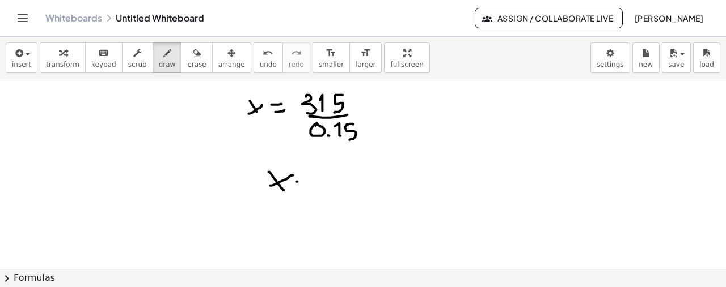
drag, startPoint x: 319, startPoint y: 174, endPoint x: 343, endPoint y: 188, distance: 27.7
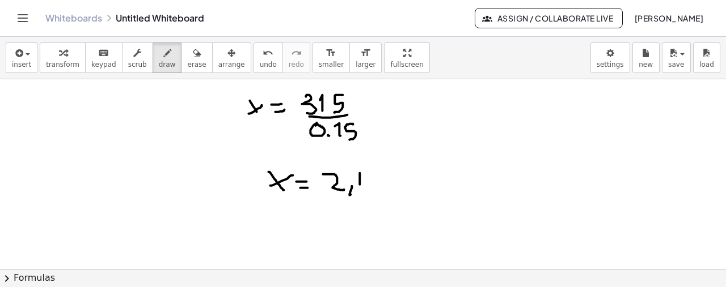
drag, startPoint x: 356, startPoint y: 173, endPoint x: 361, endPoint y: 184, distance: 11.9
drag, startPoint x: 382, startPoint y: 175, endPoint x: 384, endPoint y: 180, distance: 6.1
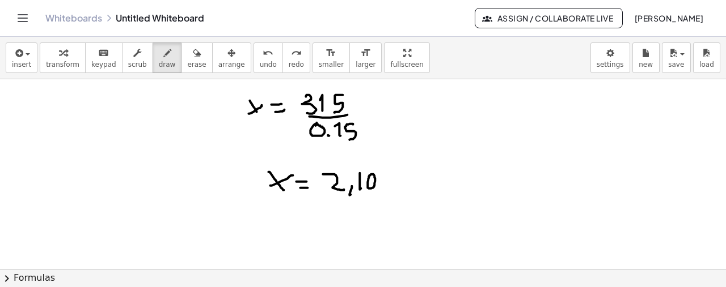
drag, startPoint x: 246, startPoint y: 67, endPoint x: 359, endPoint y: 138, distance: 133.7
click at [260, 67] on span "undo" at bounding box center [268, 65] width 17 height 8
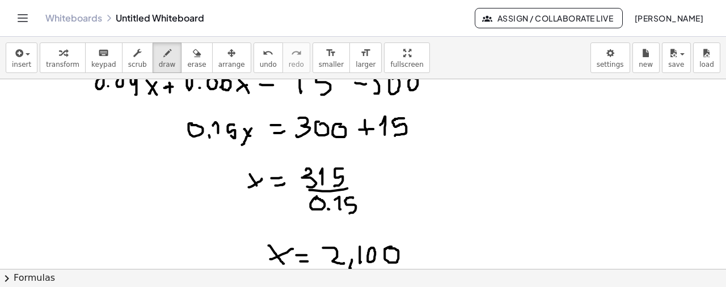
scroll to position [1076, 3]
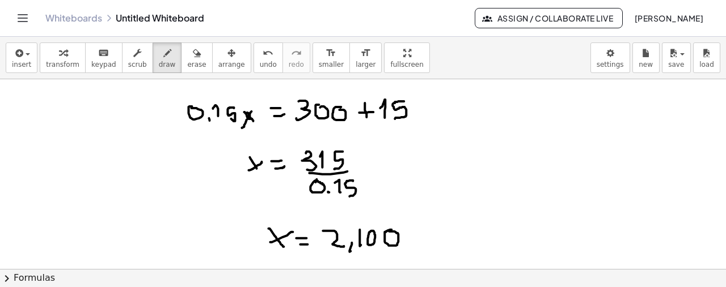
drag, startPoint x: 243, startPoint y: 112, endPoint x: 237, endPoint y: 90, distance: 23.0
drag, startPoint x: 238, startPoint y: 108, endPoint x: 252, endPoint y: 124, distance: 20.9
drag, startPoint x: 244, startPoint y: 115, endPoint x: 248, endPoint y: 103, distance: 12.6
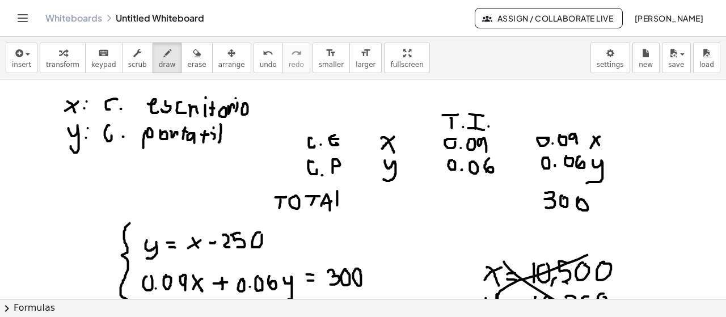
scroll to position [700, 3]
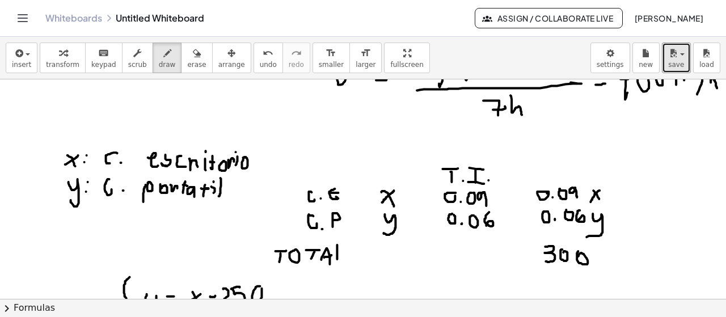
click at [679, 58] on div "button" at bounding box center [676, 53] width 16 height 14
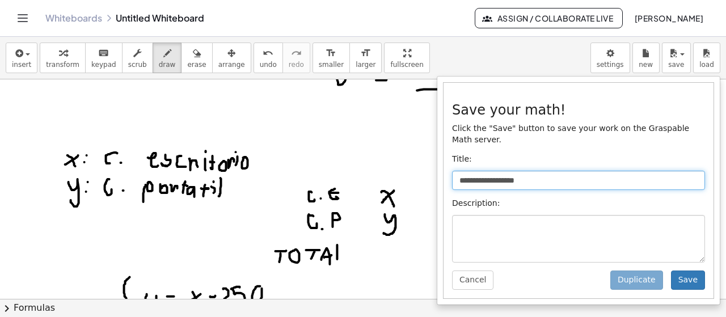
click at [575, 171] on input "**********" at bounding box center [578, 180] width 253 height 19
type input "*"
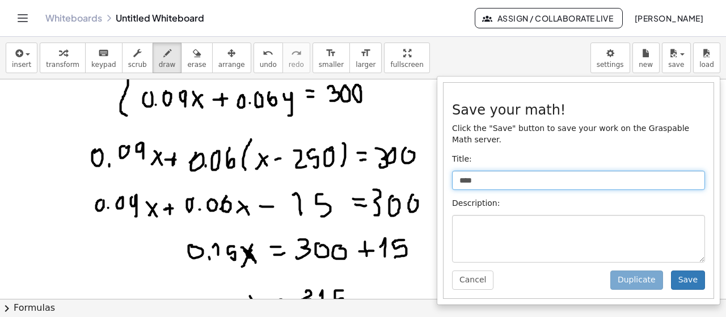
scroll to position [927, 3]
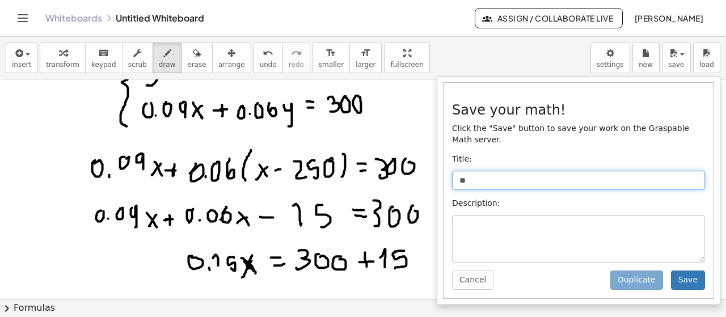
type input "*"
click at [460, 171] on input "**********" at bounding box center [578, 180] width 253 height 19
click at [458, 171] on input "**********" at bounding box center [578, 180] width 253 height 19
click at [655, 171] on input "**********" at bounding box center [578, 180] width 253 height 19
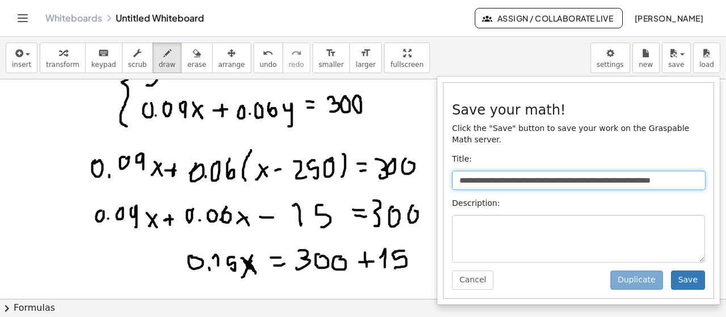
type input "**********"
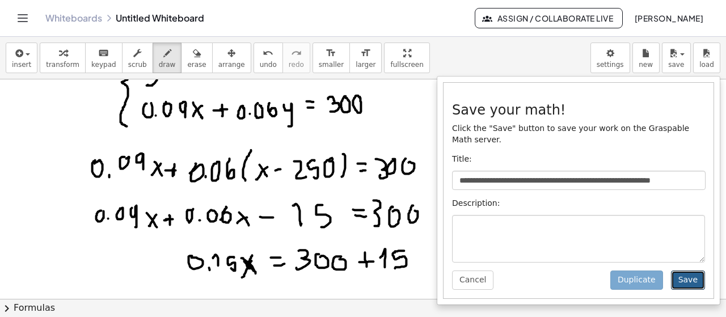
click at [695, 270] on button "Save" at bounding box center [688, 279] width 34 height 19
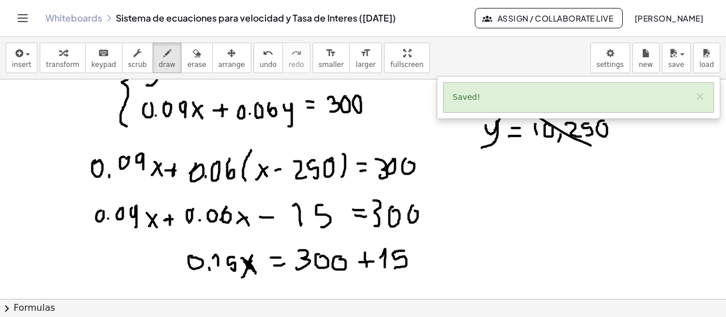
click at [589, 23] on button "Assign / Collaborate Live" at bounding box center [549, 18] width 148 height 20
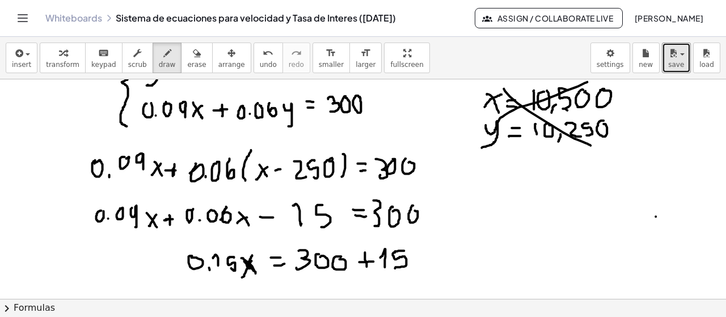
click at [682, 64] on span "save" at bounding box center [676, 65] width 16 height 8
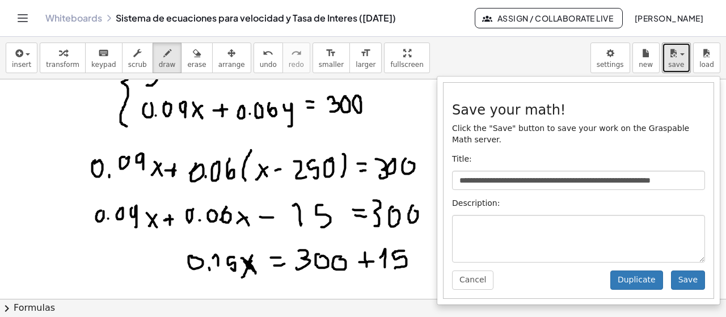
click at [604, 56] on body "**********" at bounding box center [363, 158] width 726 height 317
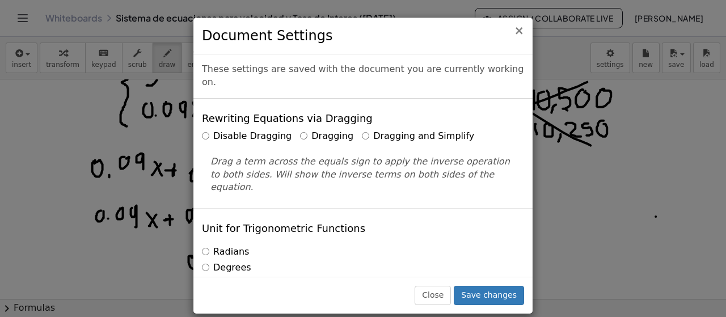
click at [517, 26] on span "×" at bounding box center [519, 31] width 10 height 14
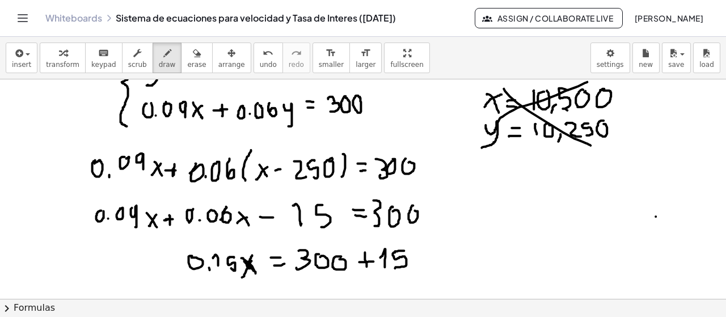
click at [27, 26] on button "Toggle navigation" at bounding box center [23, 18] width 18 height 18
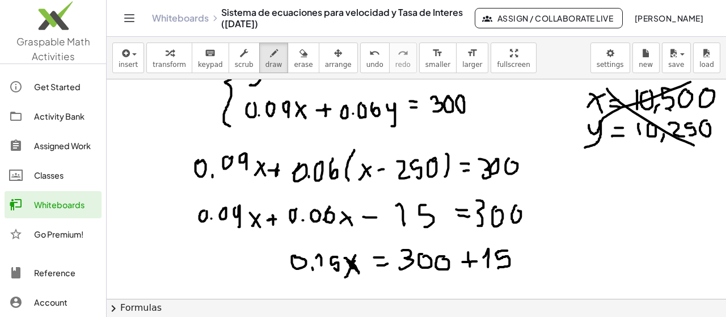
click at [65, 214] on link "Whiteboards" at bounding box center [53, 204] width 97 height 27
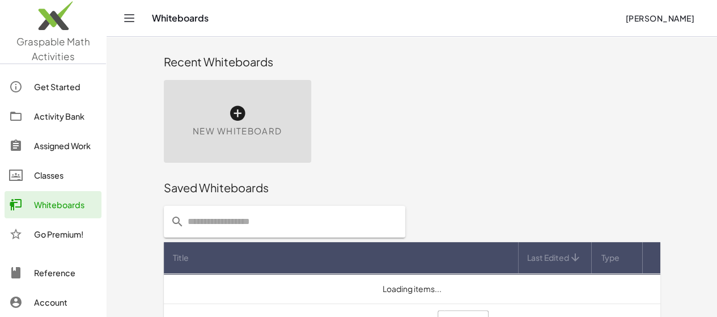
scroll to position [7, 0]
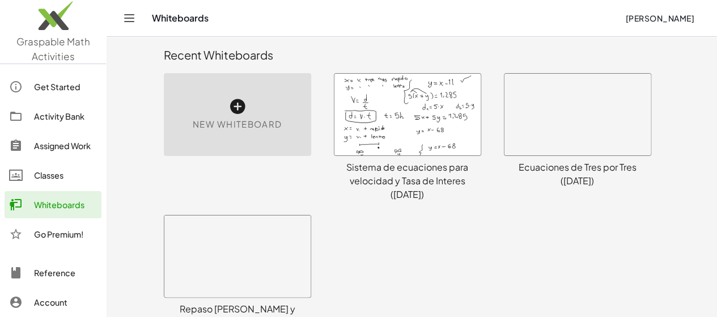
click at [417, 82] on div at bounding box center [408, 115] width 146 height 82
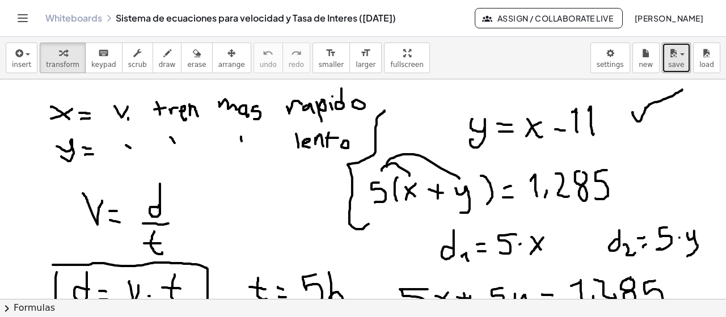
click at [681, 62] on span "save" at bounding box center [676, 65] width 16 height 8
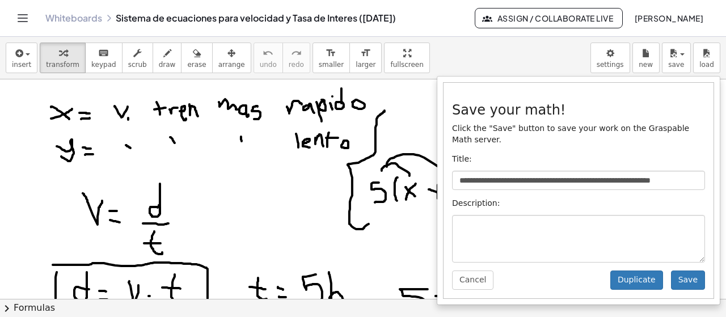
click at [583, 27] on button "Assign / Collaborate Live" at bounding box center [549, 18] width 148 height 20
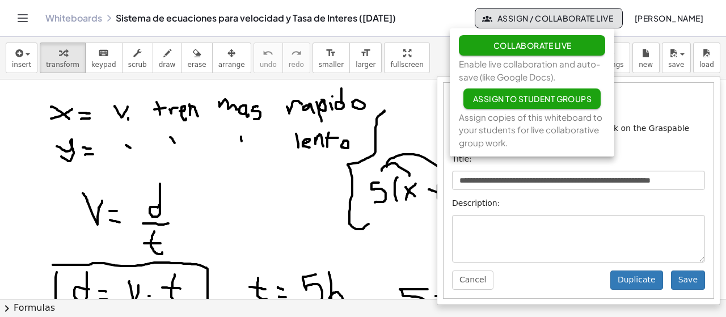
click at [670, 91] on div "**********" at bounding box center [578, 190] width 270 height 215
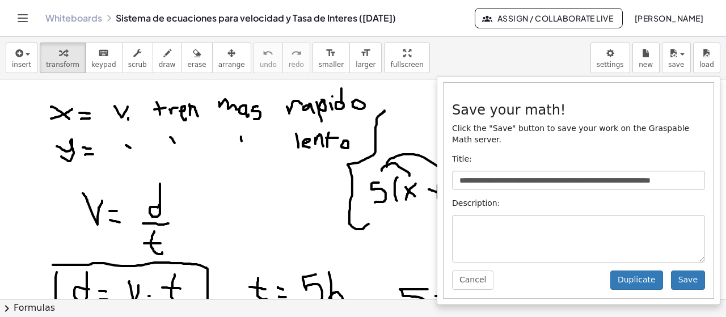
click at [610, 55] on body "**********" at bounding box center [363, 158] width 726 height 317
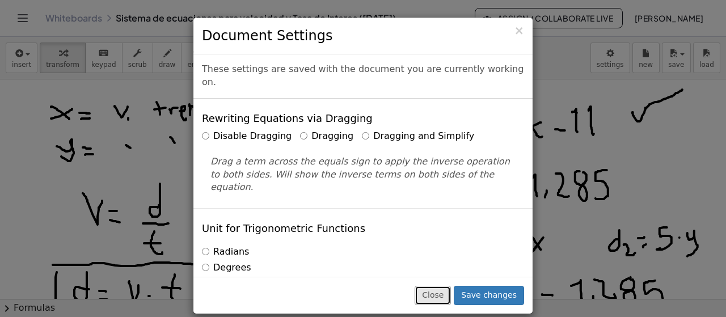
click at [438, 297] on button "Close" at bounding box center [432, 295] width 36 height 19
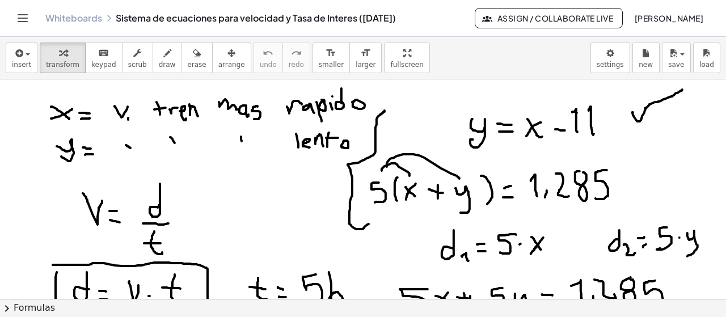
click at [607, 56] on body "**********" at bounding box center [363, 158] width 726 height 317
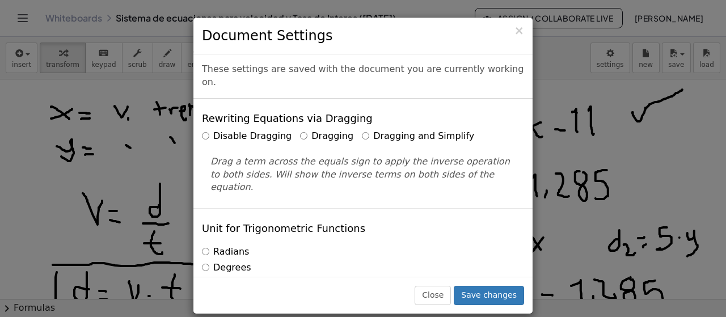
click at [23, 56] on div "× Document Settings These settings are saved with the document you are currentl…" at bounding box center [363, 158] width 726 height 317
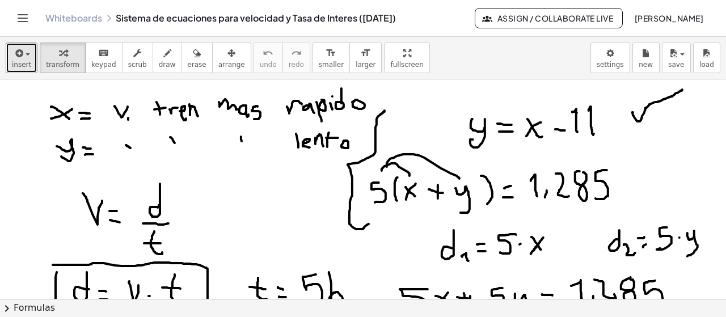
click at [23, 56] on span "button" at bounding box center [24, 54] width 2 height 8
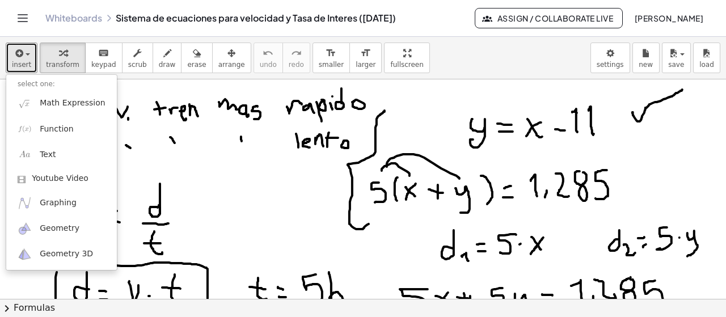
click at [613, 55] on body "**********" at bounding box center [363, 158] width 726 height 317
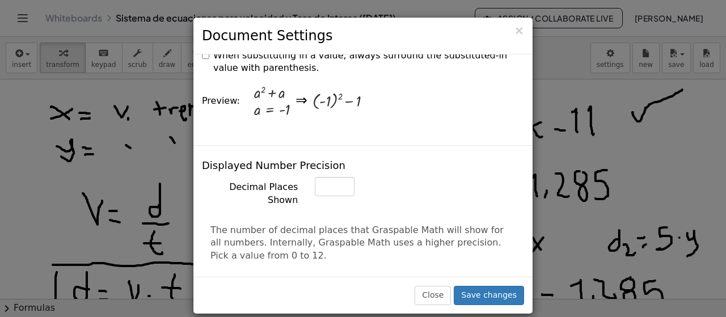
scroll to position [567, 0]
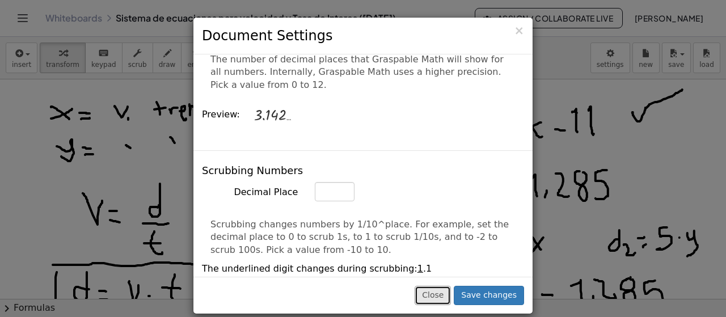
click at [447, 294] on button "Close" at bounding box center [432, 295] width 36 height 19
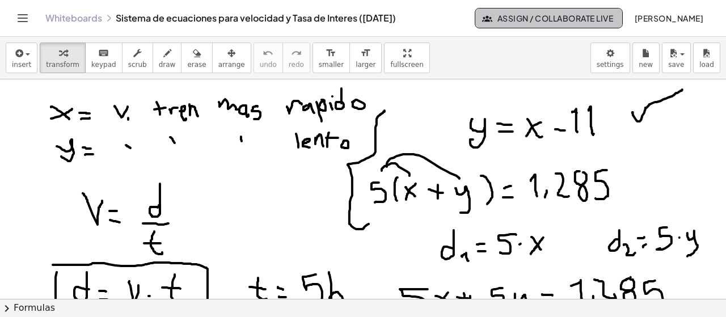
click at [574, 23] on span "Assign / Collaborate Live" at bounding box center [548, 18] width 129 height 10
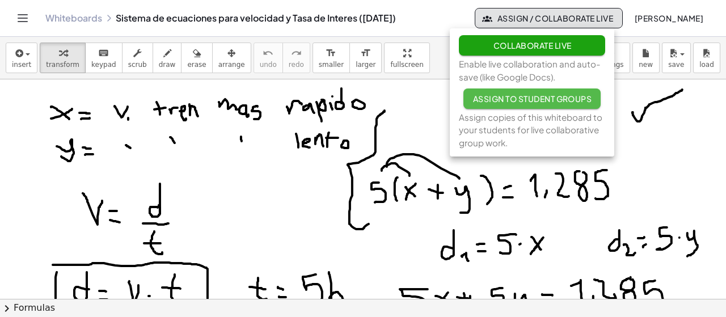
click at [540, 98] on span "Assign to Student Groups" at bounding box center [531, 99] width 119 height 10
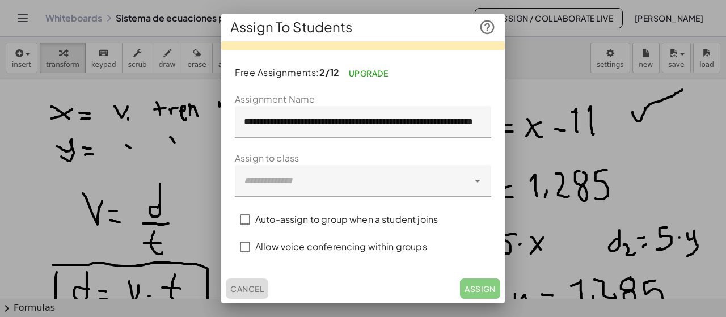
click at [239, 286] on span "Cancel" at bounding box center [246, 288] width 33 height 10
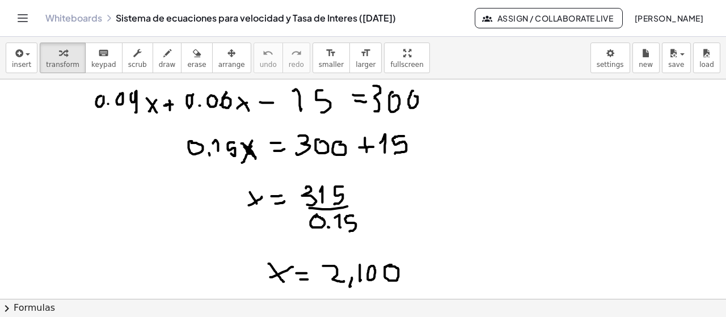
scroll to position [1331, 0]
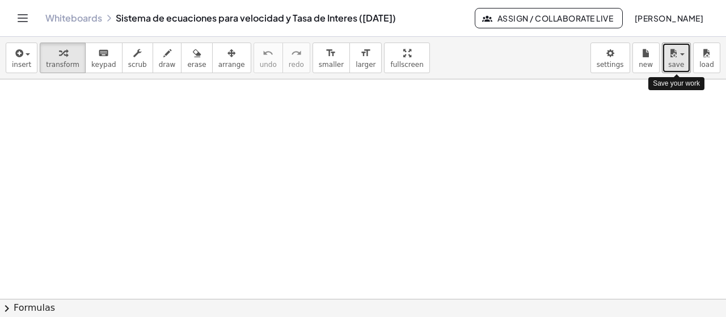
click at [675, 55] on icon "button" at bounding box center [673, 53] width 10 height 14
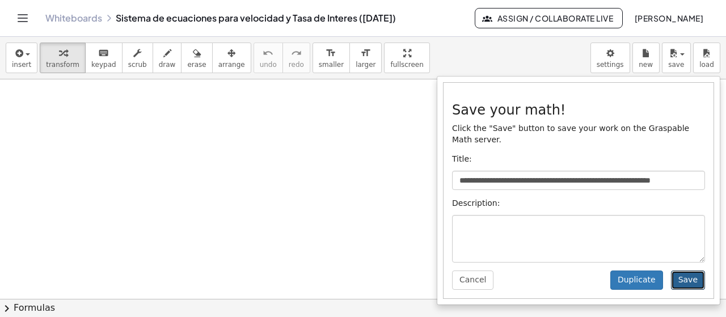
click at [693, 272] on button "Save" at bounding box center [688, 279] width 34 height 19
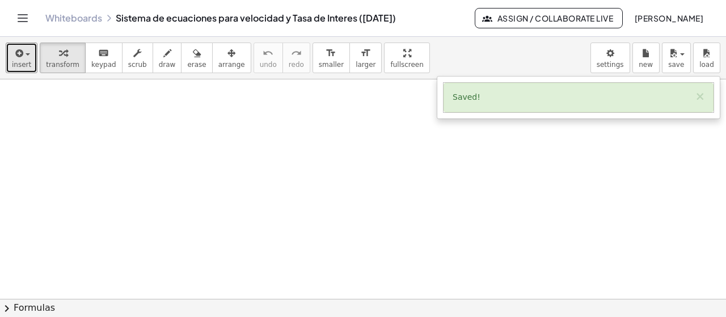
click at [24, 57] on div "button" at bounding box center [21, 53] width 19 height 14
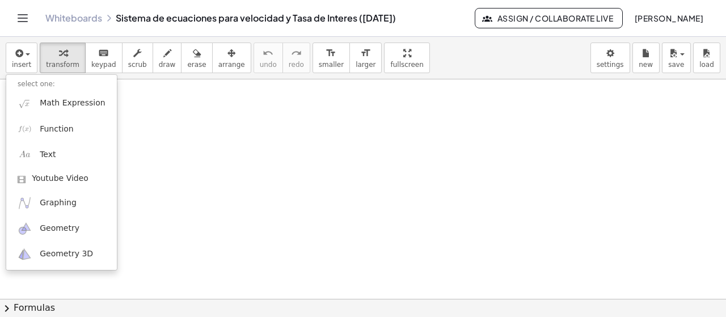
click at [30, 14] on button "Toggle navigation" at bounding box center [23, 18] width 18 height 18
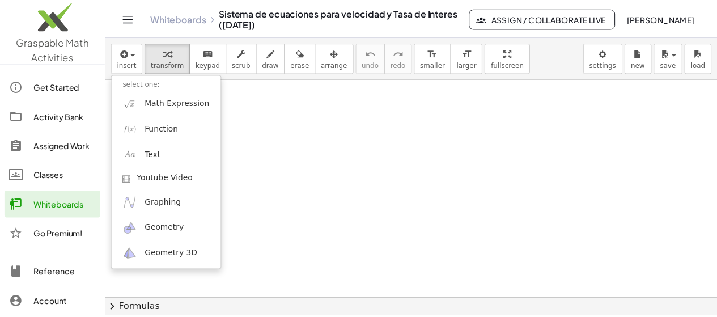
scroll to position [25, 0]
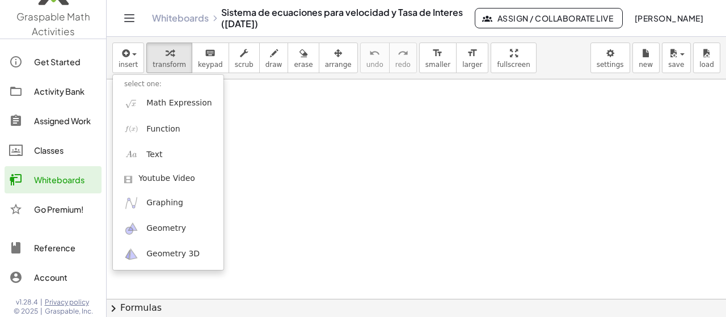
click at [65, 179] on div "Whiteboards" at bounding box center [65, 180] width 63 height 14
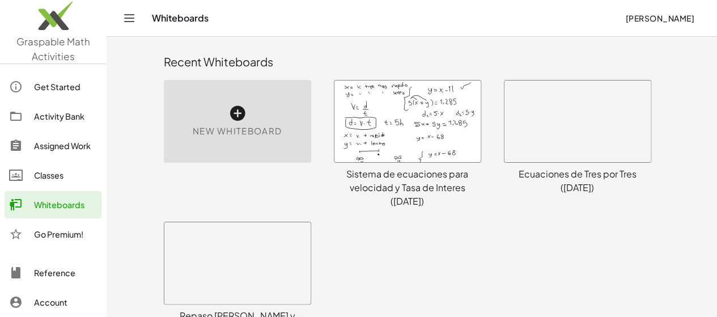
scroll to position [28, 0]
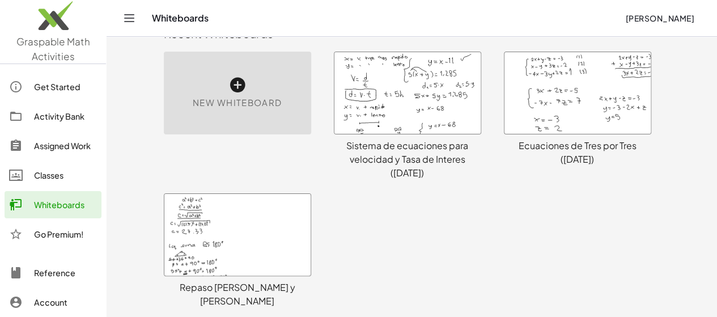
drag, startPoint x: 430, startPoint y: 105, endPoint x: 408, endPoint y: 107, distance: 22.2
click at [408, 107] on div at bounding box center [408, 93] width 146 height 82
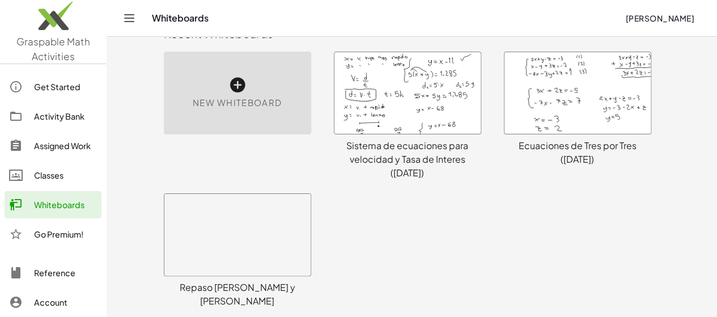
scroll to position [365, 0]
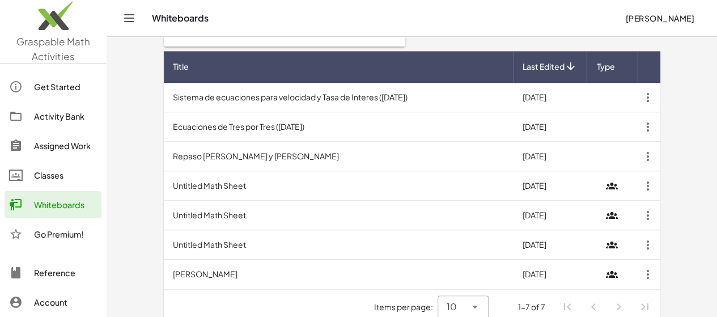
click at [658, 87] on icon "button" at bounding box center [648, 97] width 20 height 20
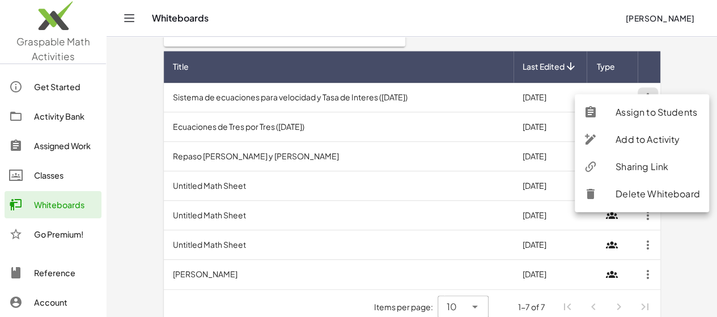
click at [655, 166] on div "Sharing Link" at bounding box center [658, 167] width 84 height 14
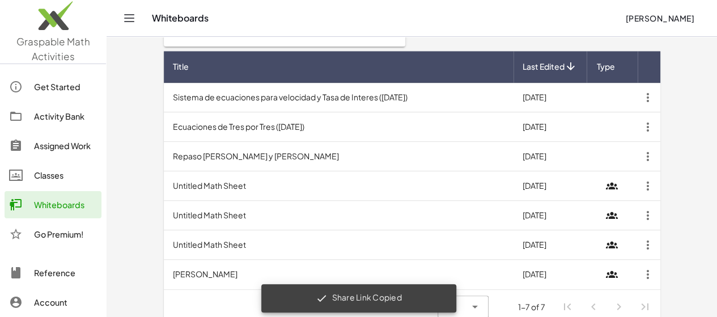
click at [658, 87] on icon "button" at bounding box center [648, 97] width 20 height 20
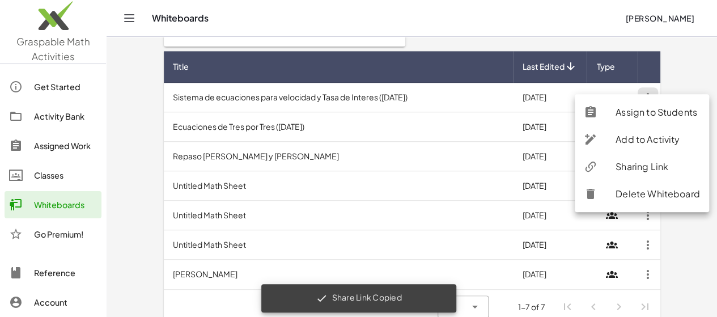
click at [666, 166] on div "Sharing Link" at bounding box center [658, 167] width 84 height 14
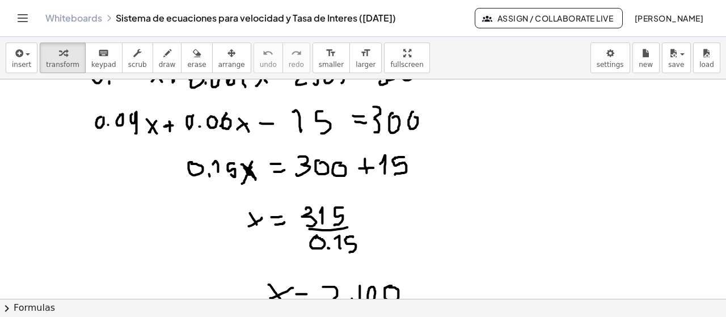
scroll to position [1247, 0]
